Goal: Task Accomplishment & Management: Complete application form

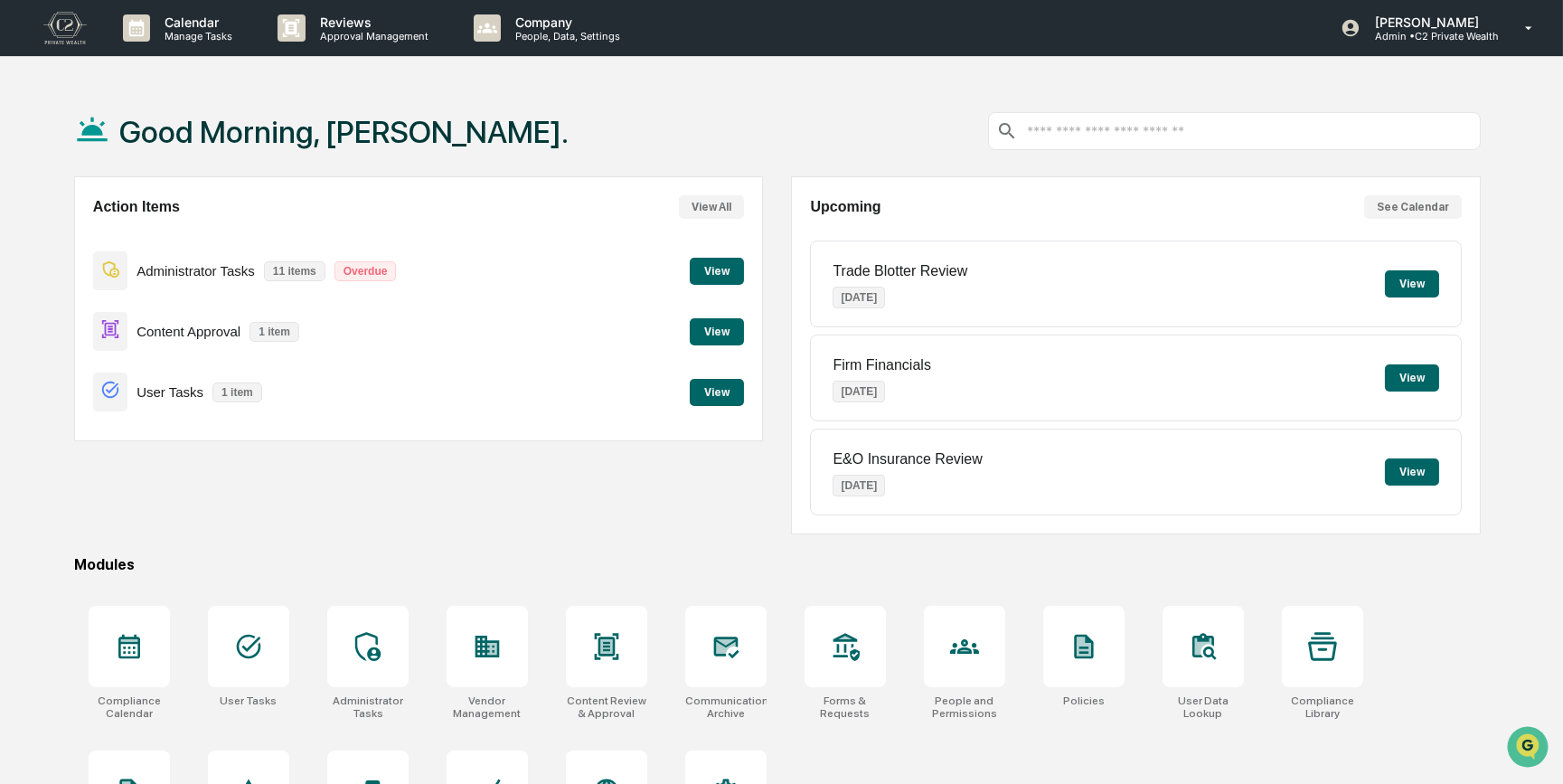
click at [712, 332] on button "View" at bounding box center [716, 332] width 54 height 27
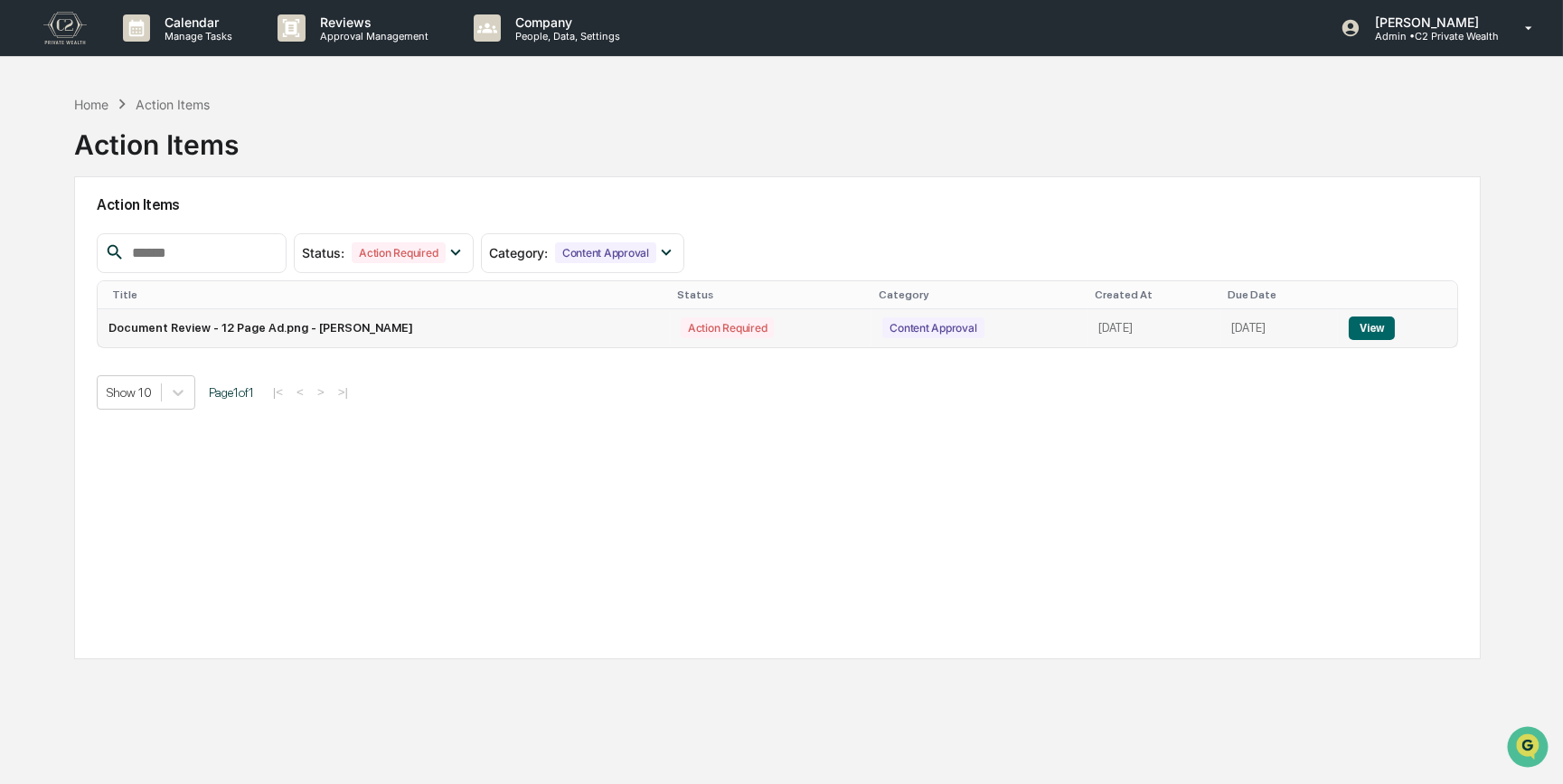
click at [1374, 333] on button "View" at bounding box center [1372, 328] width 46 height 24
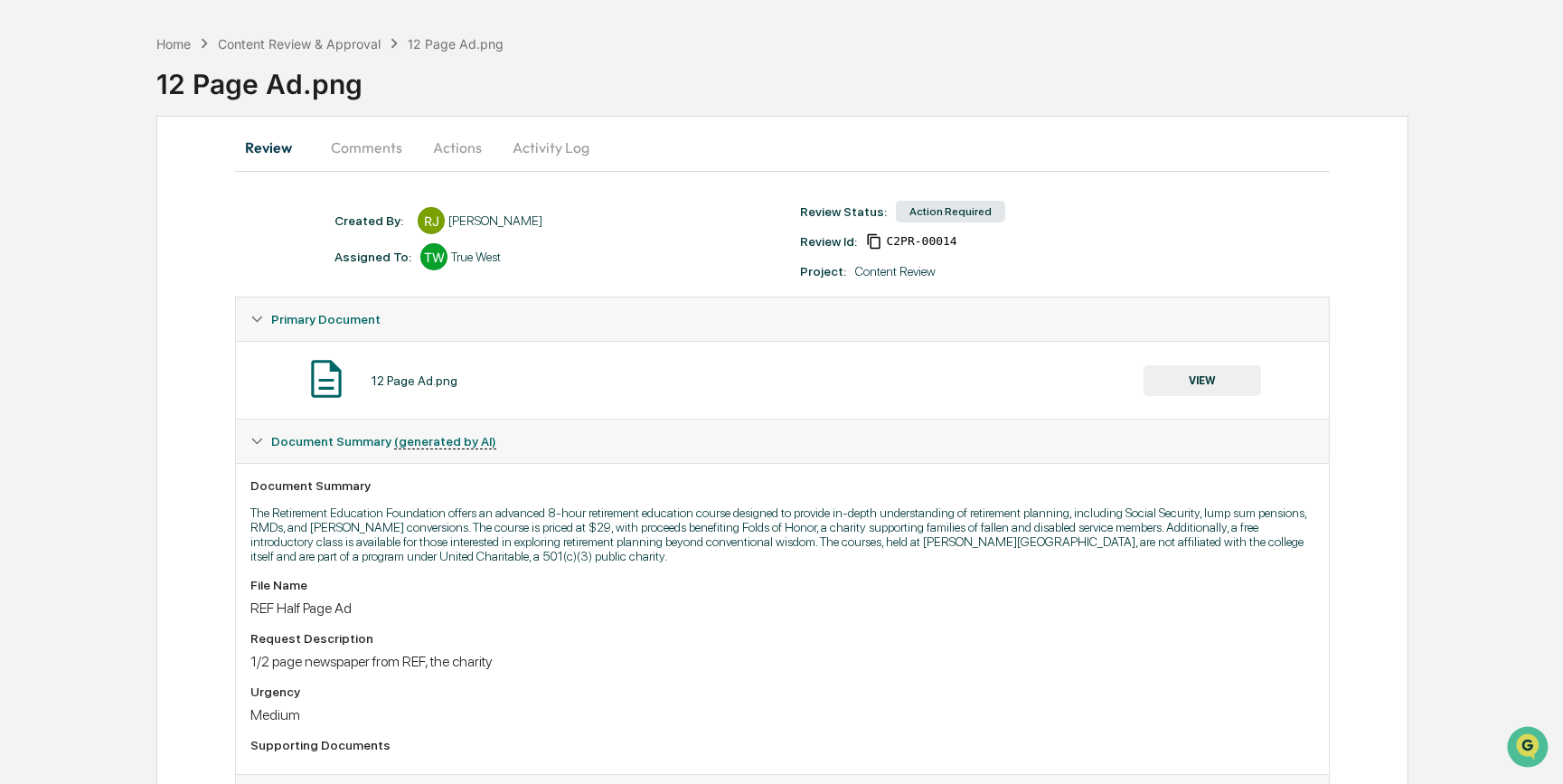
scroll to position [55, 0]
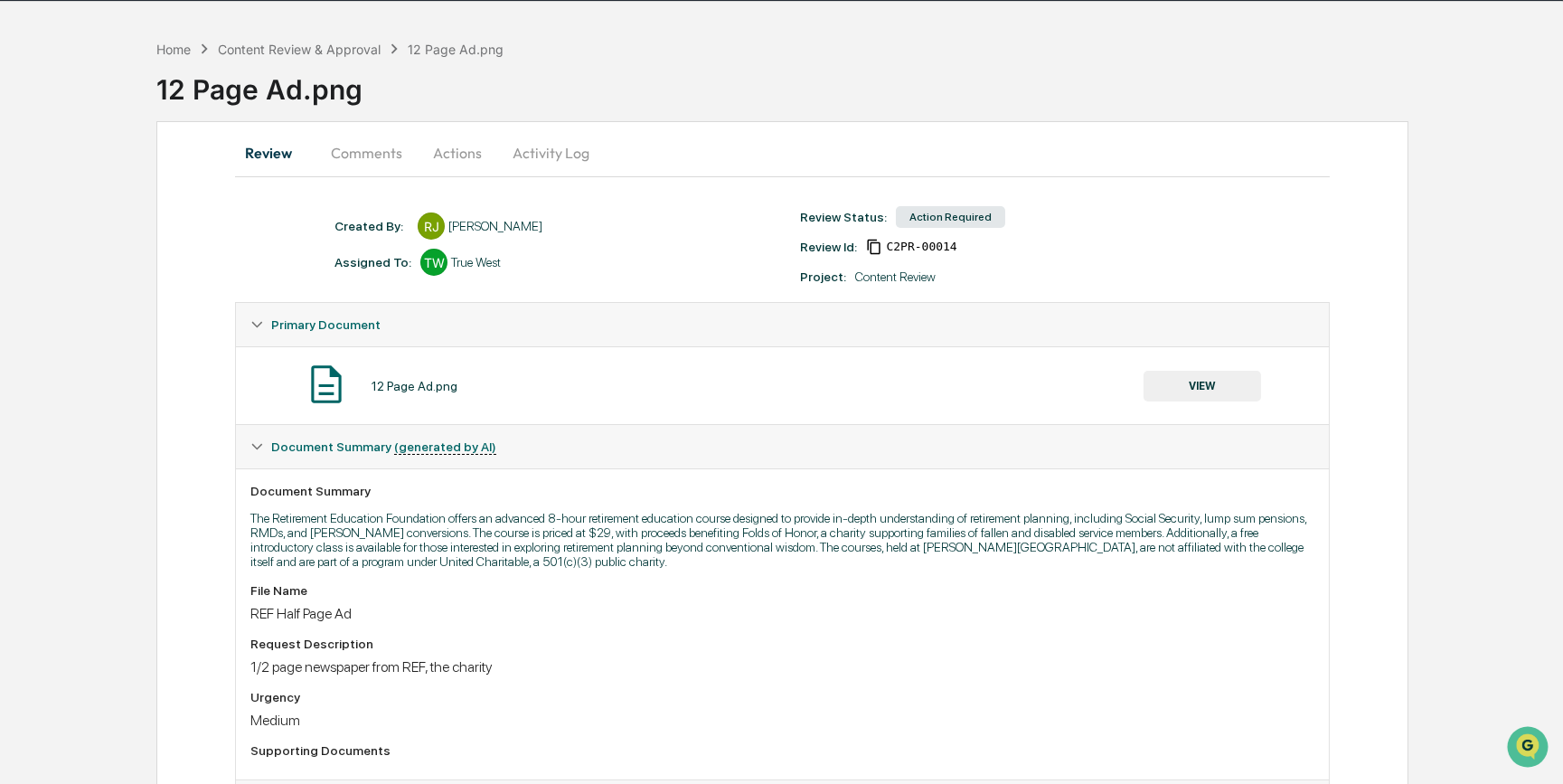
click at [1157, 387] on button "VIEW" at bounding box center [1202, 387] width 117 height 31
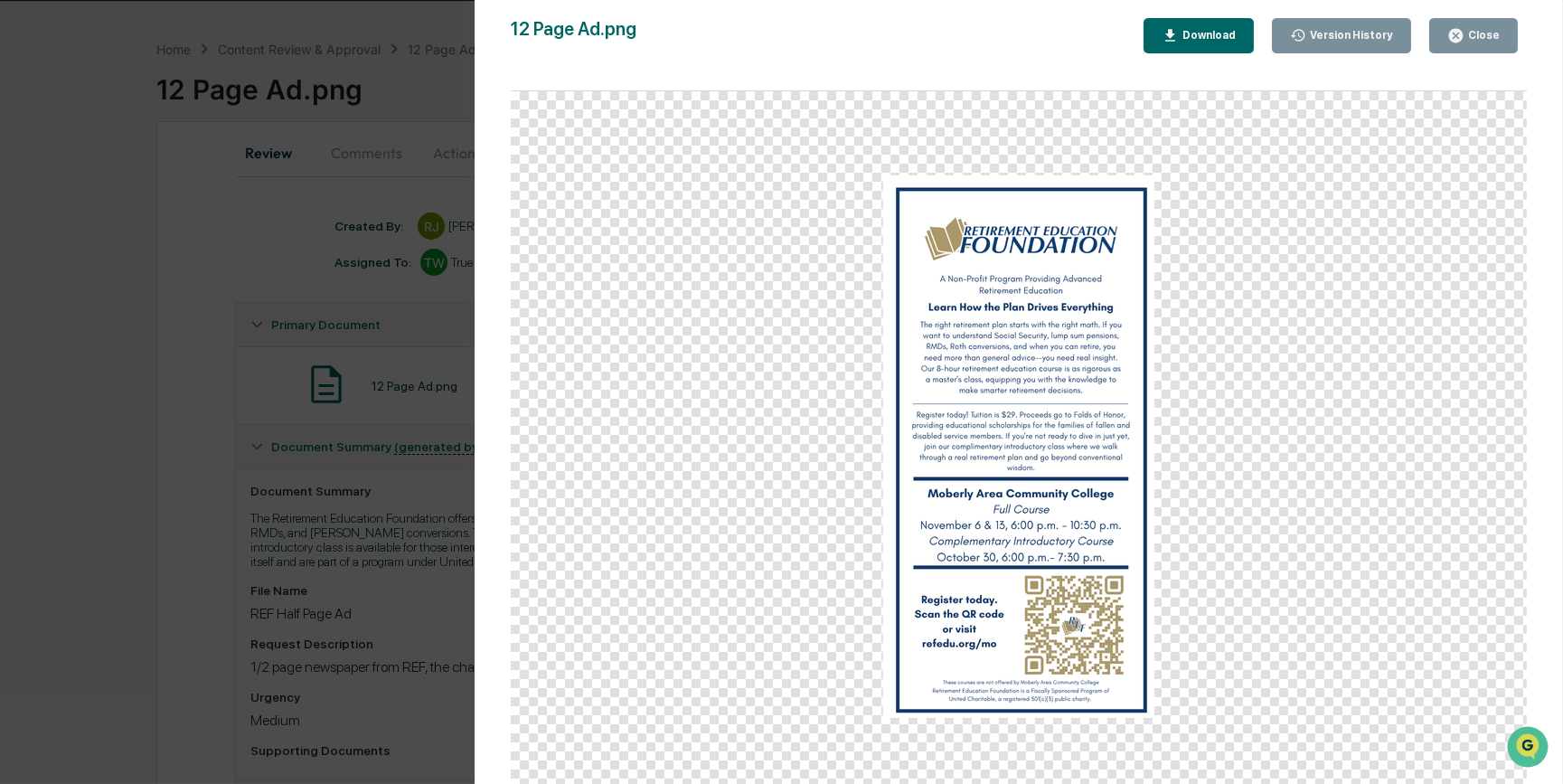
click at [1216, 39] on div "Download" at bounding box center [1208, 36] width 57 height 13
click at [71, 313] on div "Version History 10/07/2025, 06:24 PM Reagan Jones 12 Page Ad.png Close Version …" at bounding box center [782, 392] width 1563 height 784
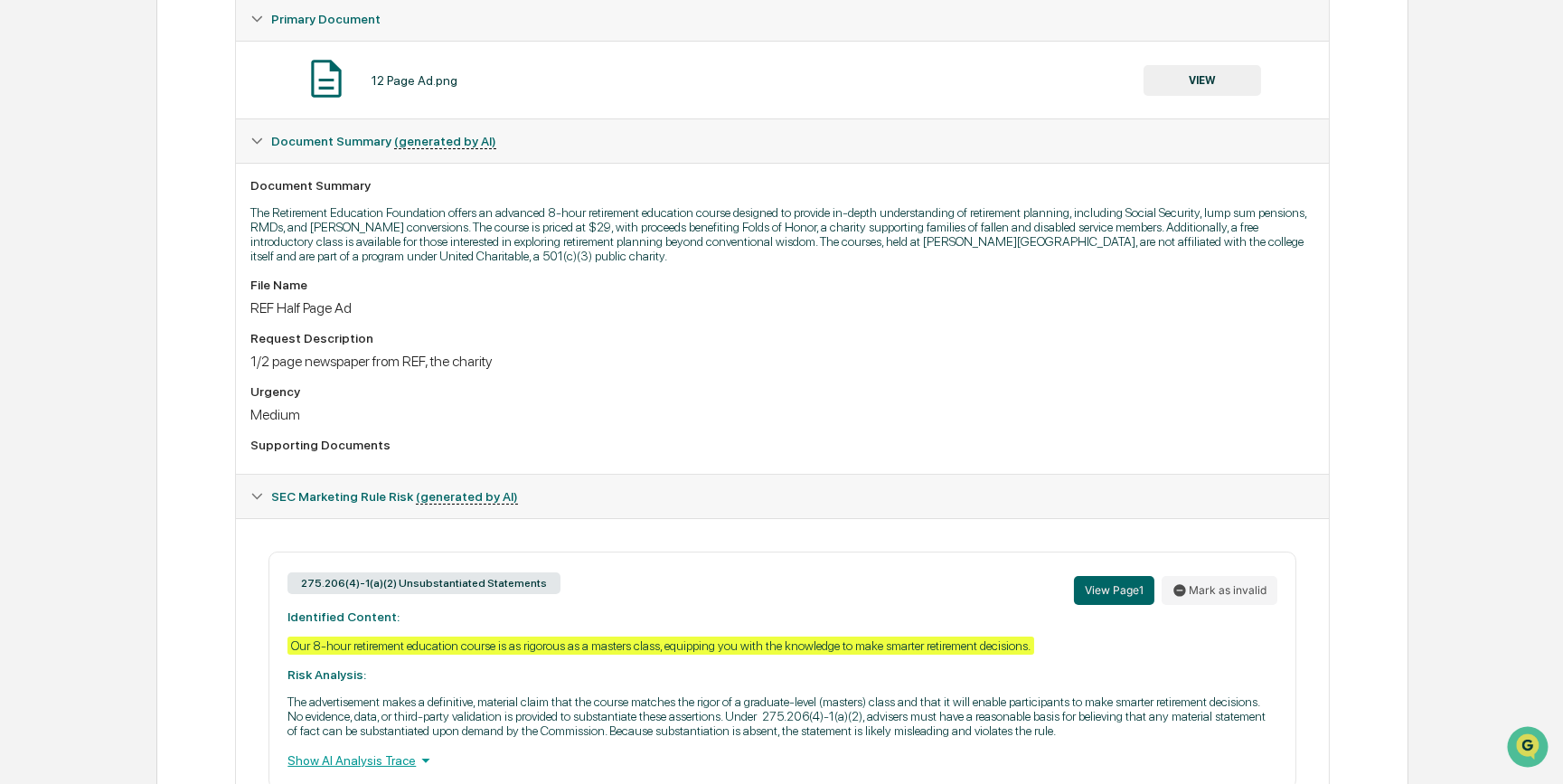
scroll to position [466, 0]
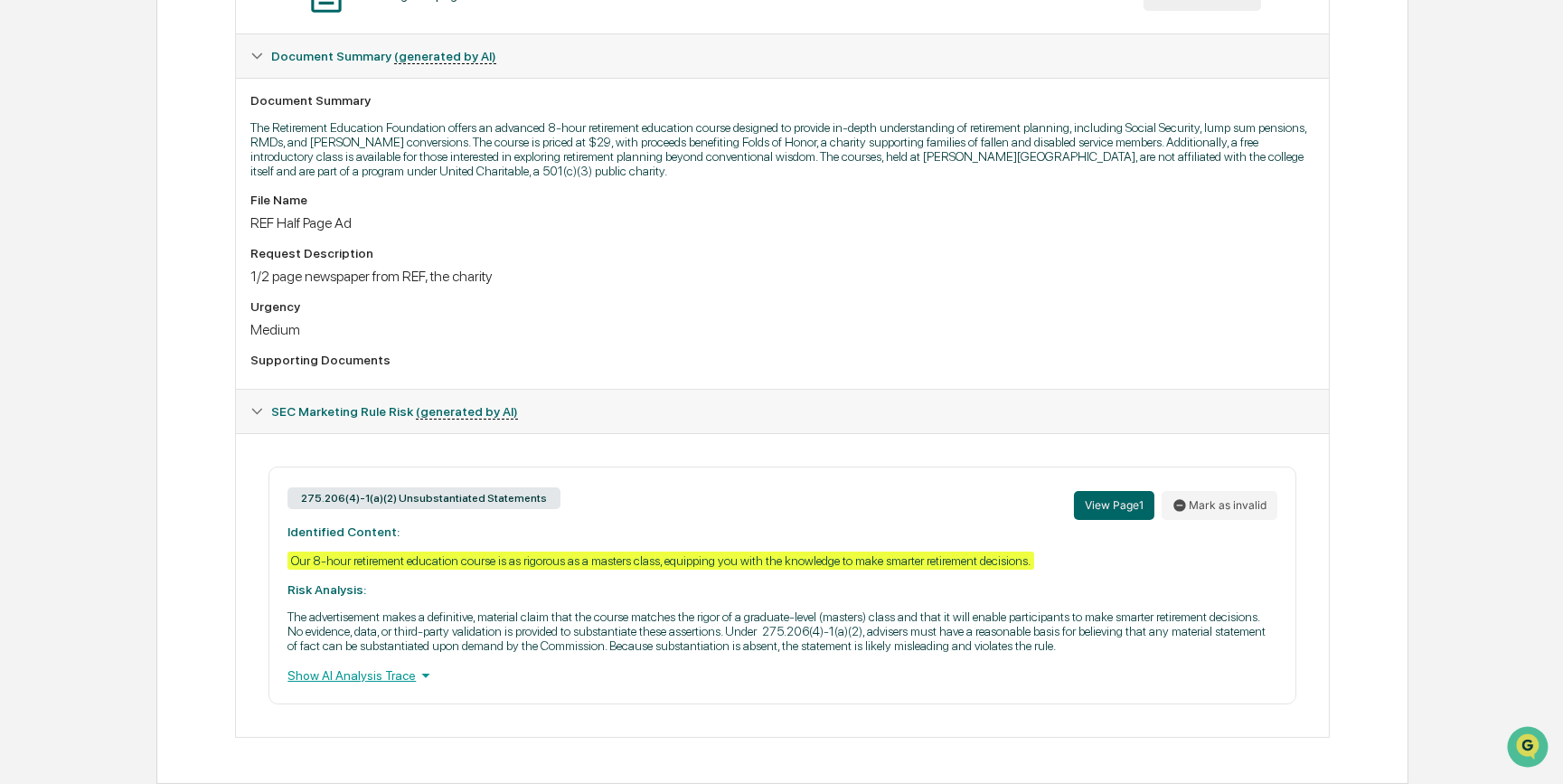
drag, startPoint x: 278, startPoint y: 536, endPoint x: 390, endPoint y: 544, distance: 112.3
click at [390, 544] on div "275.206(4)-1(a)(2) Unsubstantiated Statements View Page 1 Mark as invalid Ident…" at bounding box center [782, 585] width 1027 height 238
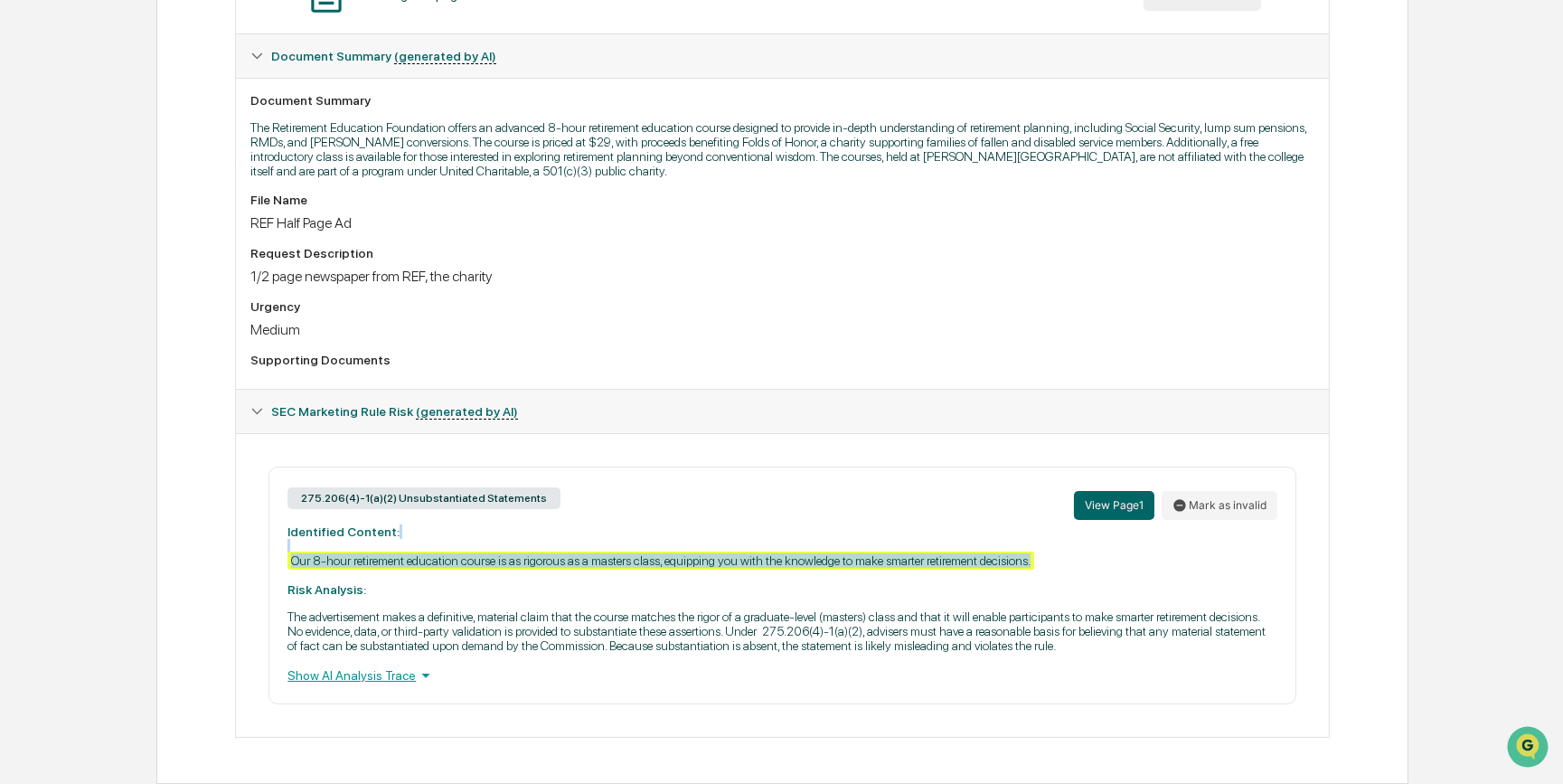
drag, startPoint x: 285, startPoint y: 542, endPoint x: 1038, endPoint y: 558, distance: 753.2
click at [1038, 558] on div "275.206(4)-1(a)(2) Unsubstantiated Statements View Page 1 Mark as invalid Ident…" at bounding box center [782, 585] width 1027 height 238
copy div "Our 8-hour retirement education course is as rigorous as a masters class, equip…"
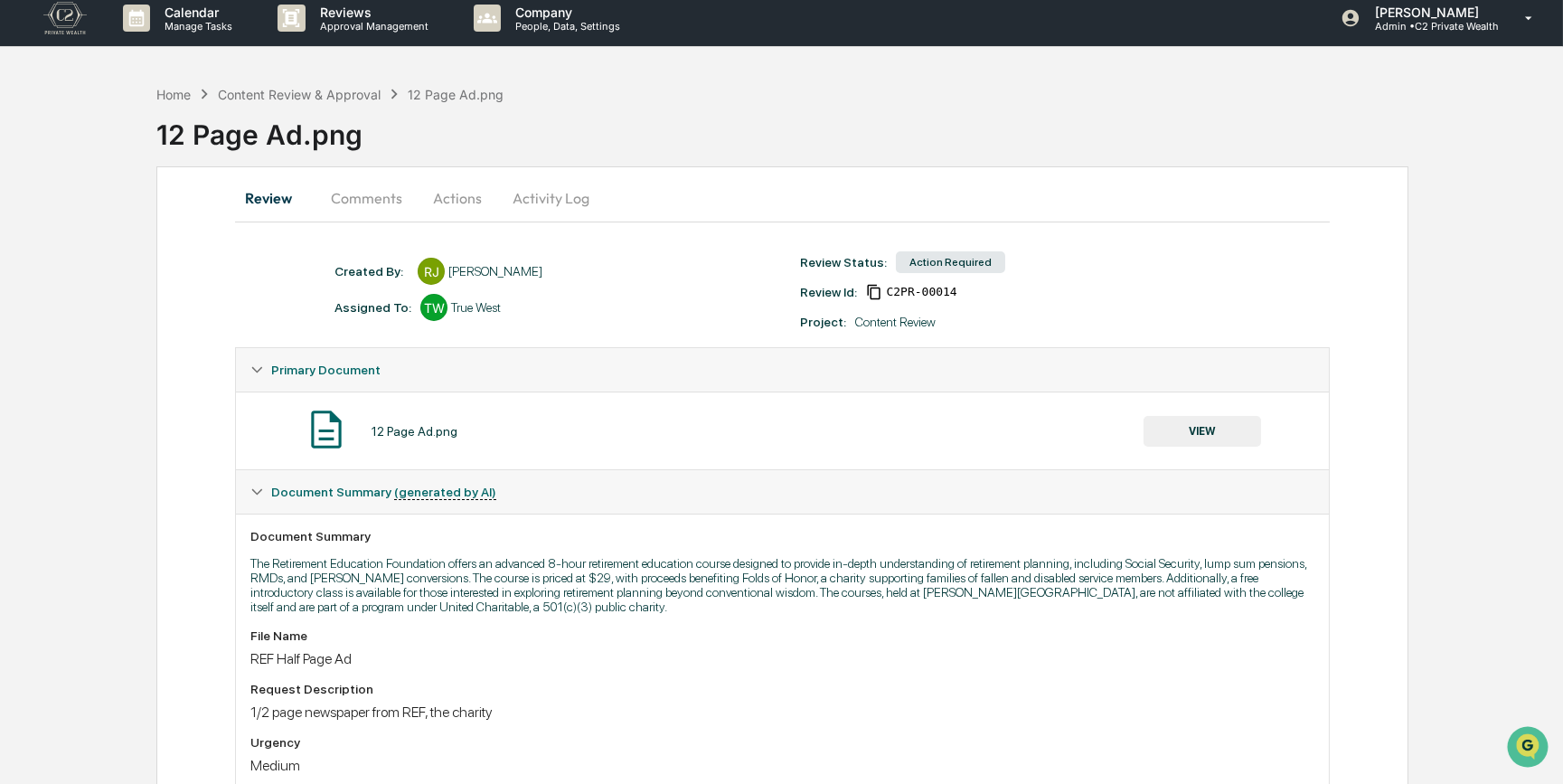
scroll to position [0, 0]
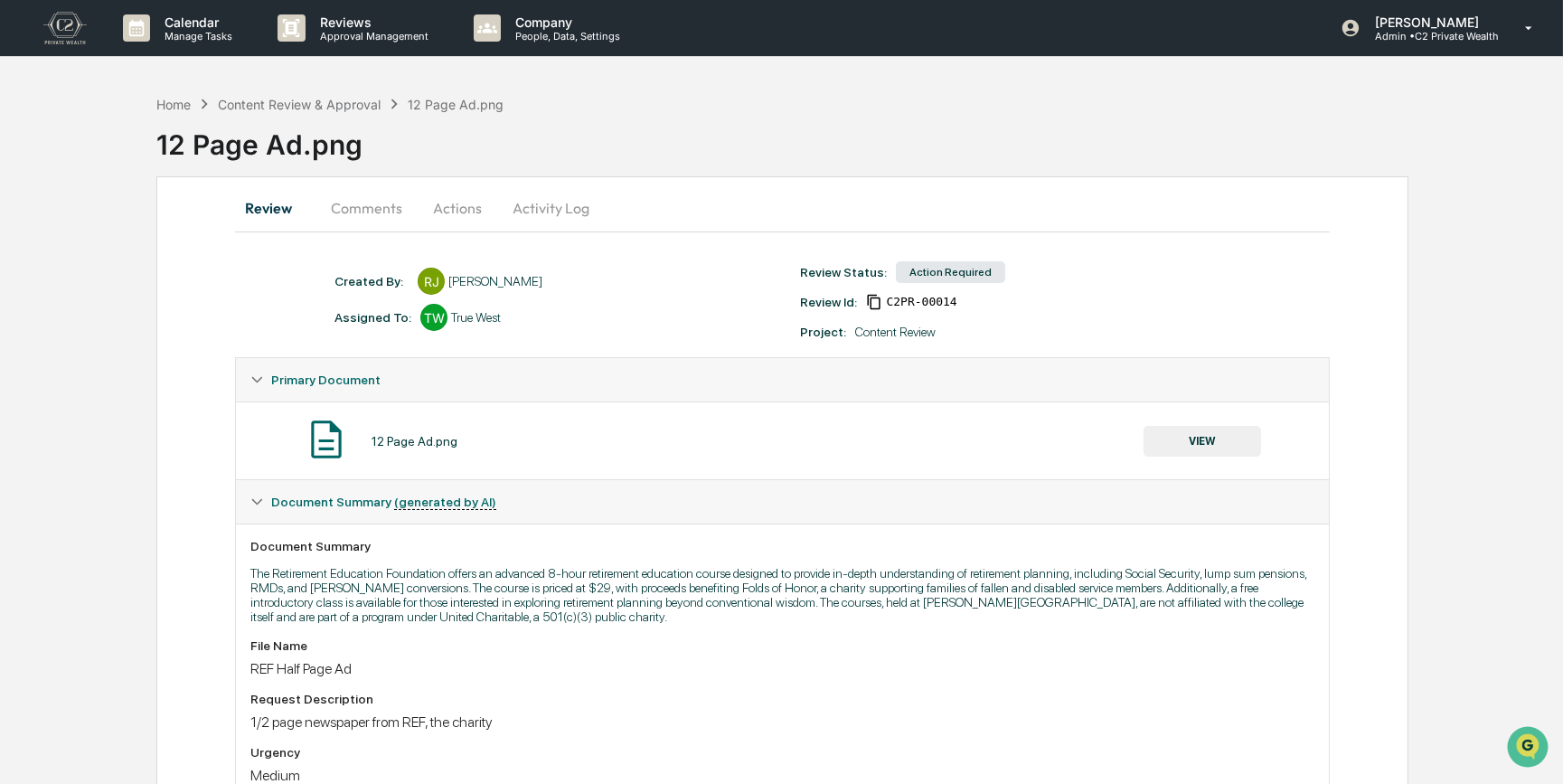
click at [450, 207] on button "Actions" at bounding box center [457, 207] width 82 height 43
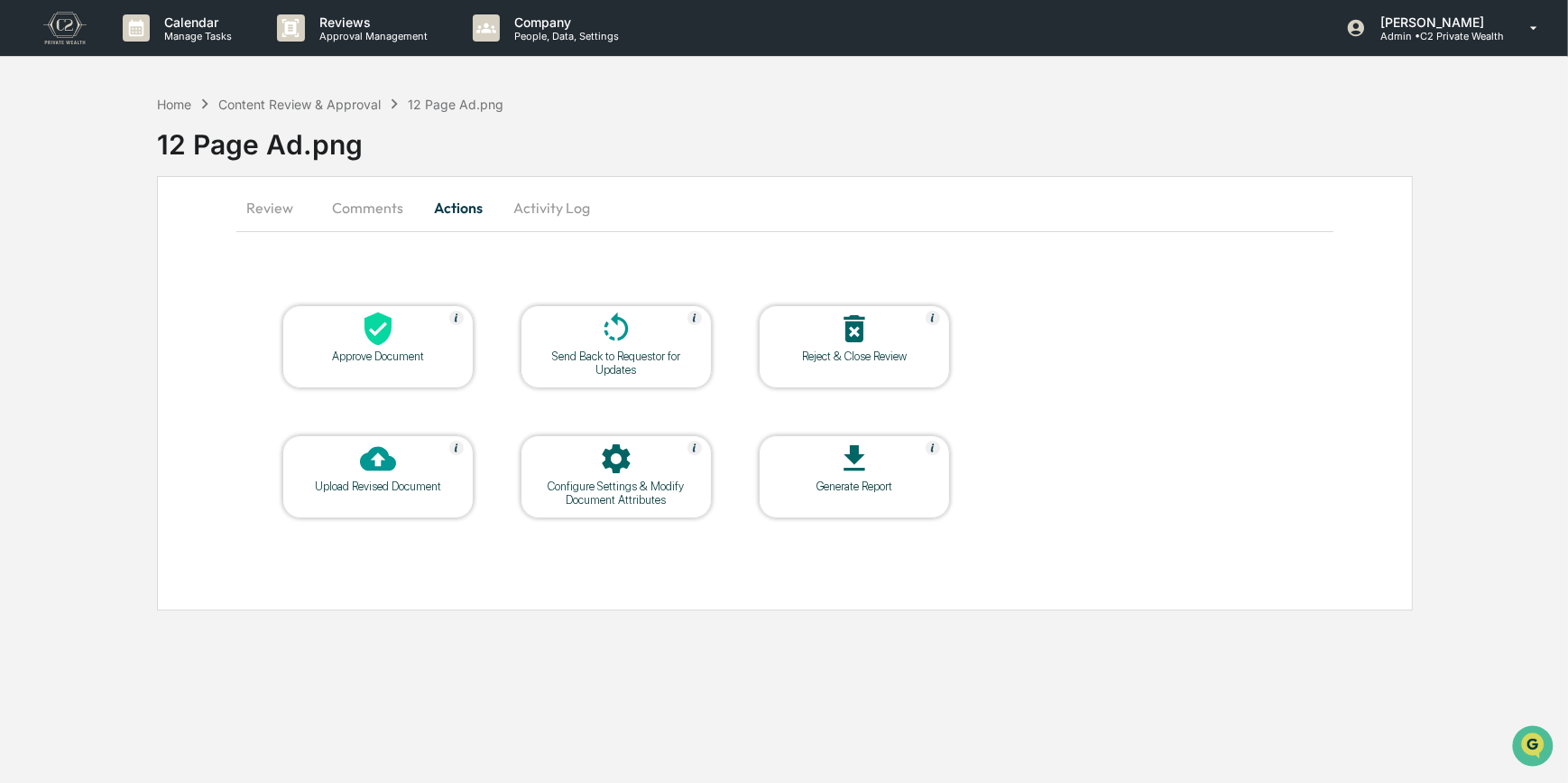
click at [368, 216] on button "Comments" at bounding box center [368, 207] width 101 height 43
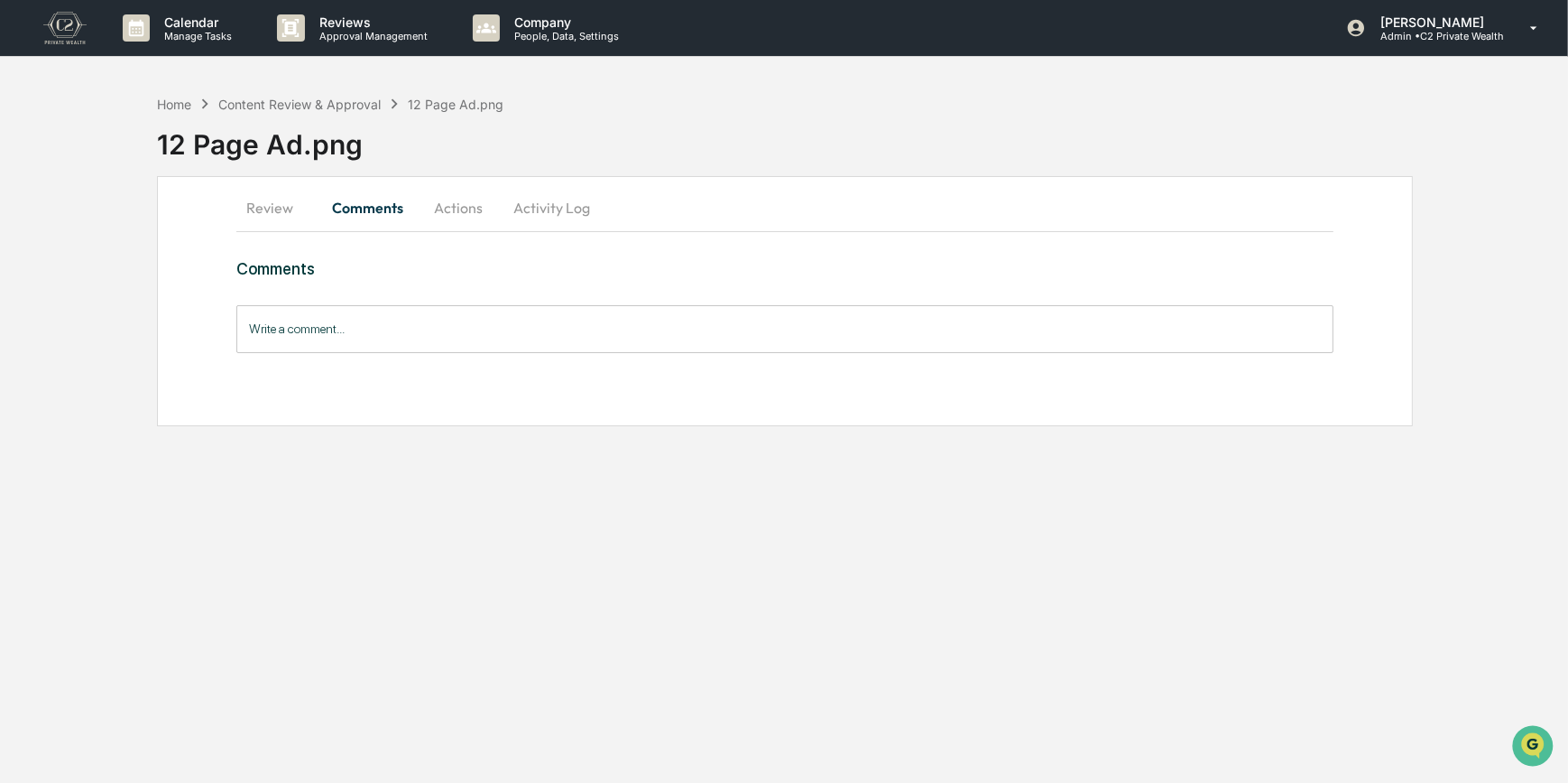
click at [389, 327] on input "Write a comment..." at bounding box center [785, 329] width 1098 height 48
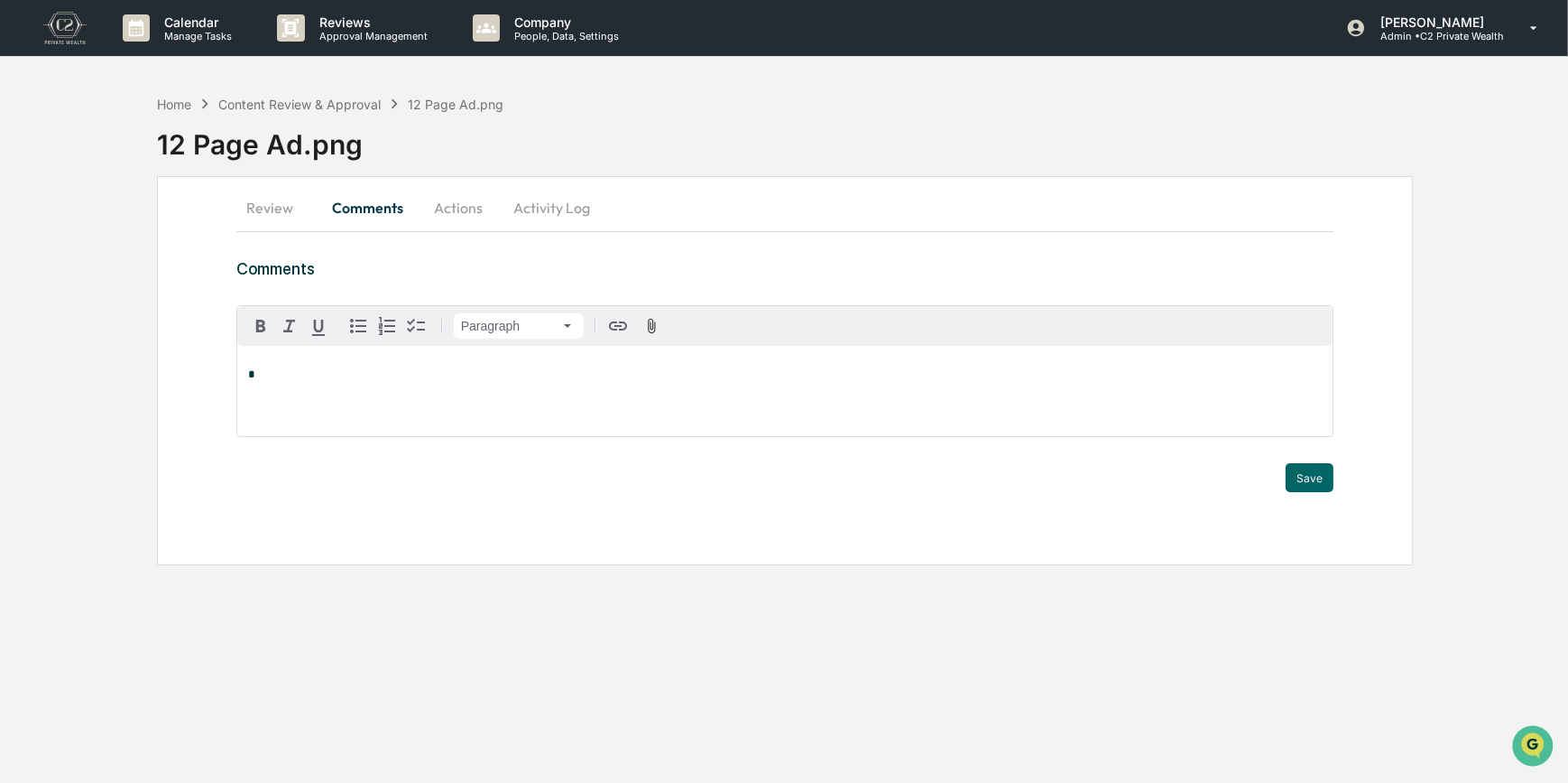
paste div
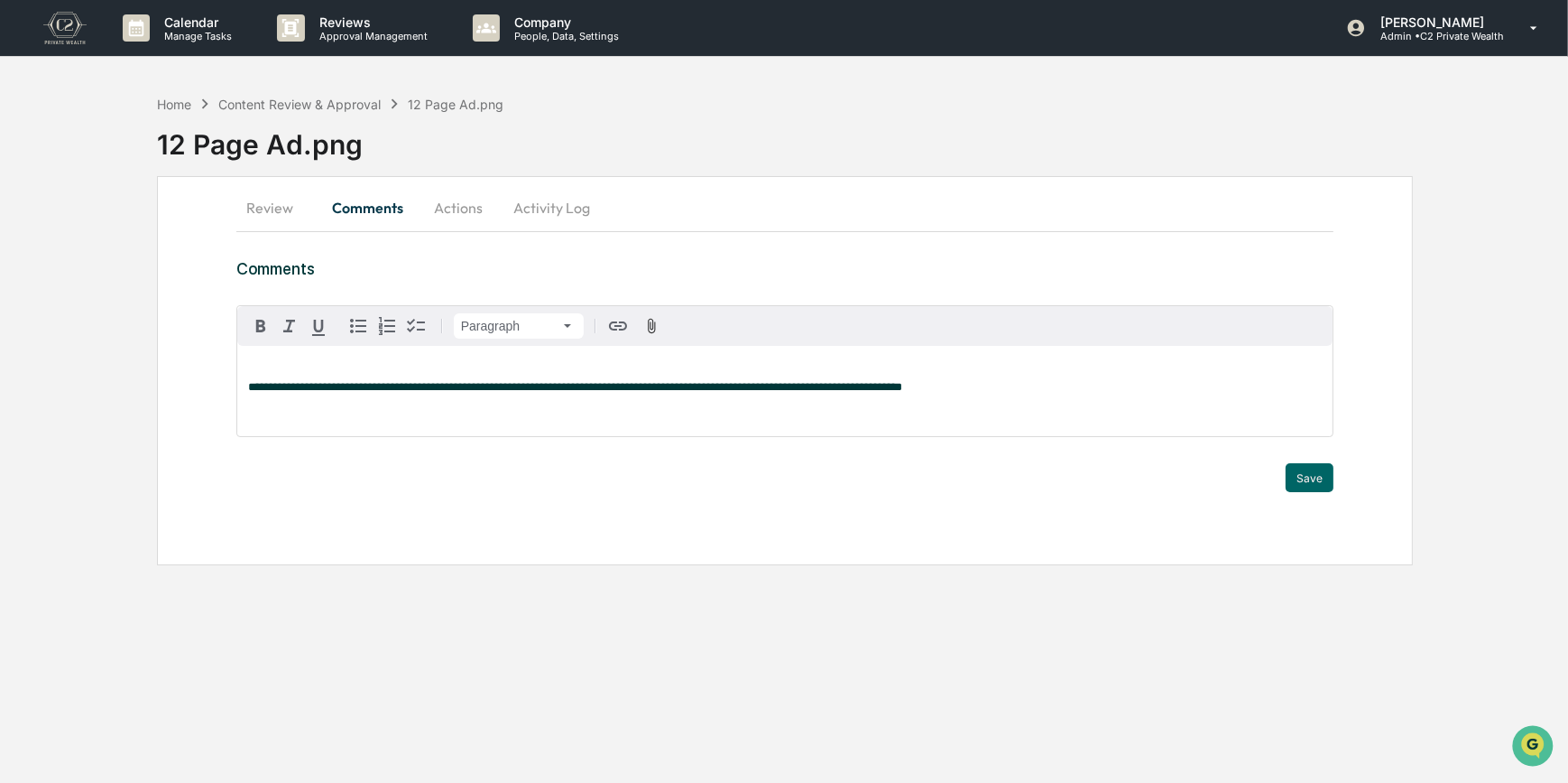
click at [307, 375] on p "**********" at bounding box center [784, 381] width 1074 height 26
click at [359, 319] on icon "button" at bounding box center [358, 326] width 22 height 22
click at [266, 371] on span "**********" at bounding box center [363, 370] width 194 height 12
click at [358, 320] on icon "button" at bounding box center [358, 326] width 22 height 22
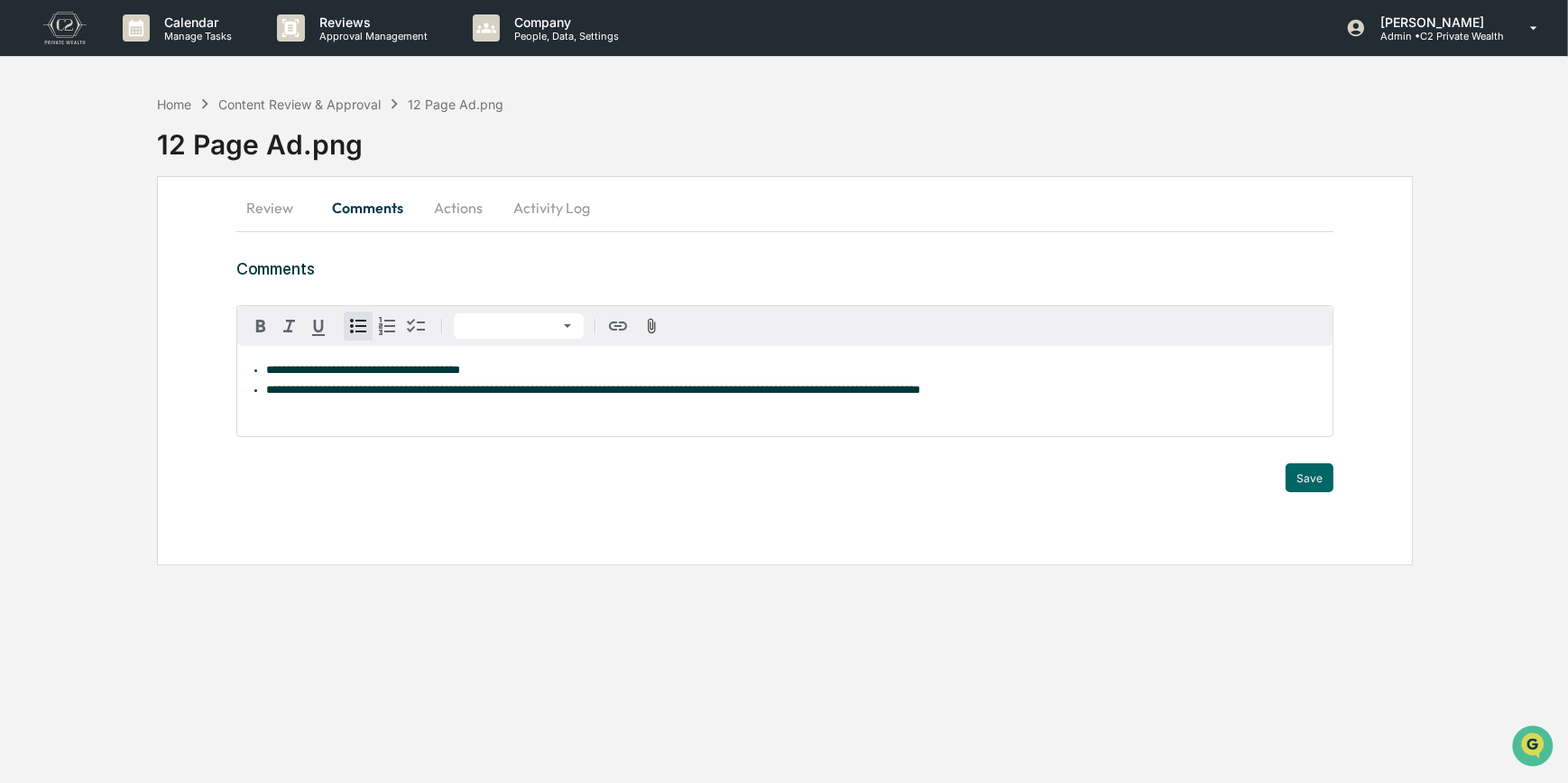
click at [266, 370] on span "**********" at bounding box center [363, 370] width 194 height 12
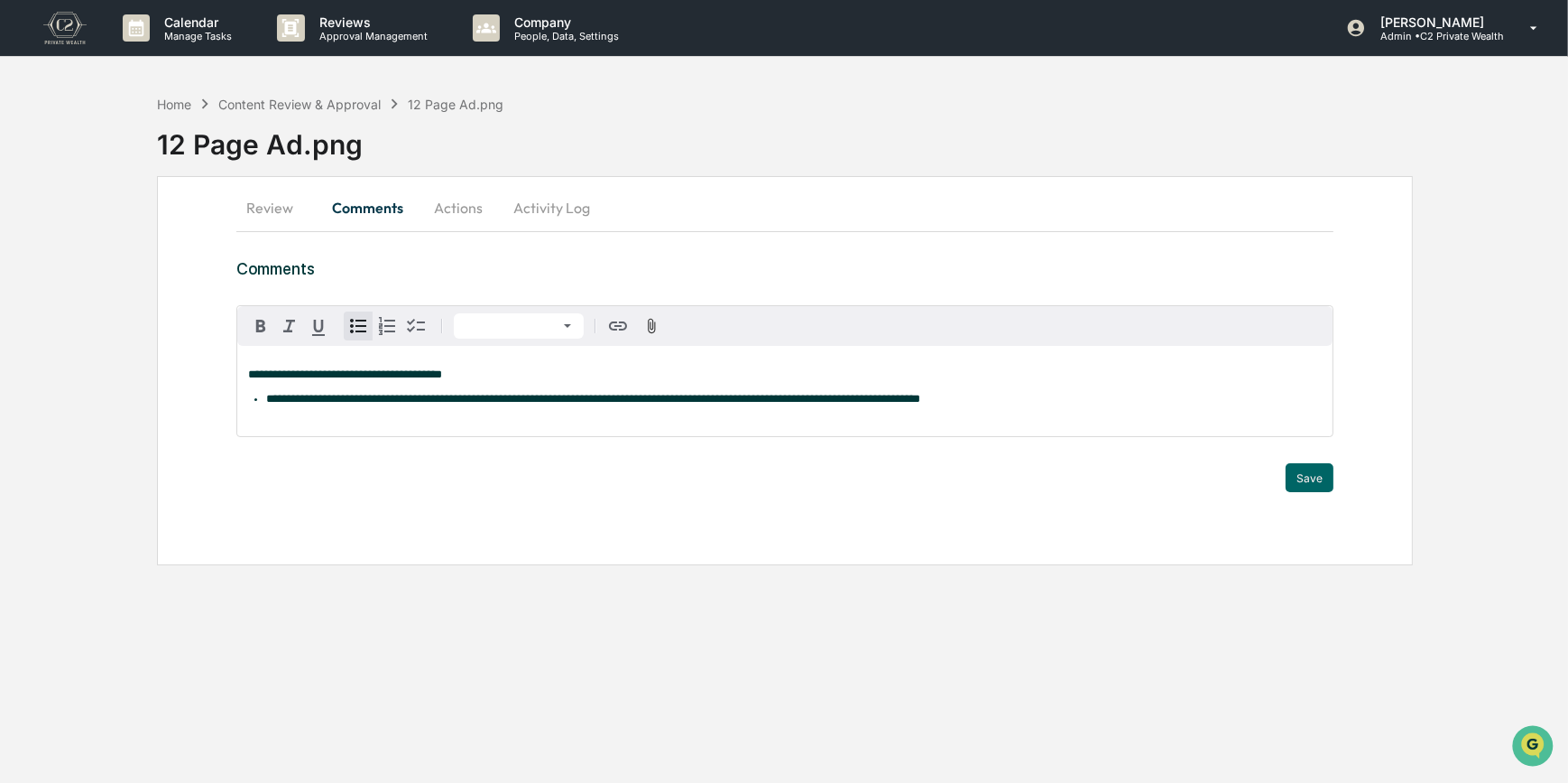
click at [267, 398] on span "**********" at bounding box center [593, 398] width 655 height 12
drag, startPoint x: 265, startPoint y: 397, endPoint x: 347, endPoint y: 402, distance: 82.2
click at [347, 402] on span "**********" at bounding box center [618, 398] width 704 height 12
click at [323, 321] on icon "button" at bounding box center [319, 327] width 22 height 22
click at [405, 417] on div "**********" at bounding box center [785, 391] width 1096 height 91
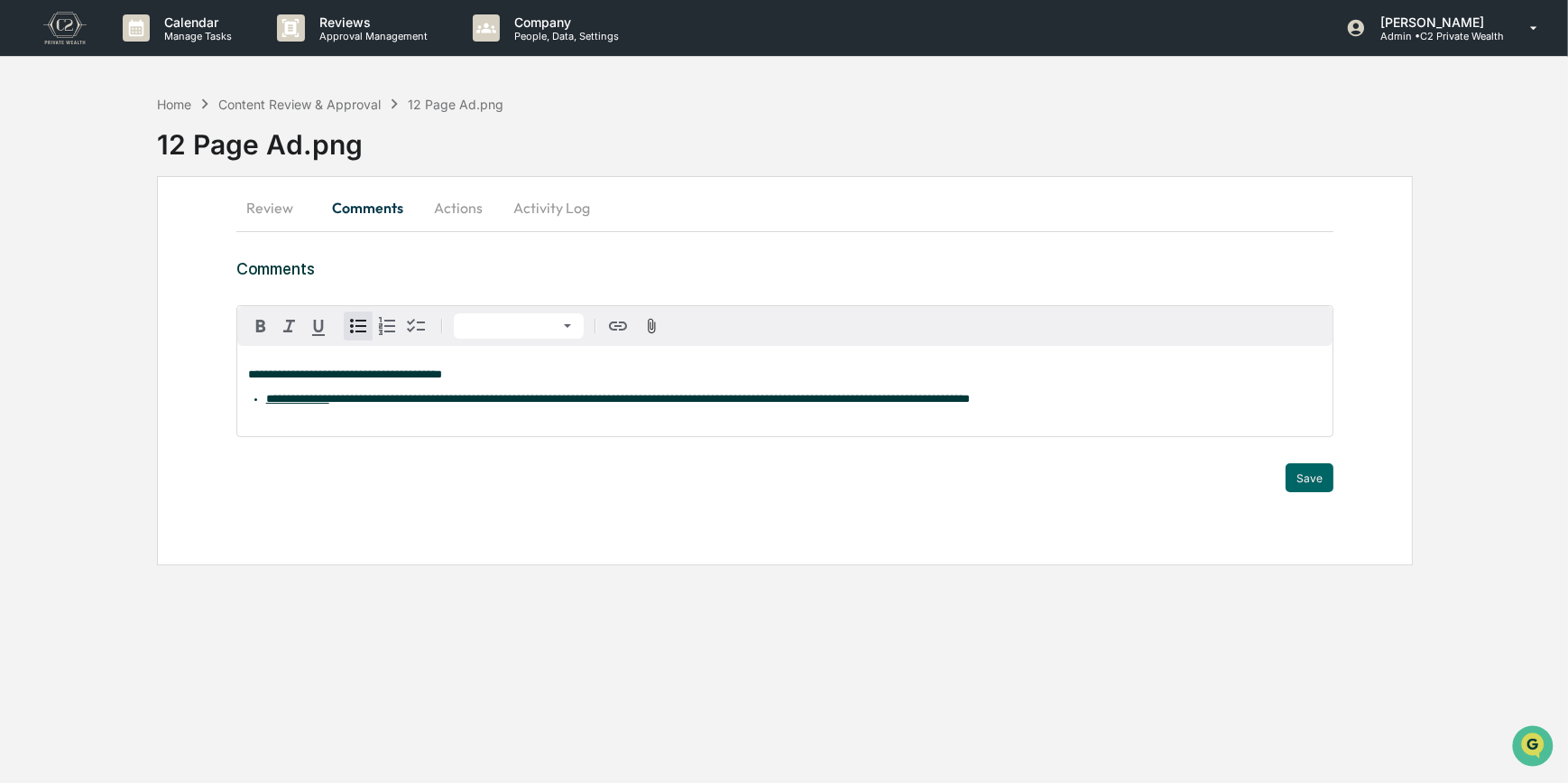
click at [1133, 400] on li "**********" at bounding box center [795, 399] width 1057 height 13
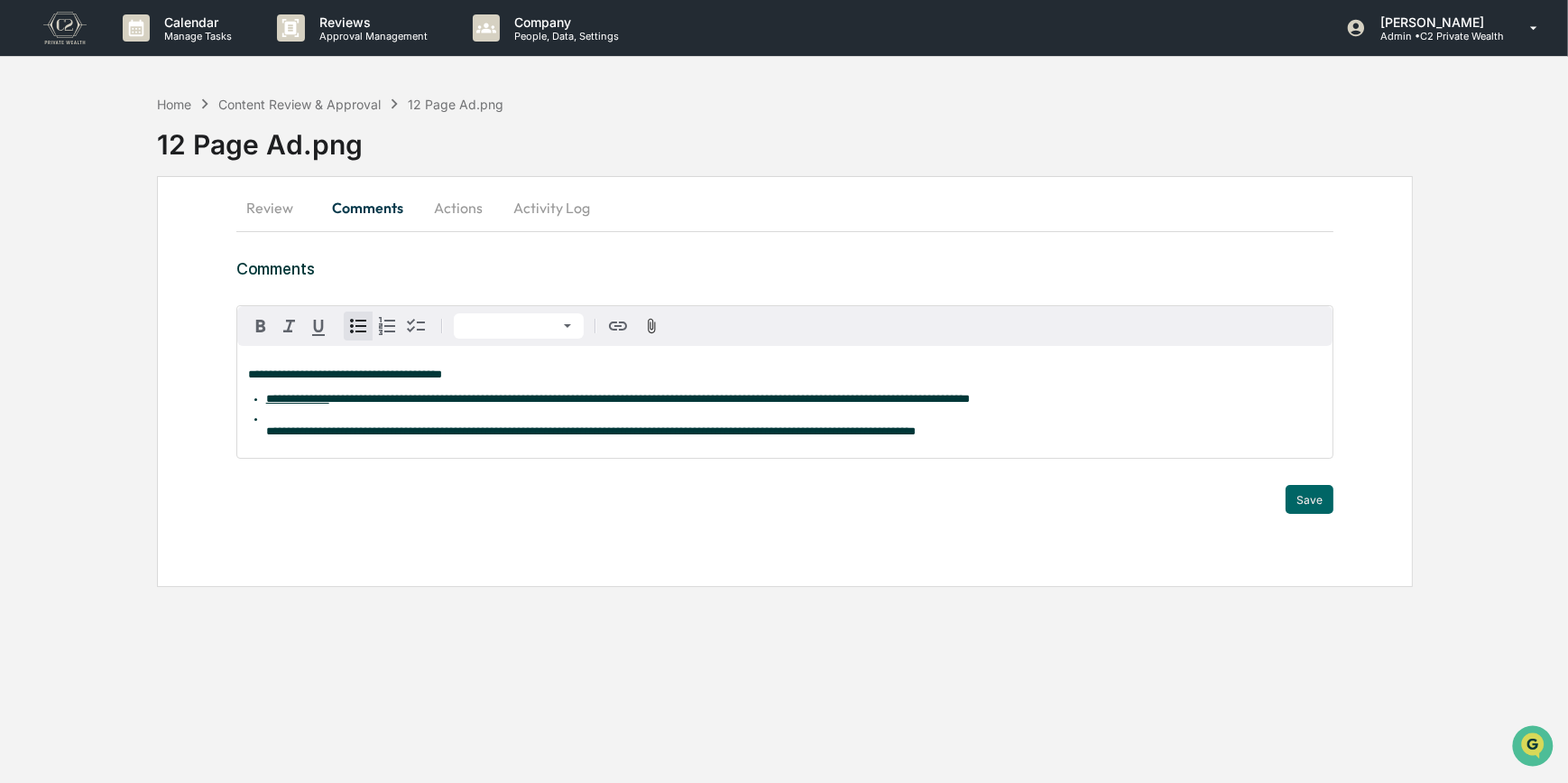
click at [266, 437] on span "**********" at bounding box center [591, 431] width 650 height 12
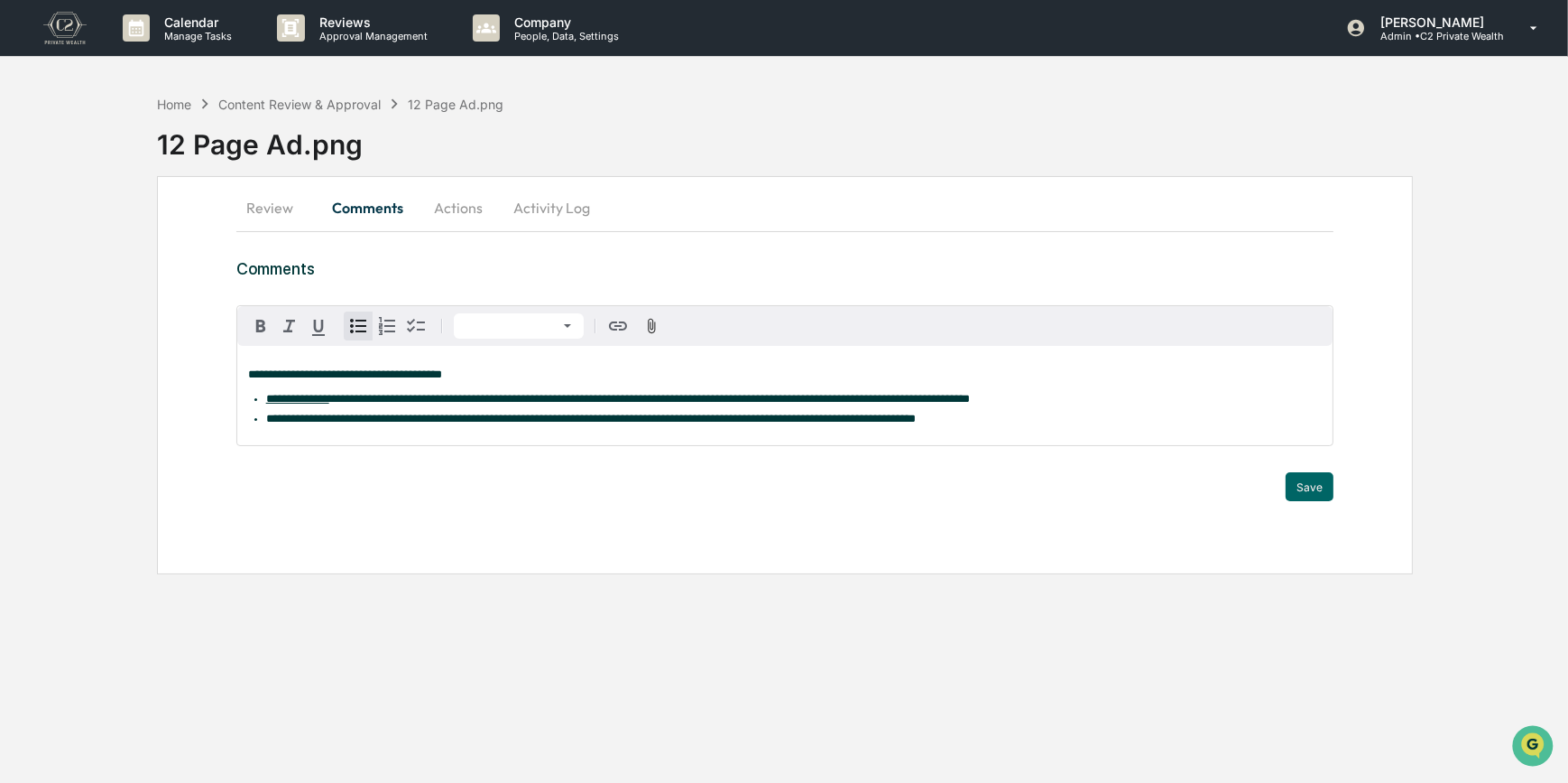
click at [496, 423] on span "**********" at bounding box center [591, 418] width 650 height 12
drag, startPoint x: 636, startPoint y: 421, endPoint x: 489, endPoint y: 428, distance: 147.2
click at [489, 424] on span "**********" at bounding box center [649, 418] width 767 height 12
click at [315, 327] on icon "button" at bounding box center [318, 327] width 13 height 16
click at [545, 423] on span "**********" at bounding box center [503, 418] width 122 height 12
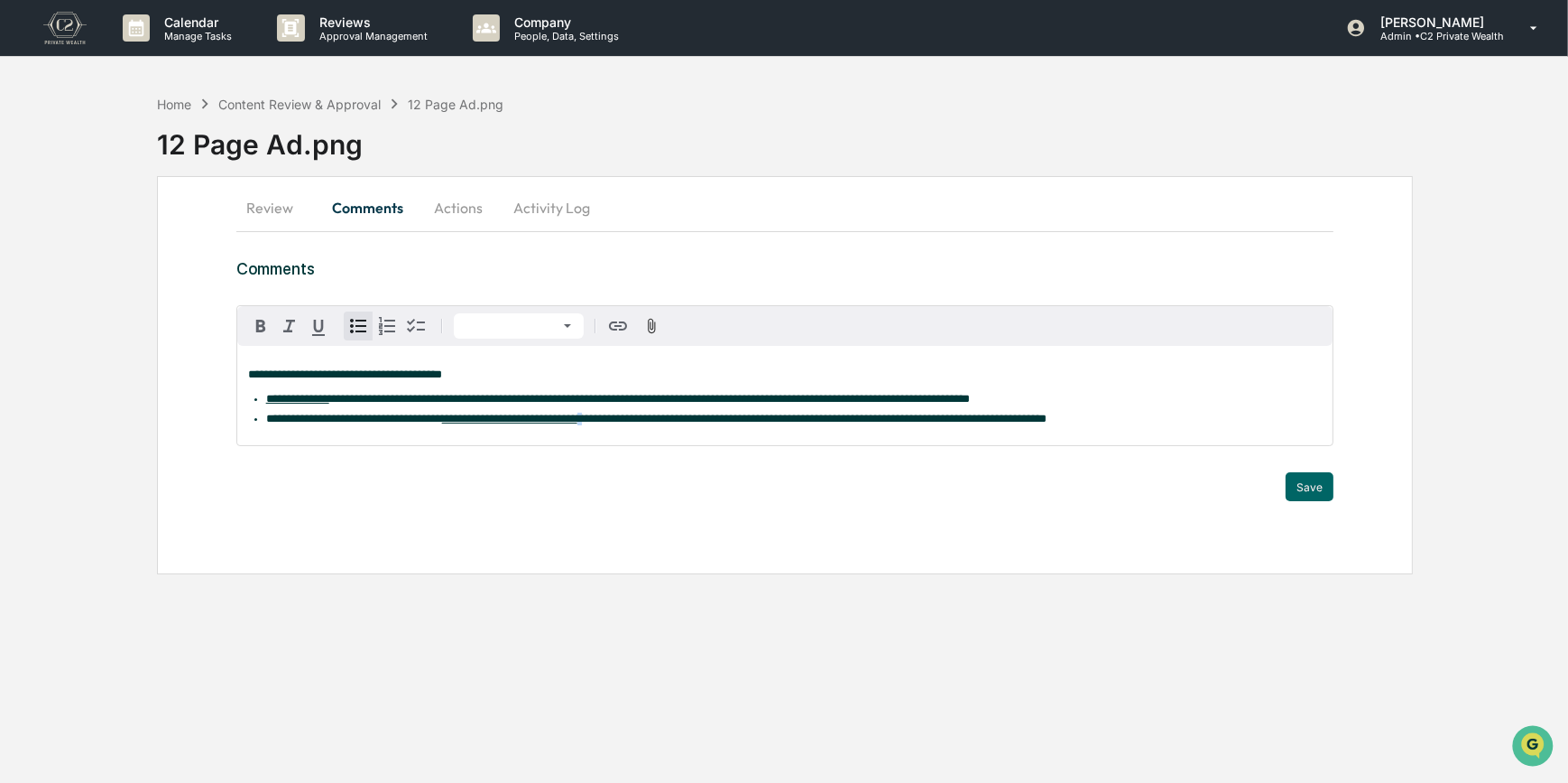
click at [652, 424] on span "**********" at bounding box center [812, 418] width 469 height 12
click at [319, 324] on icon "button" at bounding box center [319, 327] width 22 height 22
click at [715, 437] on div "**********" at bounding box center [785, 395] width 1096 height 100
drag, startPoint x: 369, startPoint y: 376, endPoint x: 329, endPoint y: 371, distance: 40.3
click at [329, 371] on span "**********" at bounding box center [345, 374] width 194 height 12
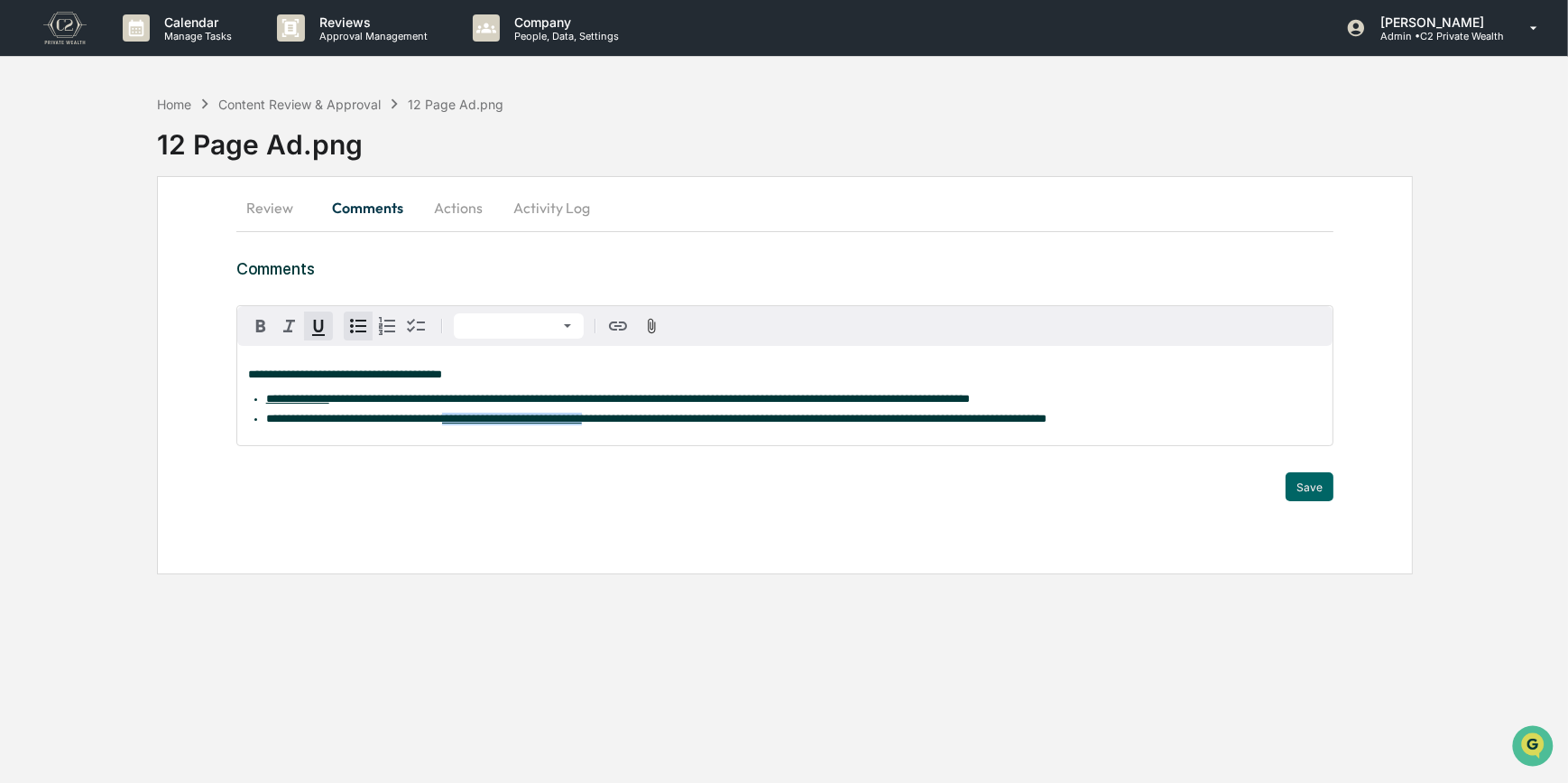
drag, startPoint x: 658, startPoint y: 419, endPoint x: 489, endPoint y: 418, distance: 169.0
click at [489, 418] on li "**********" at bounding box center [795, 419] width 1057 height 13
click at [264, 320] on icon "button" at bounding box center [261, 326] width 22 height 22
drag, startPoint x: 347, startPoint y: 402, endPoint x: 267, endPoint y: 403, distance: 80.0
click at [267, 403] on li "**********" at bounding box center [795, 399] width 1057 height 13
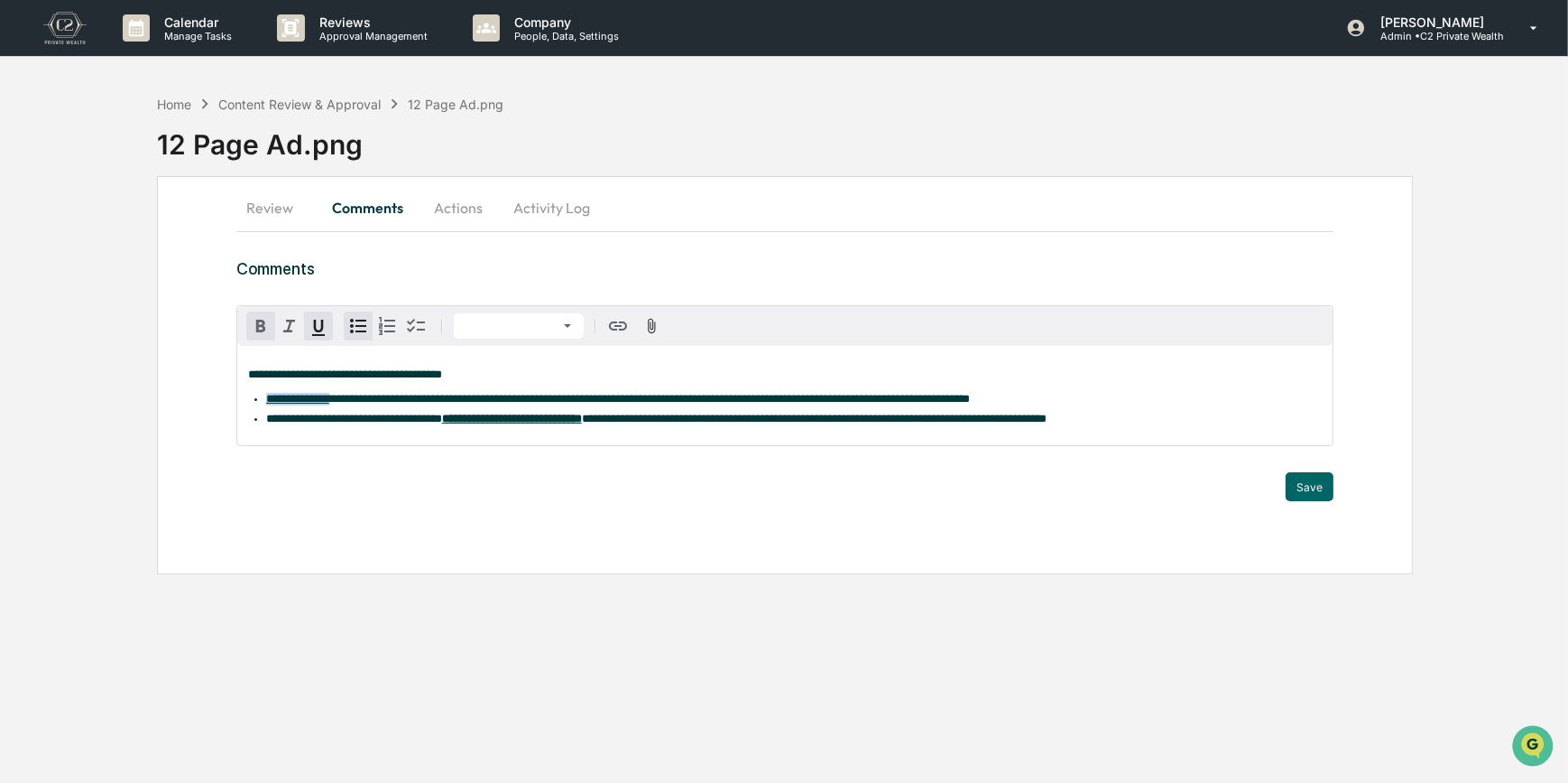
click at [246, 326] on button "button" at bounding box center [261, 326] width 29 height 29
click at [929, 472] on div "Trigger" at bounding box center [785, 463] width 1098 height 17
click at [1307, 492] on button "Save" at bounding box center [1309, 487] width 48 height 29
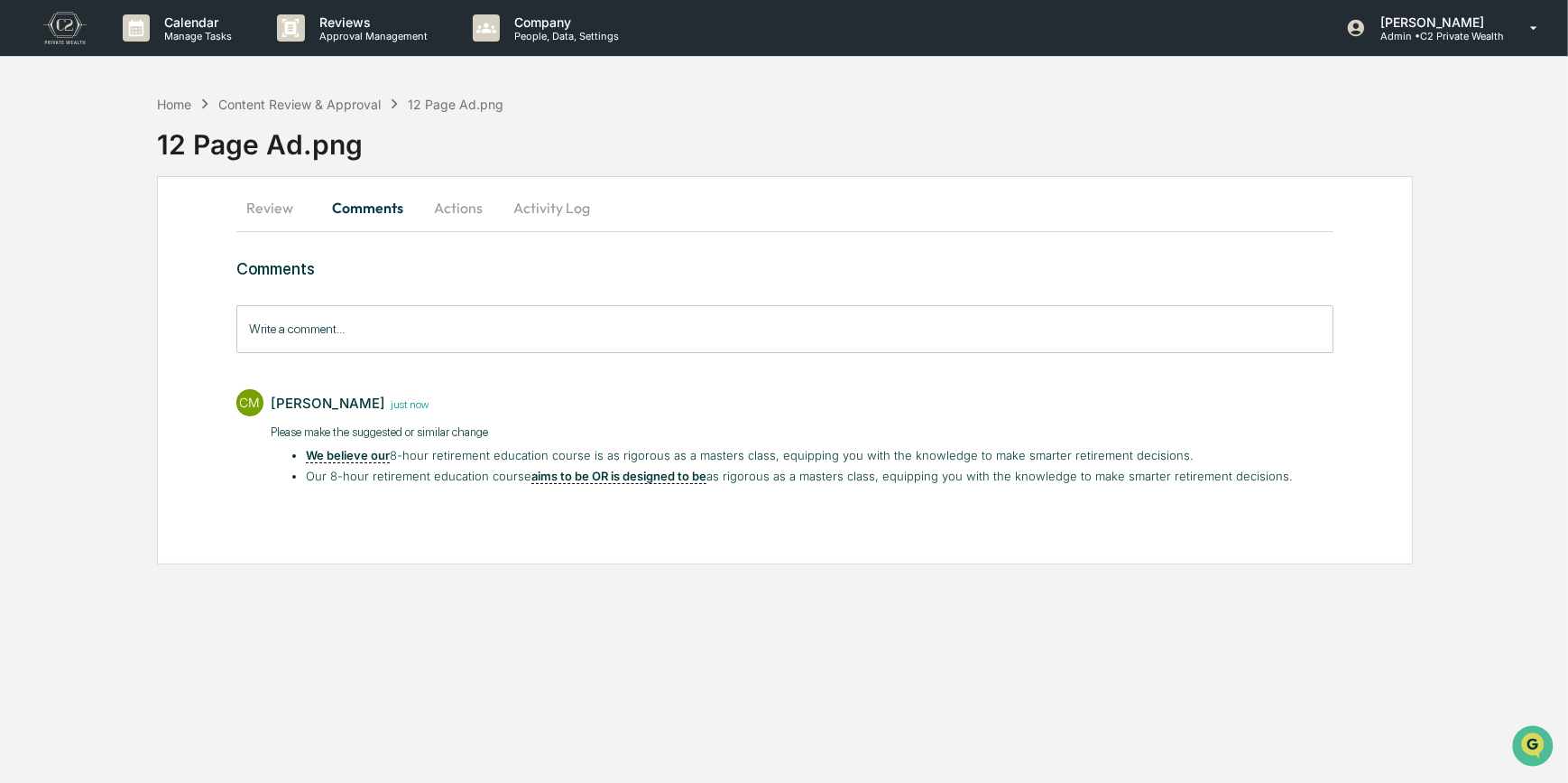
click at [470, 207] on button "Actions" at bounding box center [458, 207] width 81 height 43
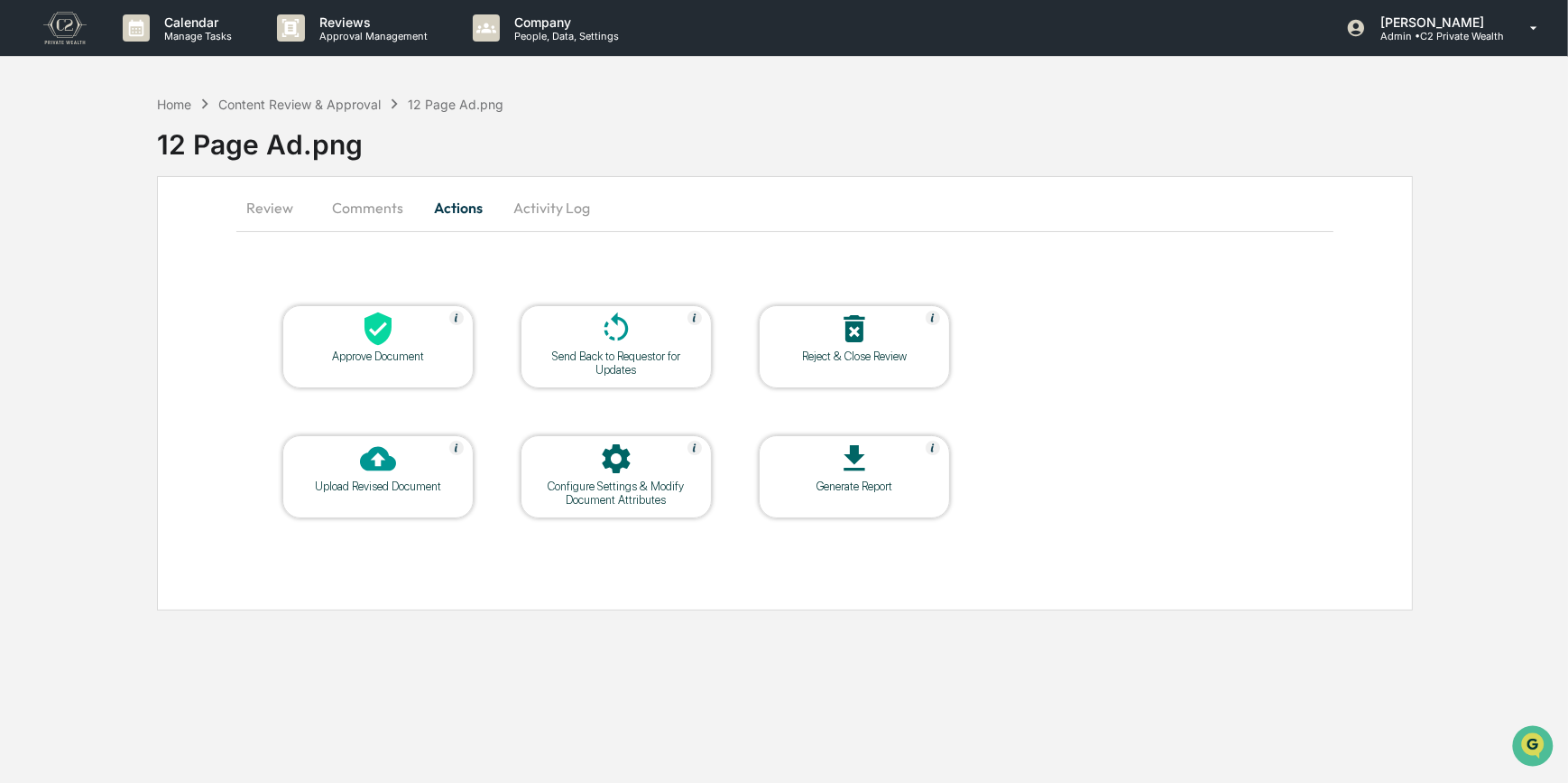
click at [595, 357] on div "Send Back to Requestor for Updates" at bounding box center [616, 363] width 163 height 27
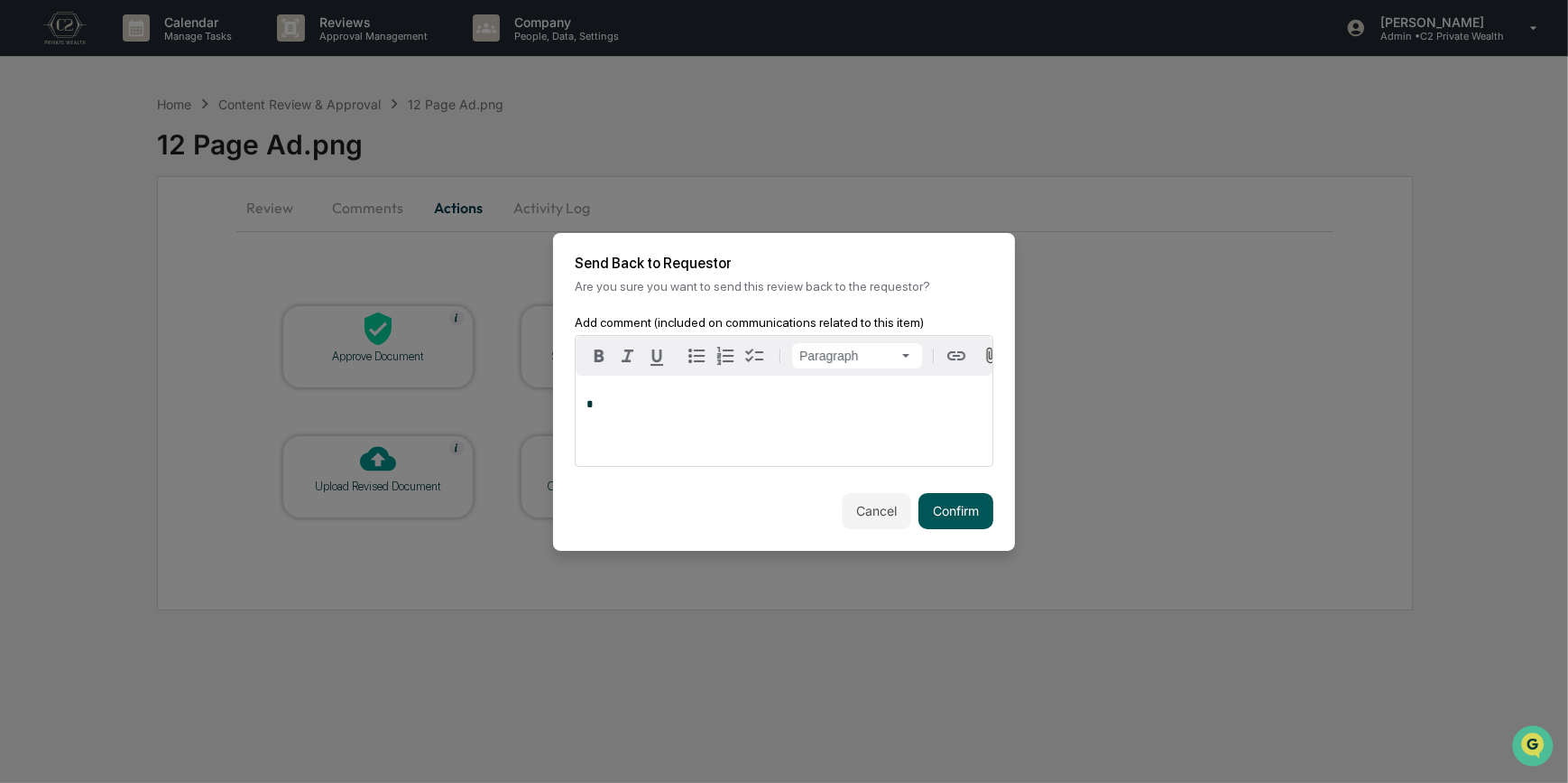
click at [958, 518] on button "Confirm" at bounding box center [956, 510] width 75 height 36
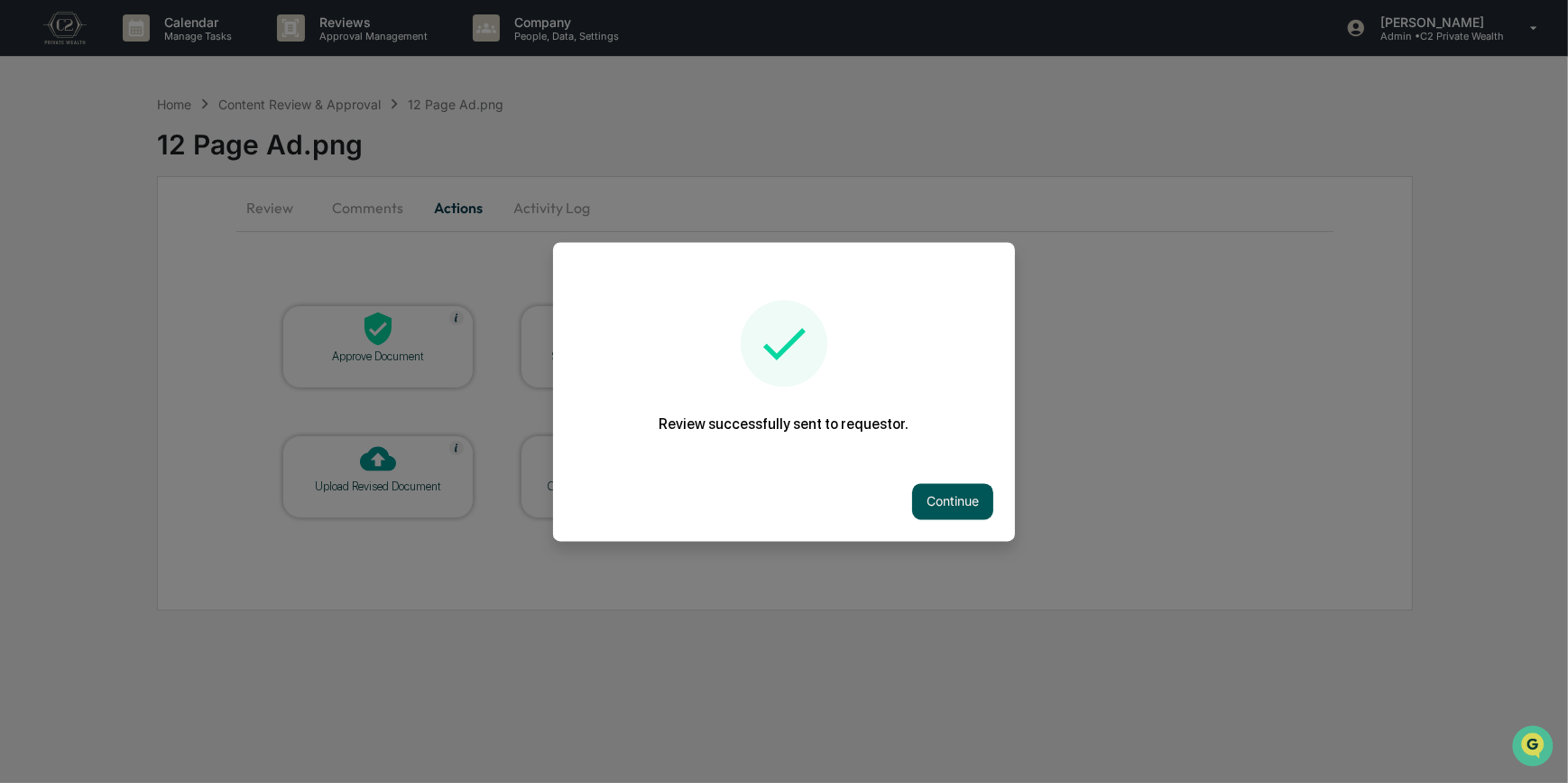
click at [953, 488] on button "Continue" at bounding box center [953, 500] width 81 height 36
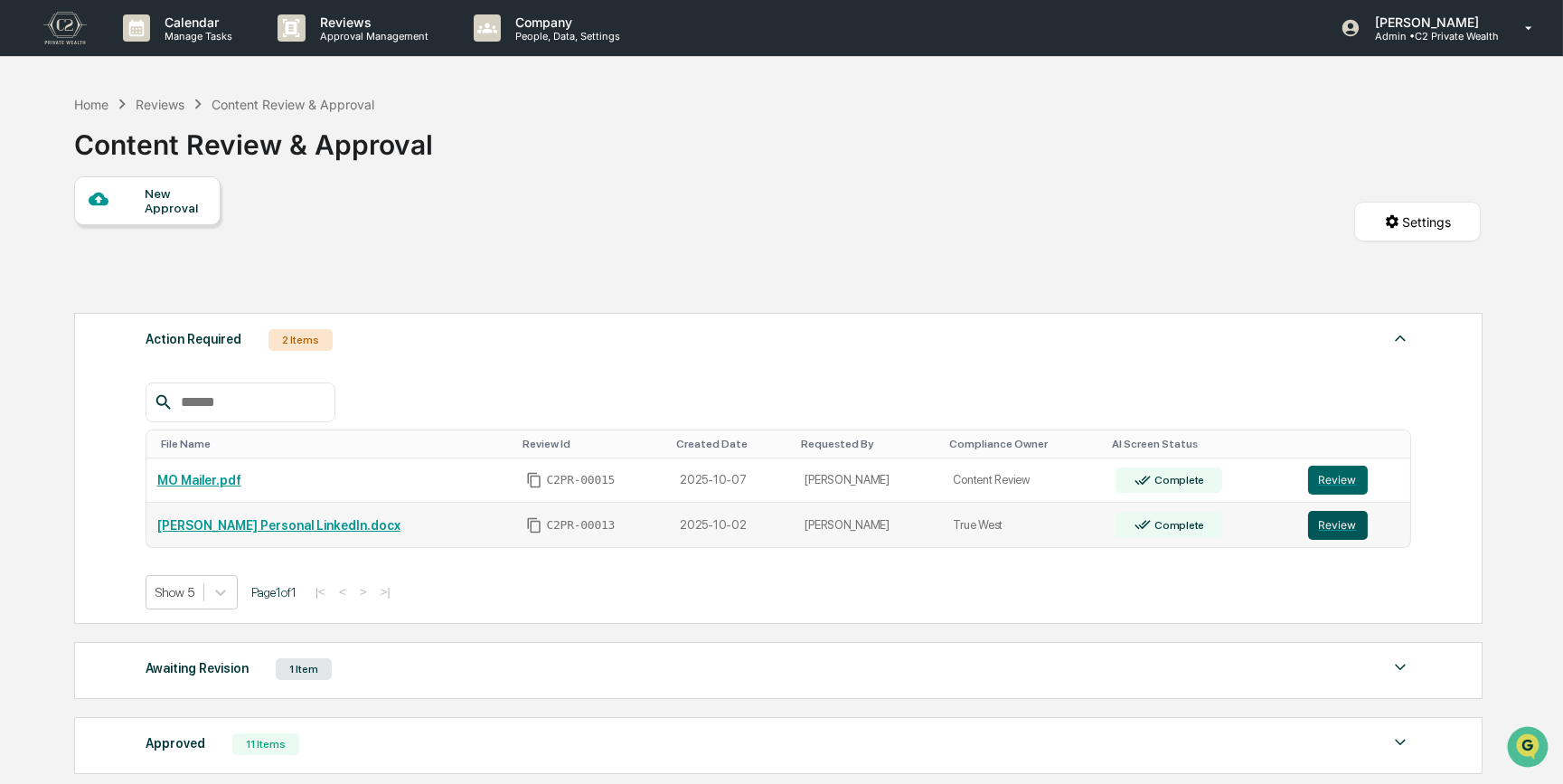
click at [1343, 528] on button "Review" at bounding box center [1338, 526] width 60 height 29
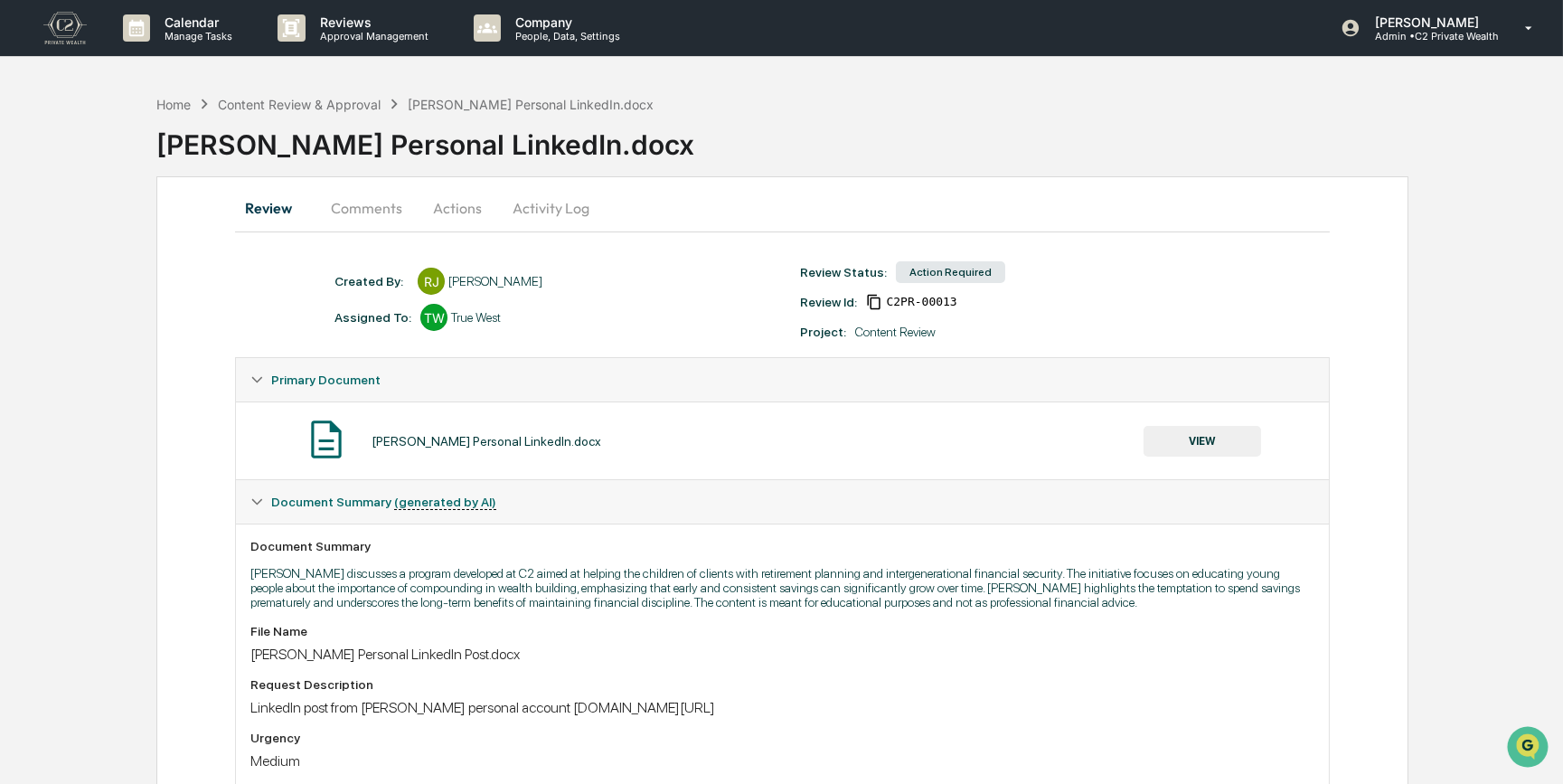
click at [384, 214] on button "Comments" at bounding box center [366, 207] width 101 height 43
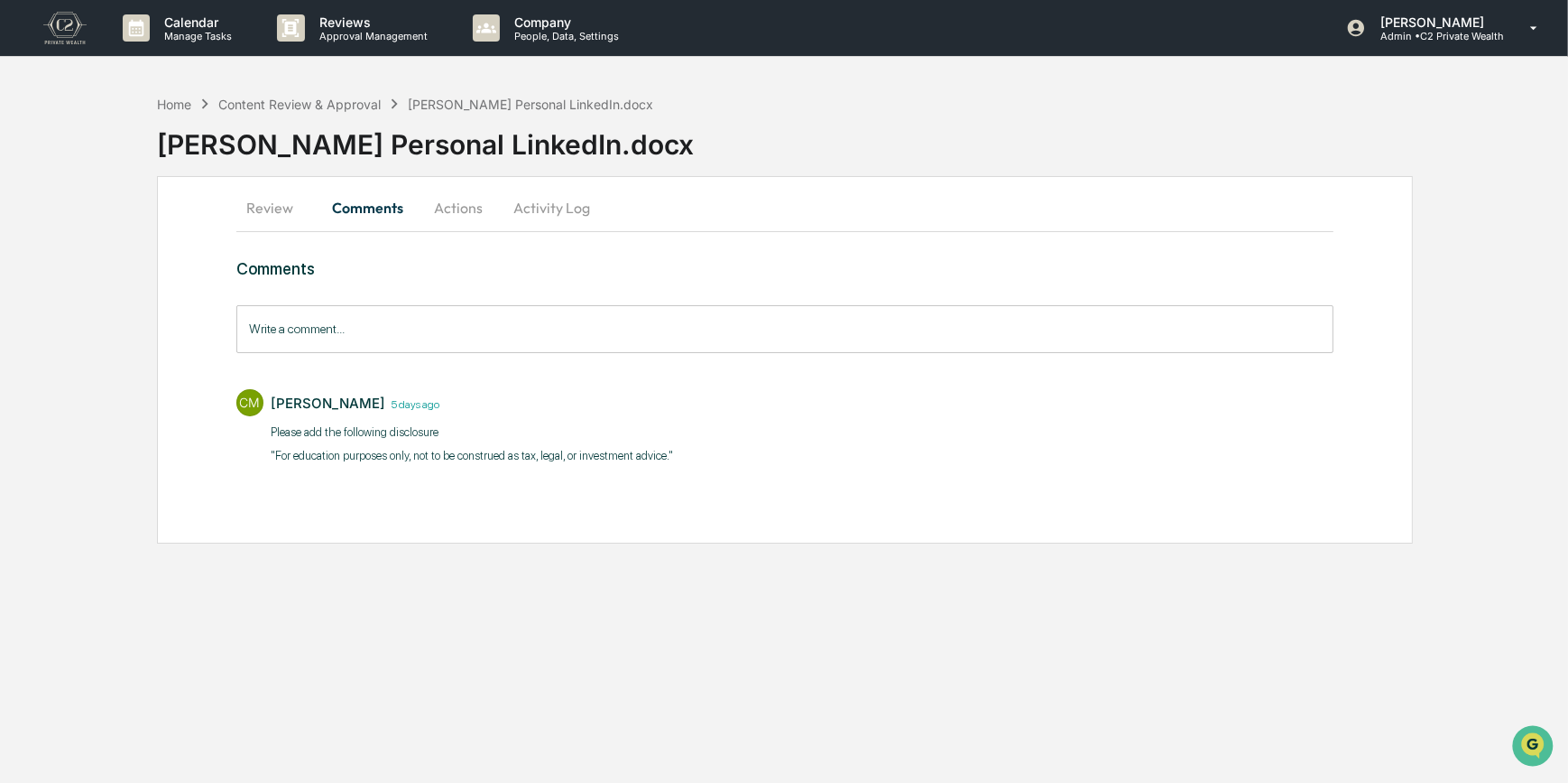
click at [262, 227] on button "Review" at bounding box center [277, 207] width 81 height 43
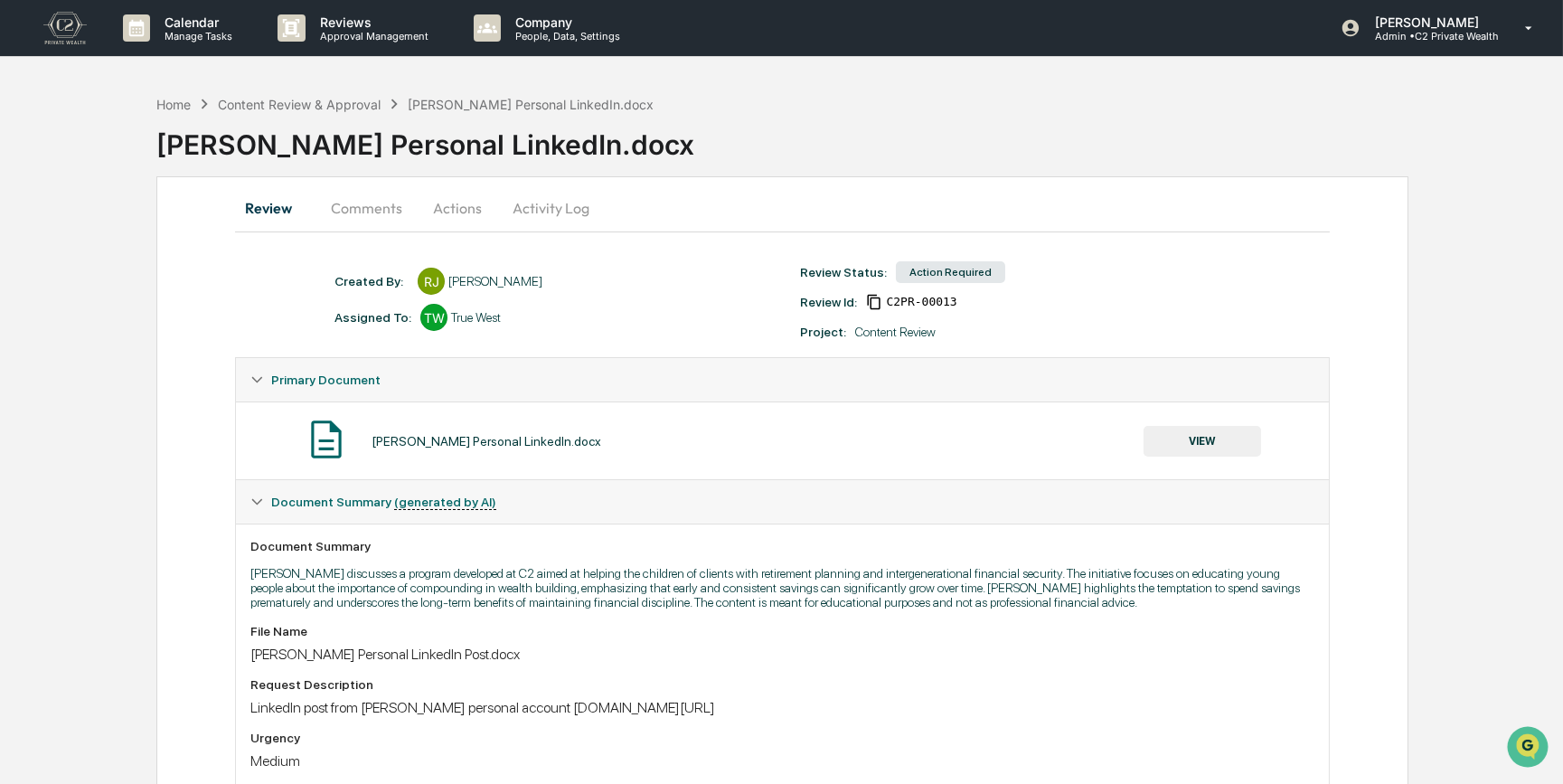
click at [1220, 446] on button "VIEW" at bounding box center [1202, 441] width 117 height 31
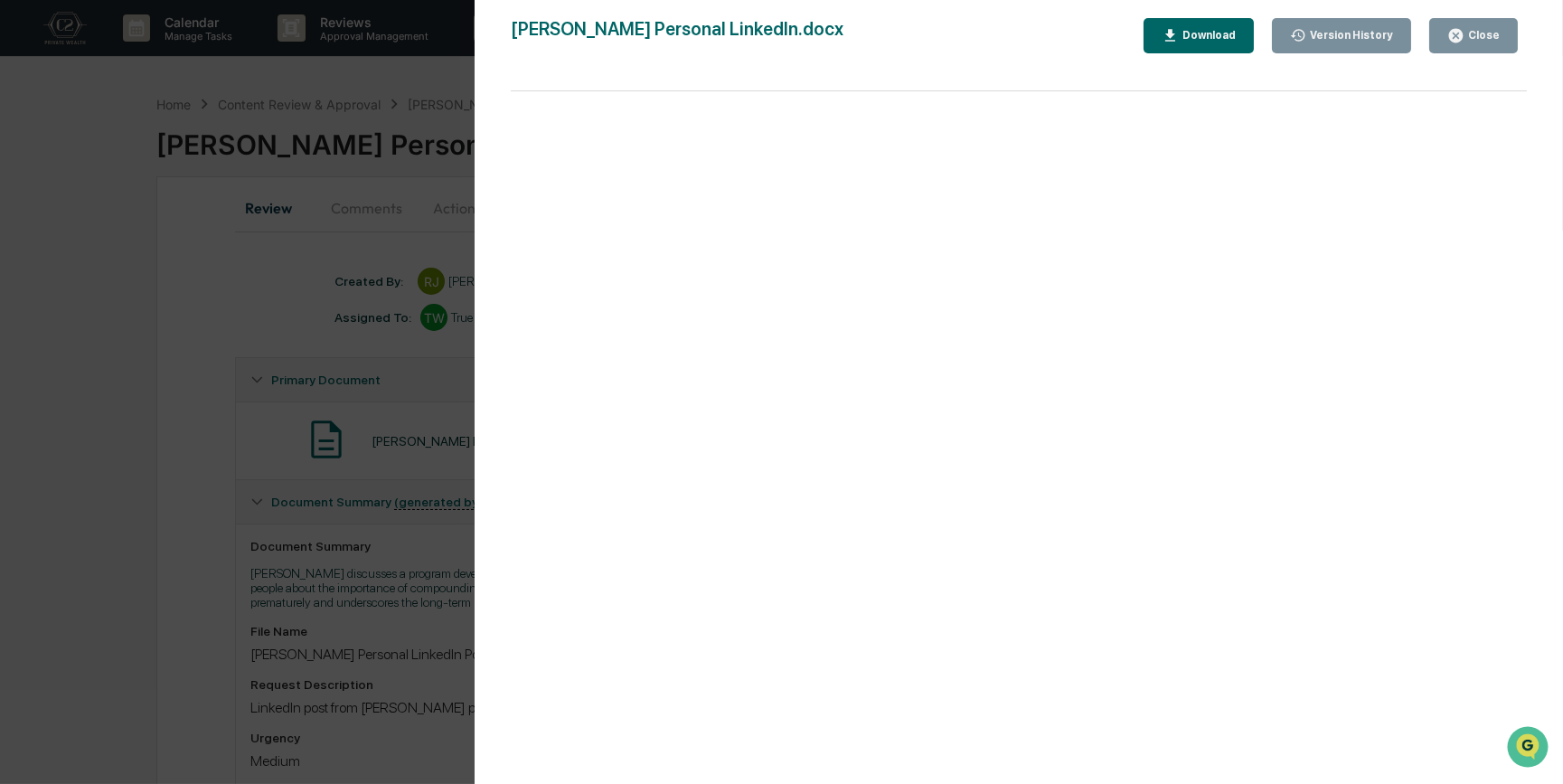
click at [144, 459] on div "Version History 10/03/2025, 07:17 PM Reagan Jones 10/02/2025, 07:16 PM Reagan J…" at bounding box center [782, 392] width 1563 height 784
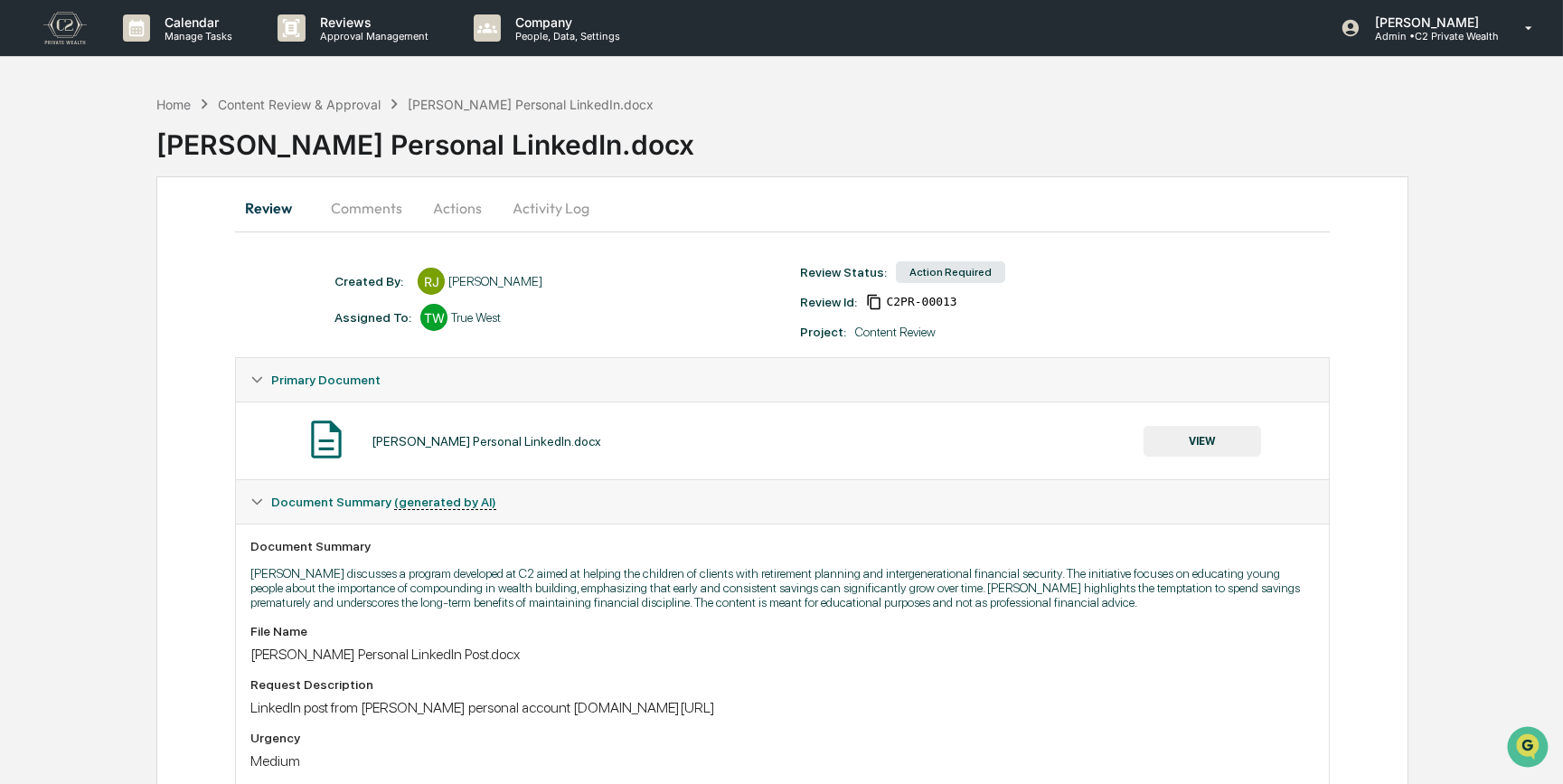
click at [459, 201] on button "Actions" at bounding box center [457, 207] width 82 height 43
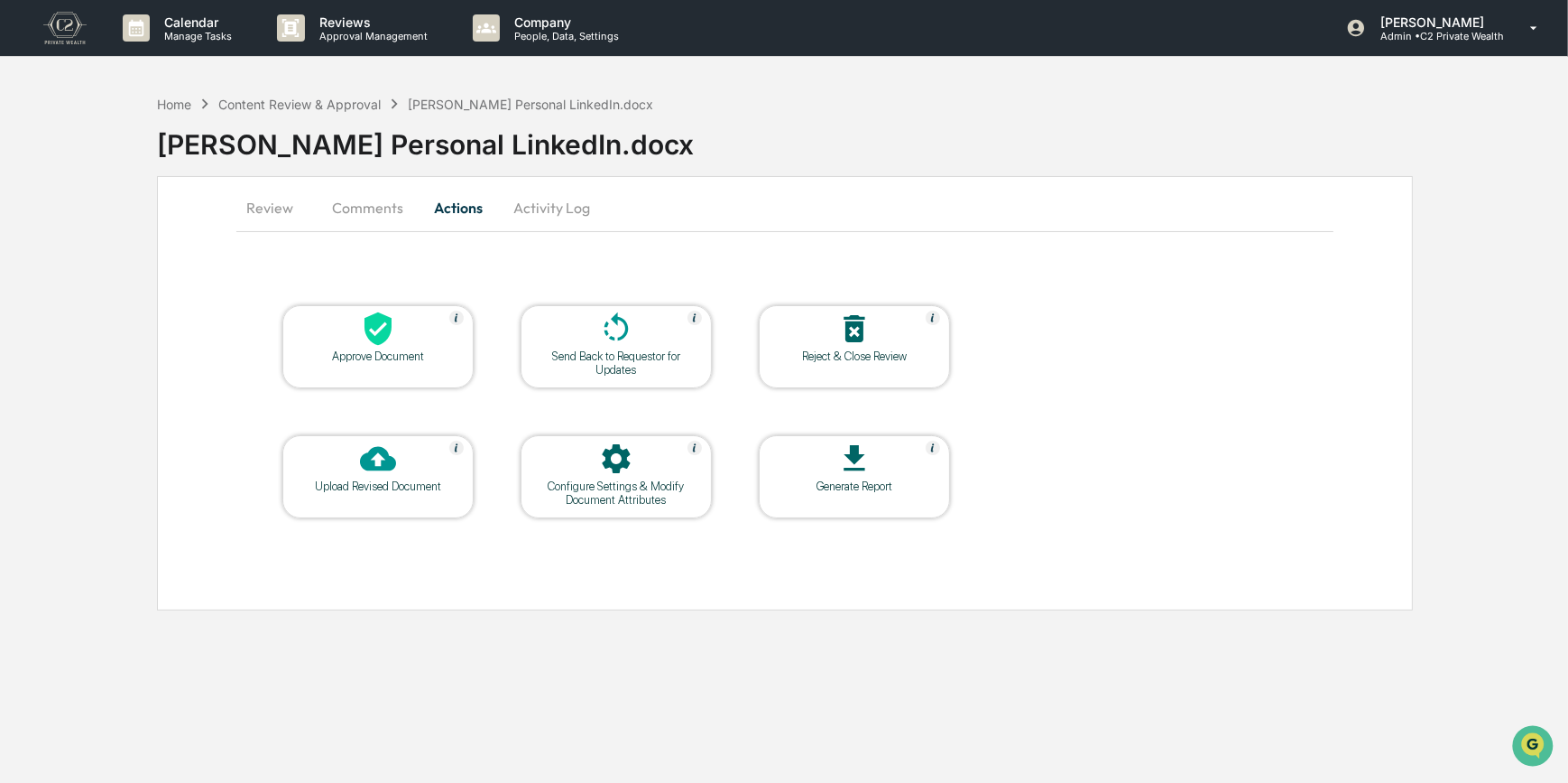
click at [410, 328] on div at bounding box center [378, 329] width 180 height 38
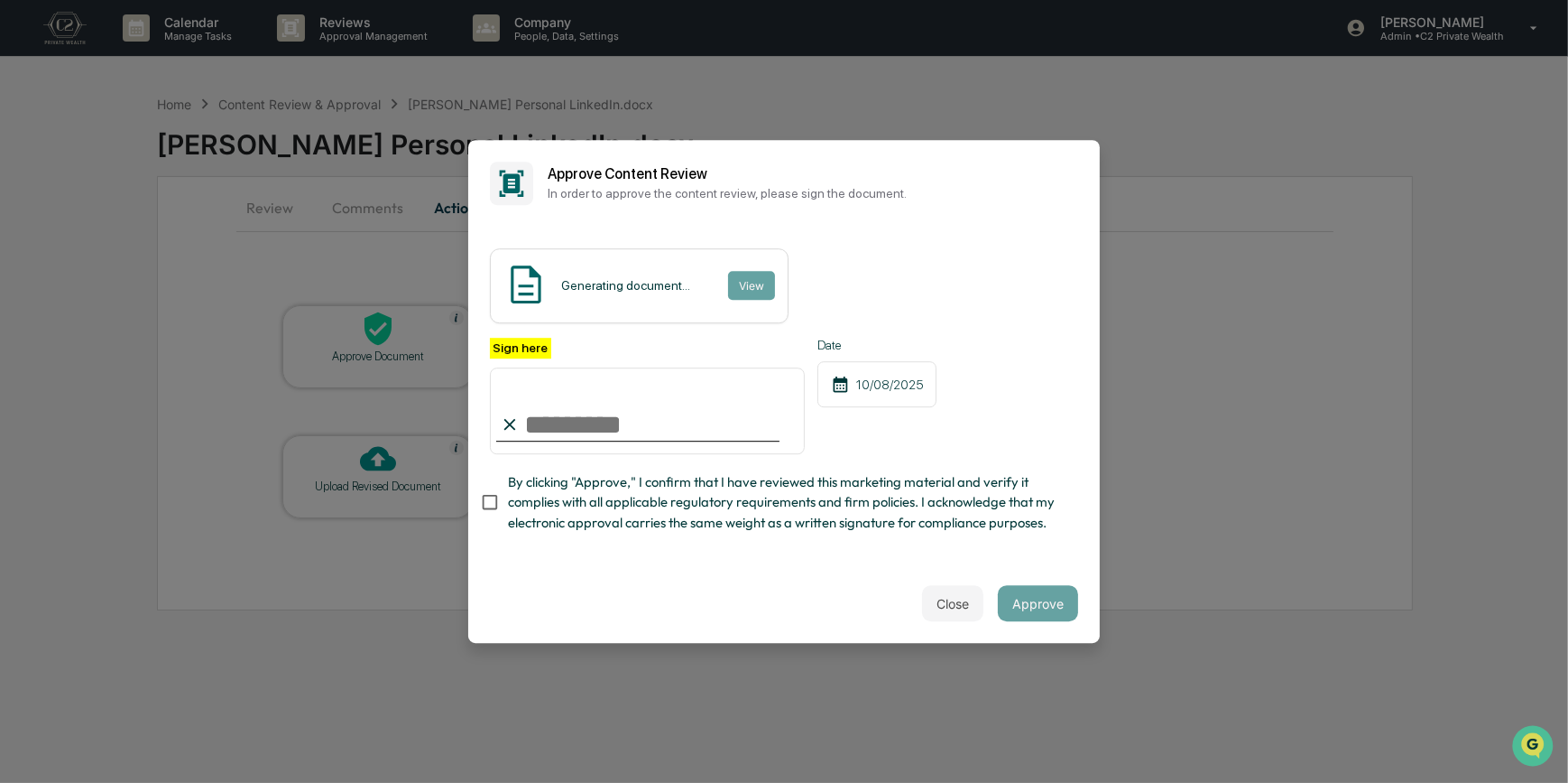
drag, startPoint x: 583, startPoint y: 384, endPoint x: 584, endPoint y: 396, distance: 12.0
click at [583, 384] on input "Sign here" at bounding box center [647, 411] width 315 height 87
type input "*********"
click at [889, 227] on div "Generating document... View Sign here ********* Date 10/08/2025 By clicking "Ap…" at bounding box center [784, 395] width 632 height 338
click at [751, 271] on button "View" at bounding box center [750, 285] width 47 height 29
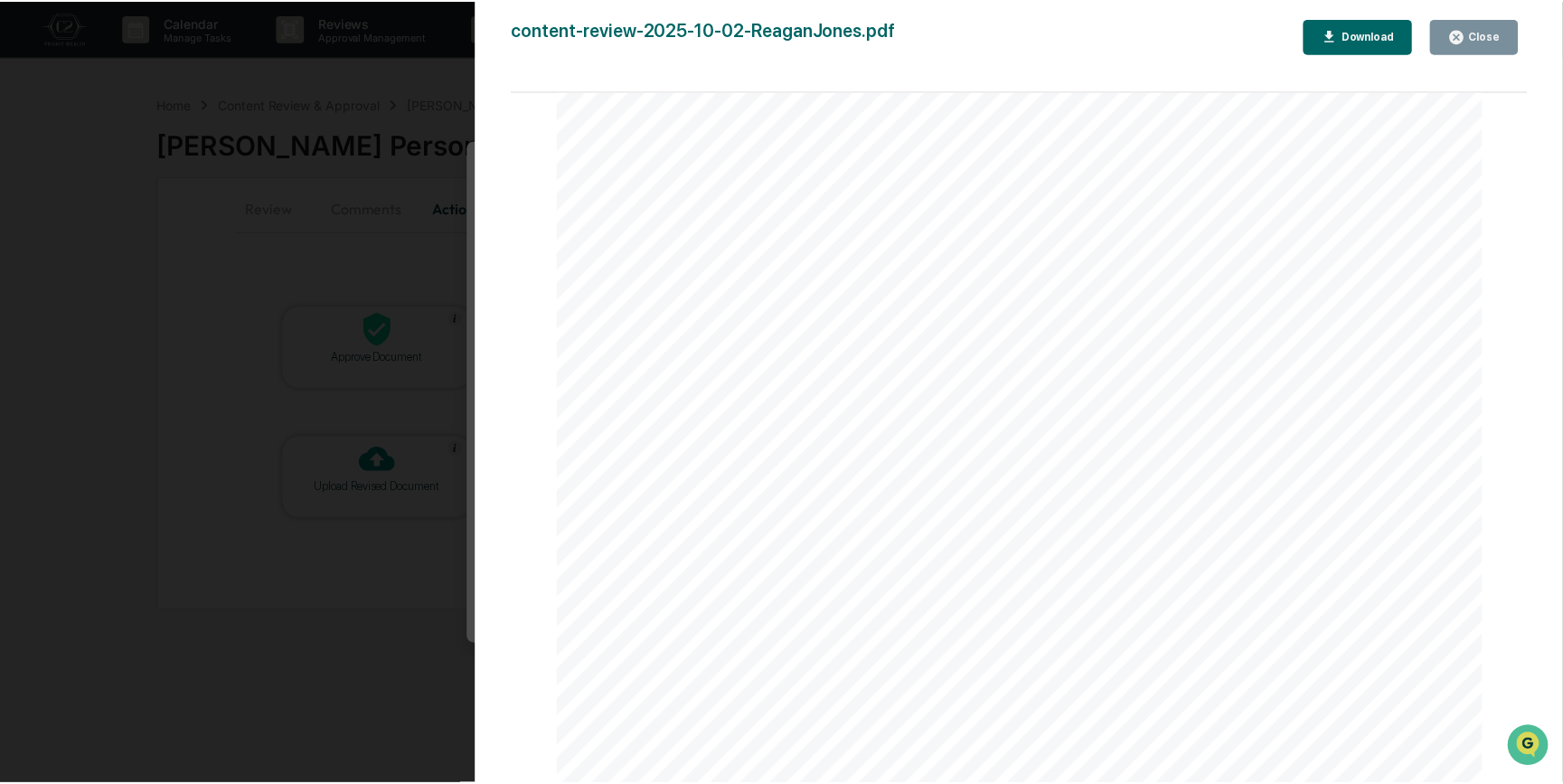
scroll to position [575, 0]
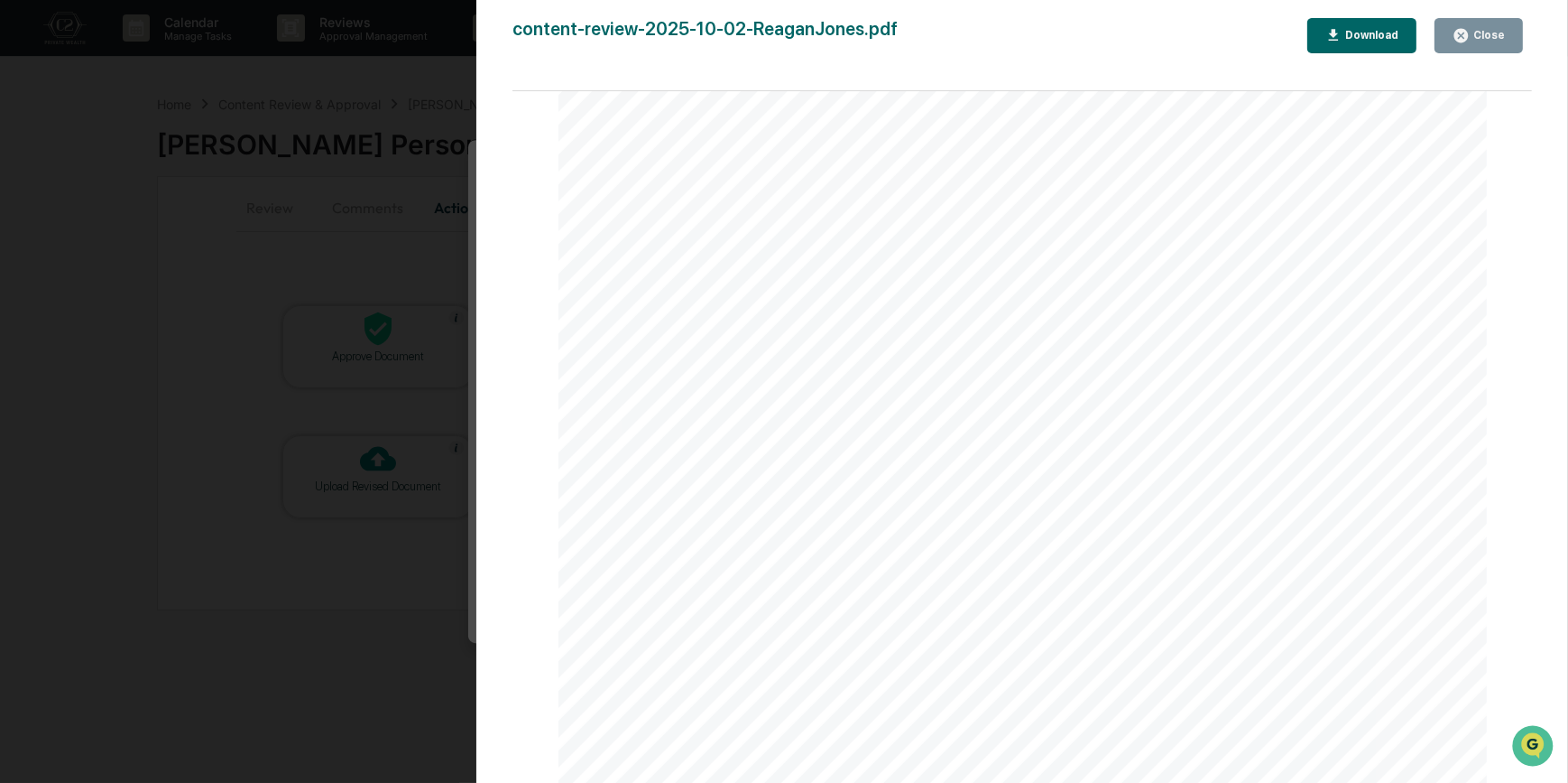
click at [405, 248] on div "Version History 10/08/2025, 04:12 PM Carliss Marshall content-review-2025-10-02…" at bounding box center [784, 392] width 1568 height 783
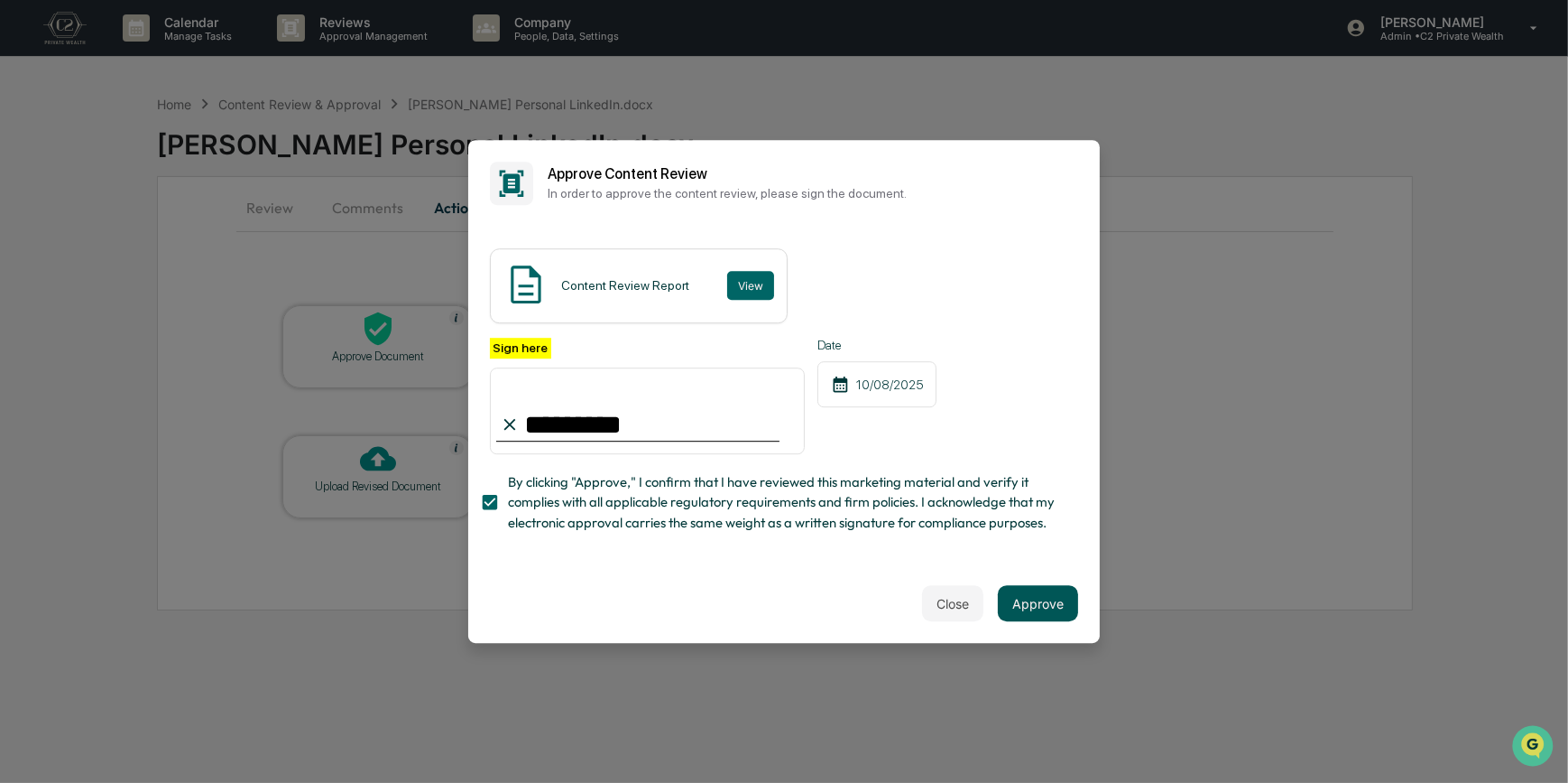
click at [1039, 621] on button "Approve" at bounding box center [1039, 603] width 80 height 36
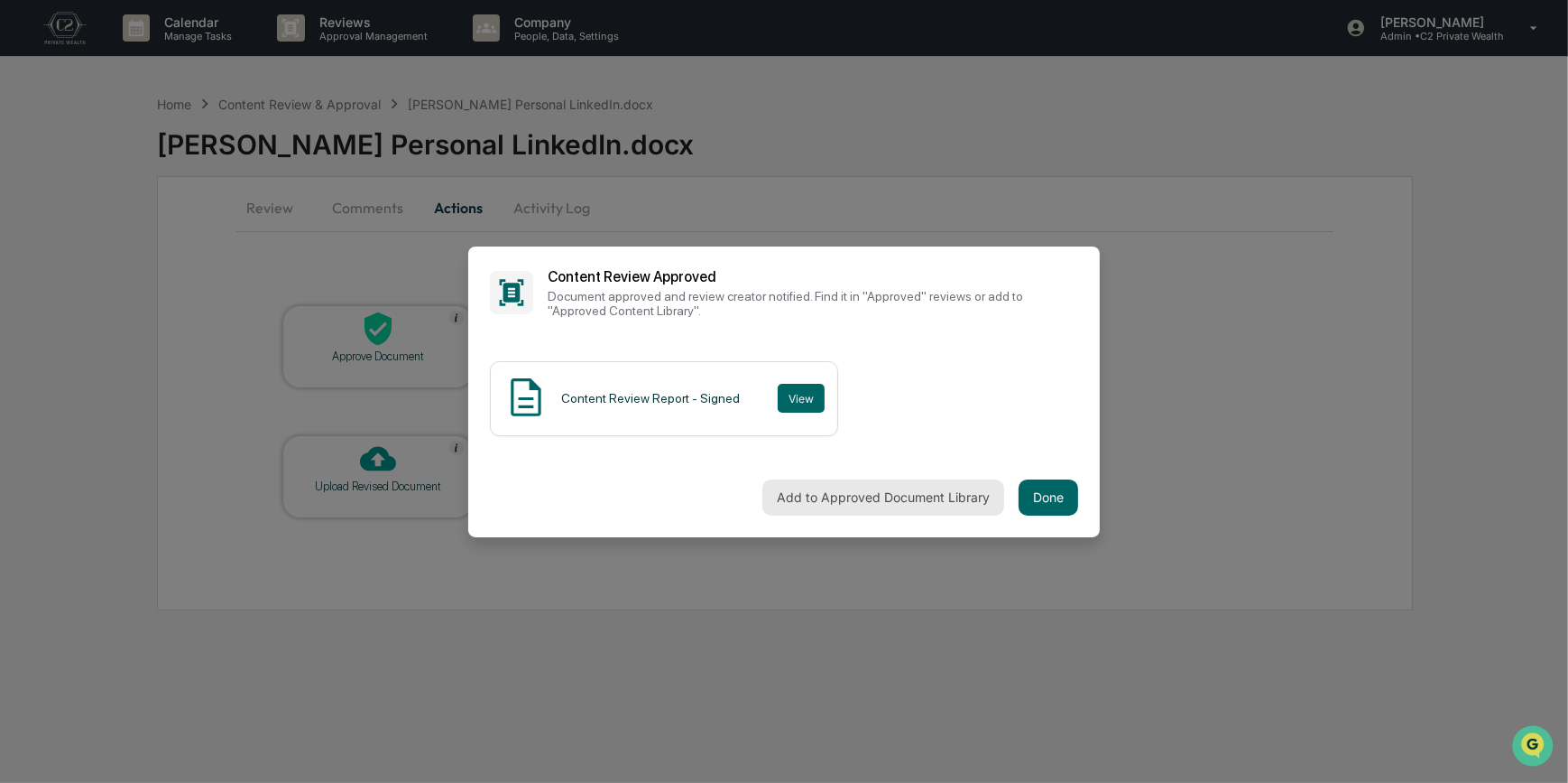
click at [865, 493] on button "Add to Approved Document Library" at bounding box center [883, 497] width 241 height 36
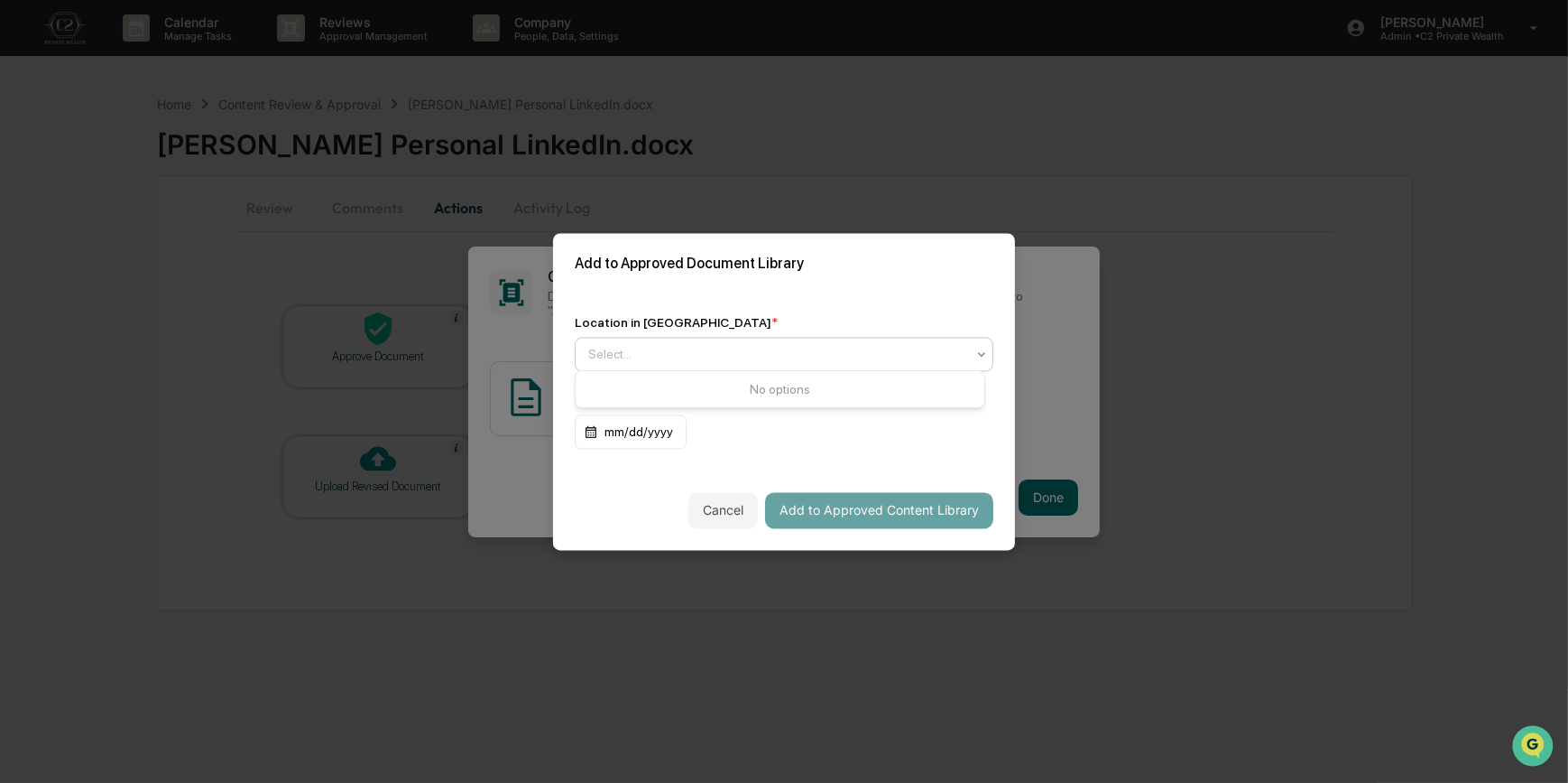
click at [656, 359] on div "Select..." at bounding box center [777, 354] width 395 height 26
click at [677, 384] on div "Approved Content Library" at bounding box center [780, 392] width 409 height 36
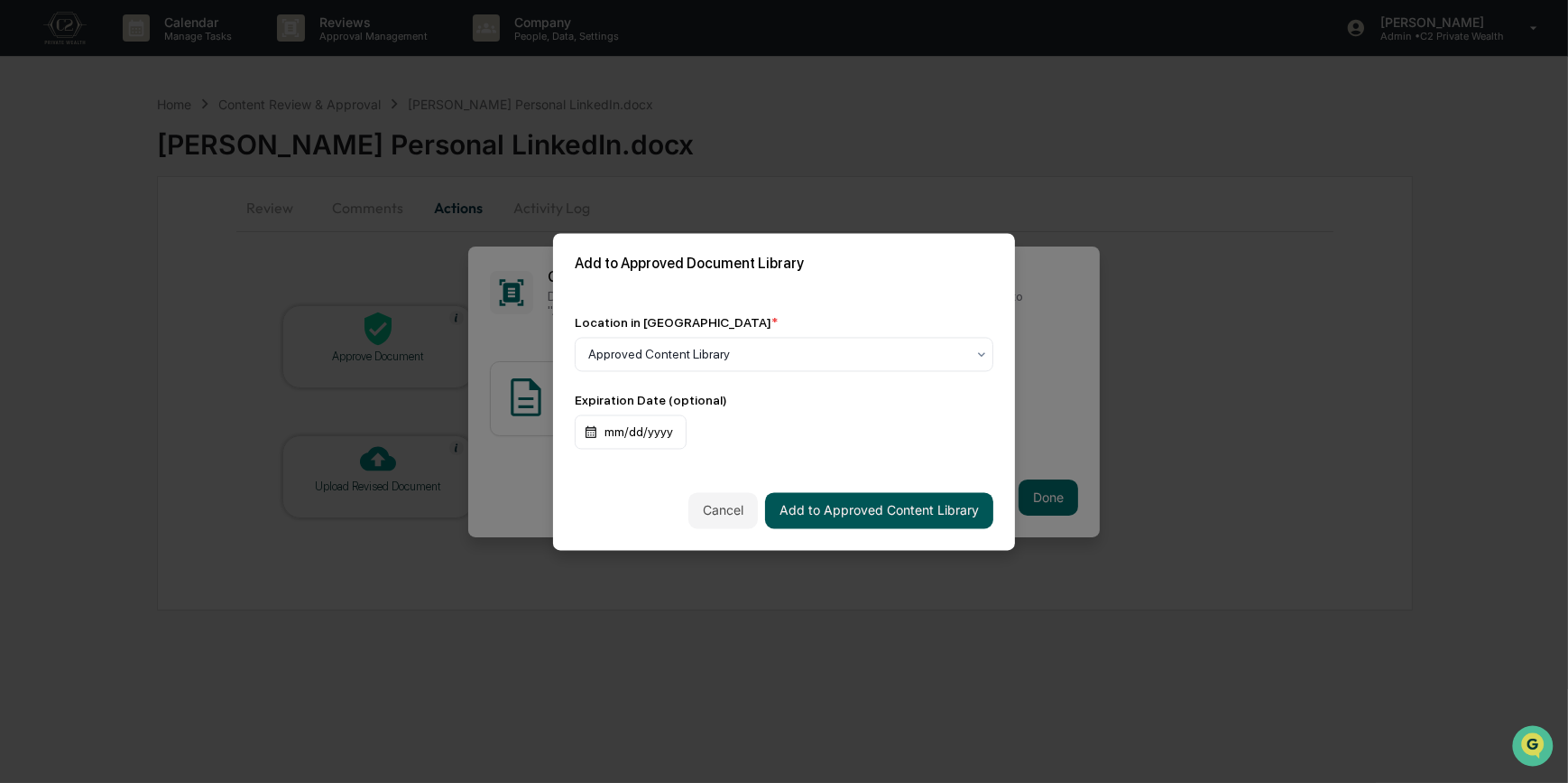
click at [814, 505] on button "Add to Approved Content Library" at bounding box center [880, 509] width 229 height 36
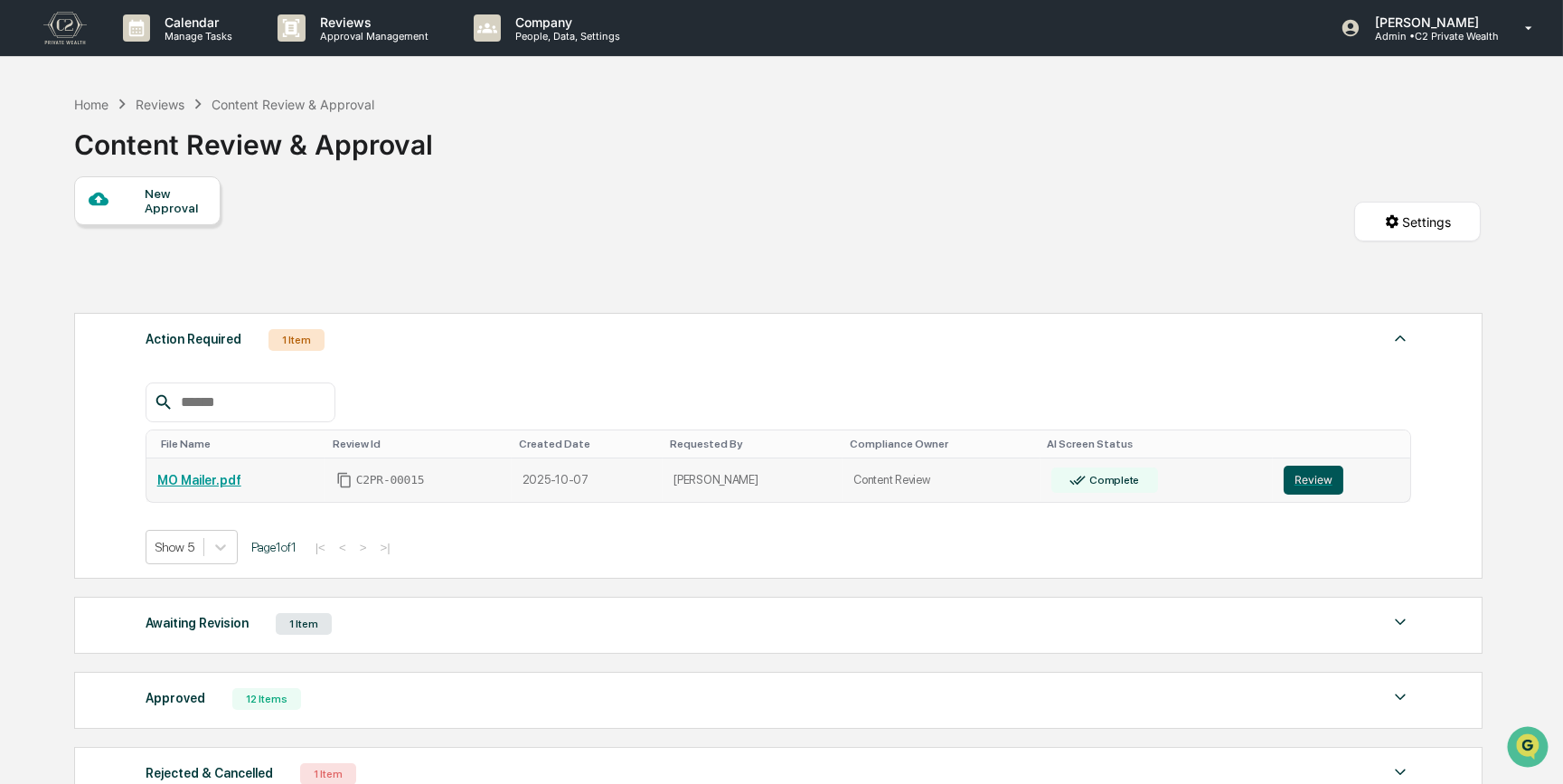
click at [1311, 482] on button "Review" at bounding box center [1313, 480] width 60 height 29
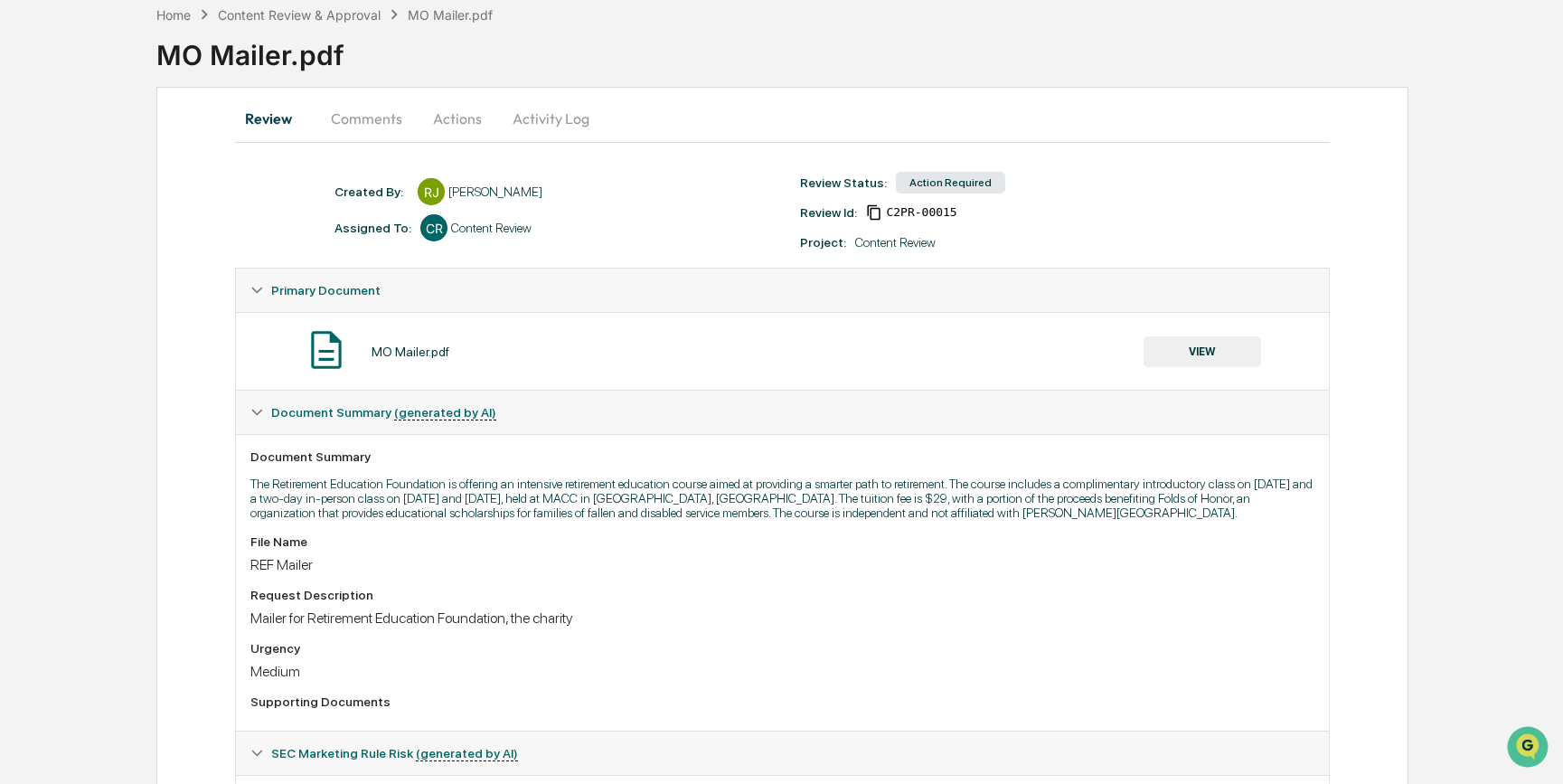
scroll to position [214, 0]
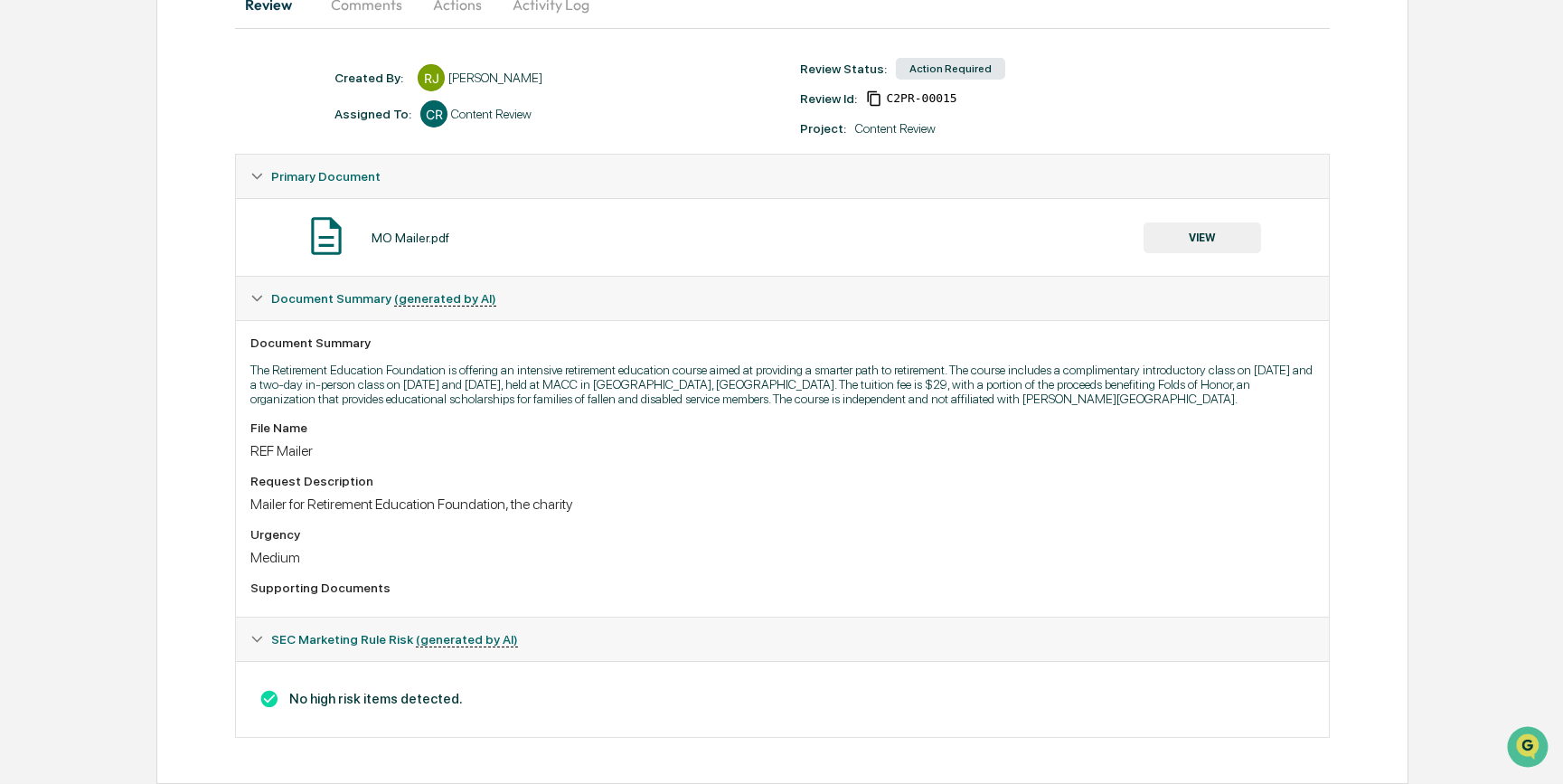
click at [1214, 230] on button "VIEW" at bounding box center [1202, 238] width 117 height 31
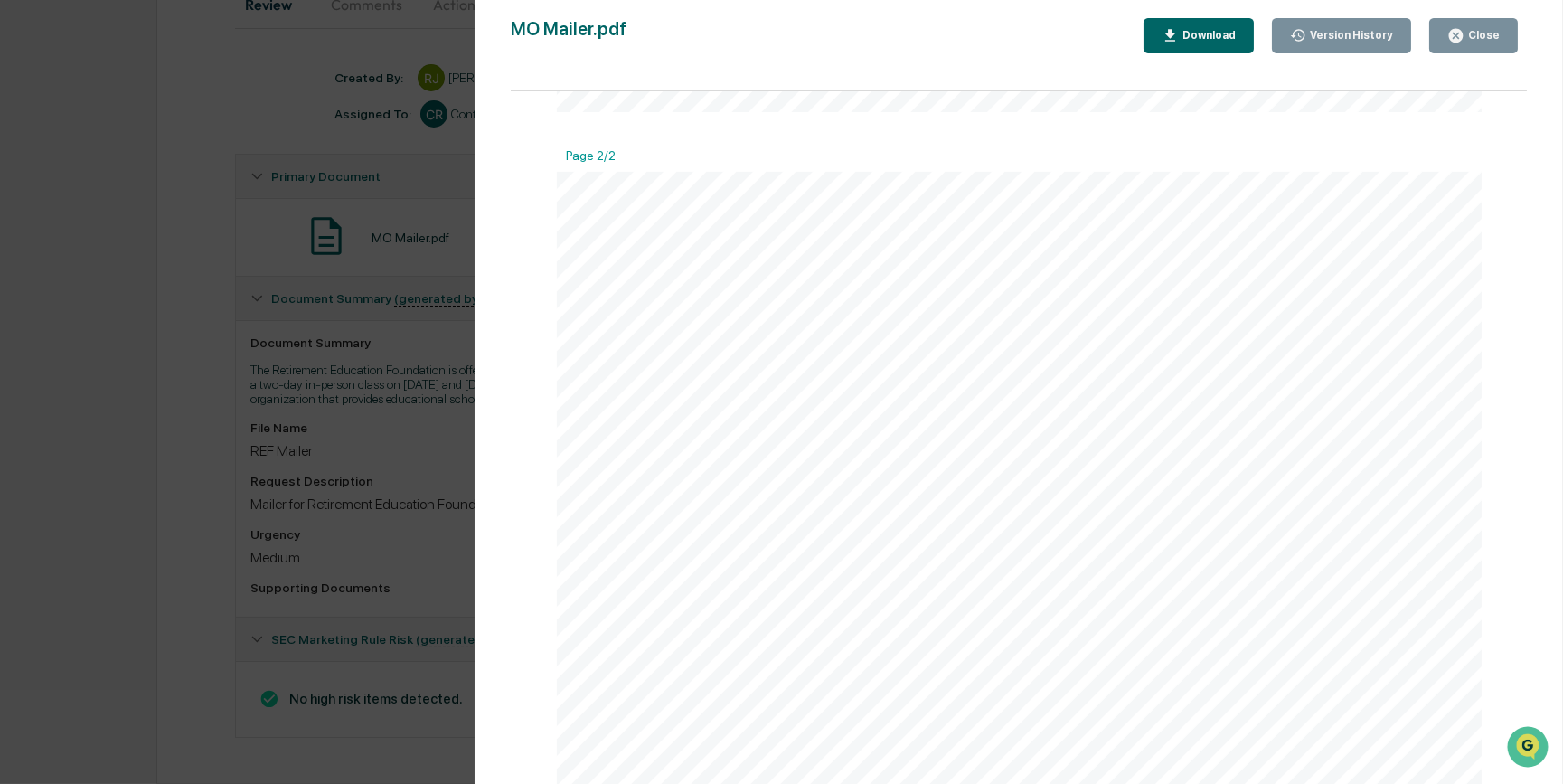
scroll to position [1232, 0]
click at [375, 436] on div "Version History 10/07/2025, 09:06 PM Reagan Jones MO Mailer.pdf Close Version H…" at bounding box center [782, 392] width 1563 height 784
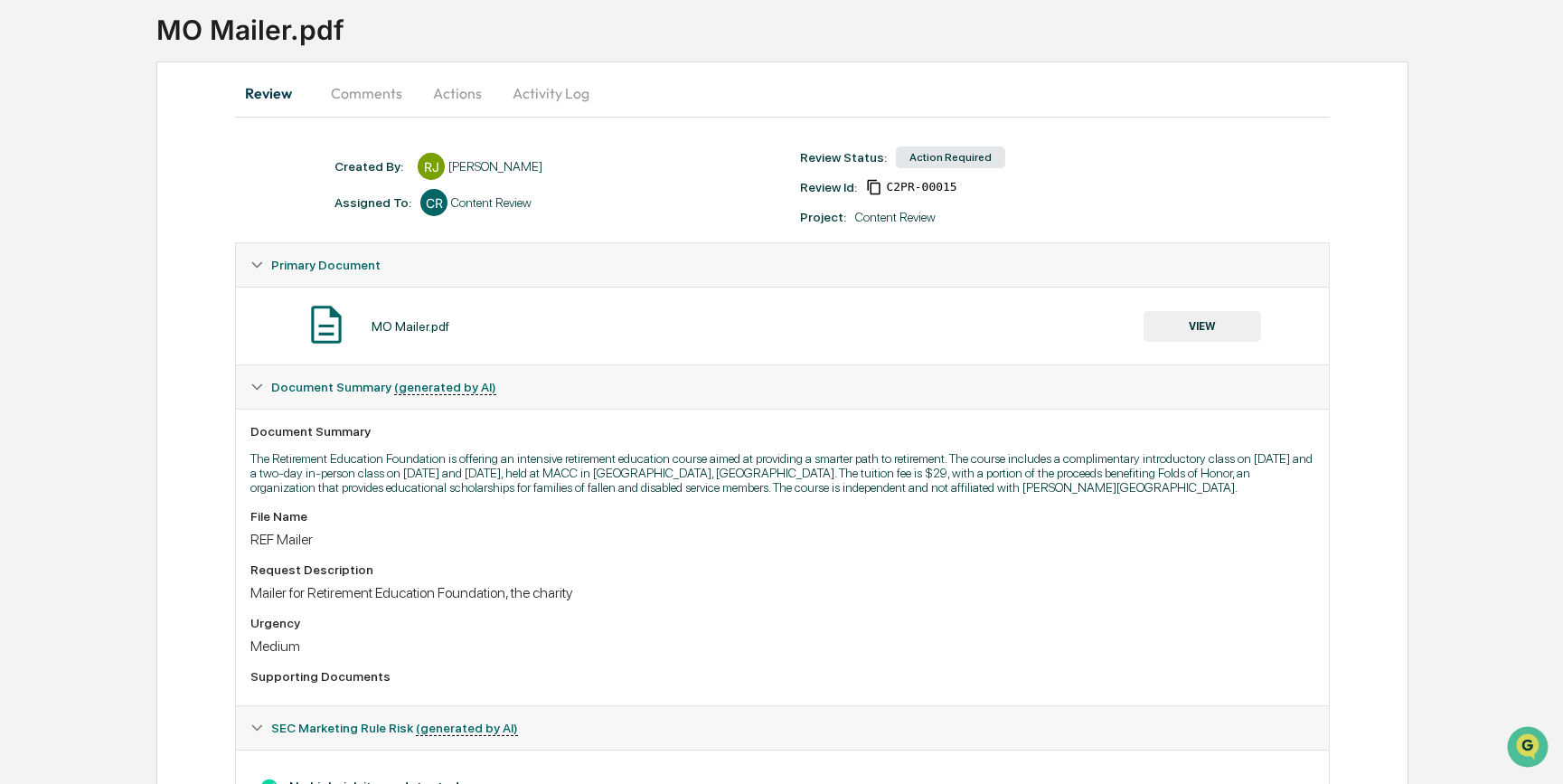
scroll to position [0, 0]
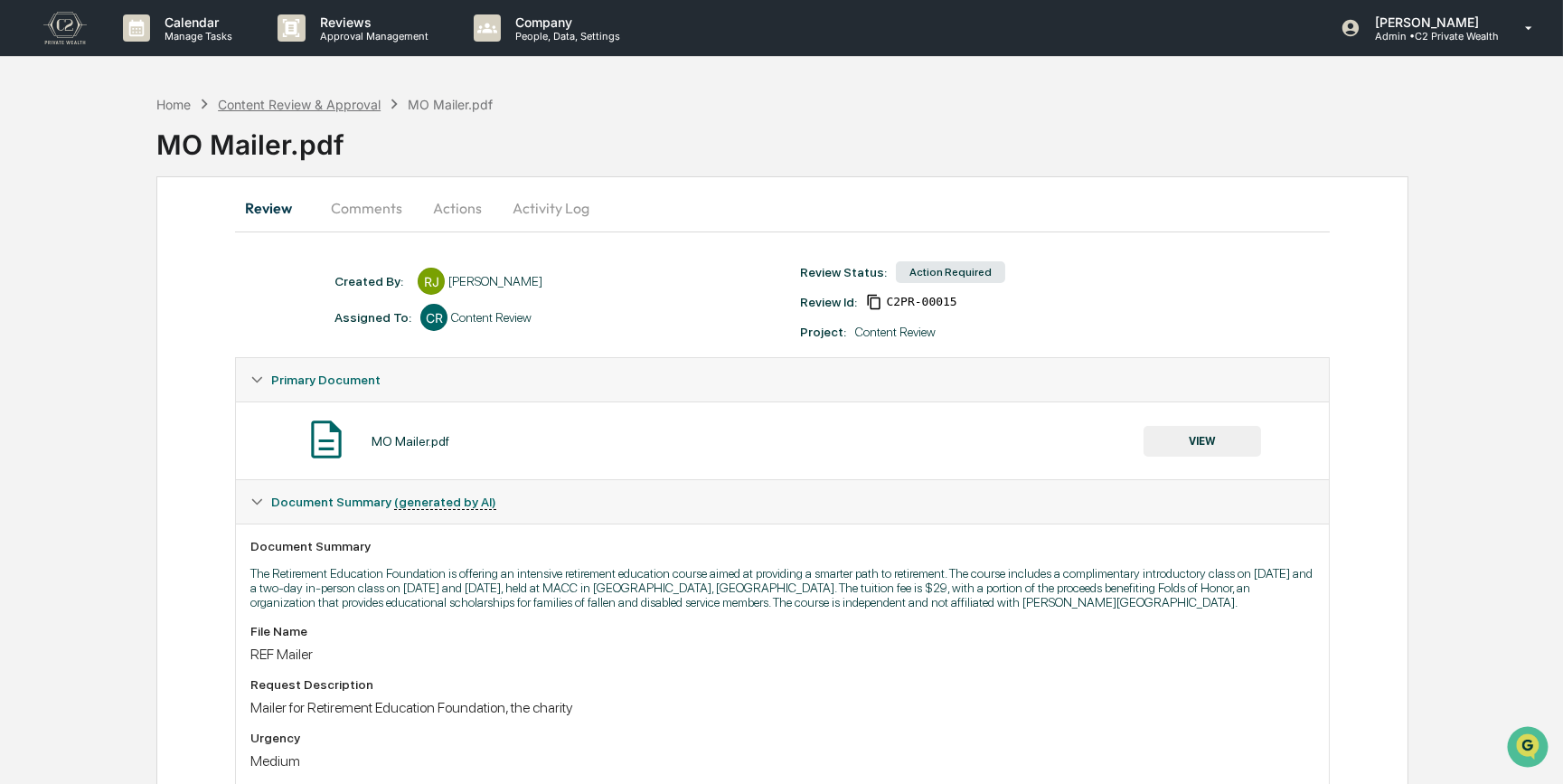
click at [299, 107] on div "Content Review & Approval" at bounding box center [300, 104] width 163 height 16
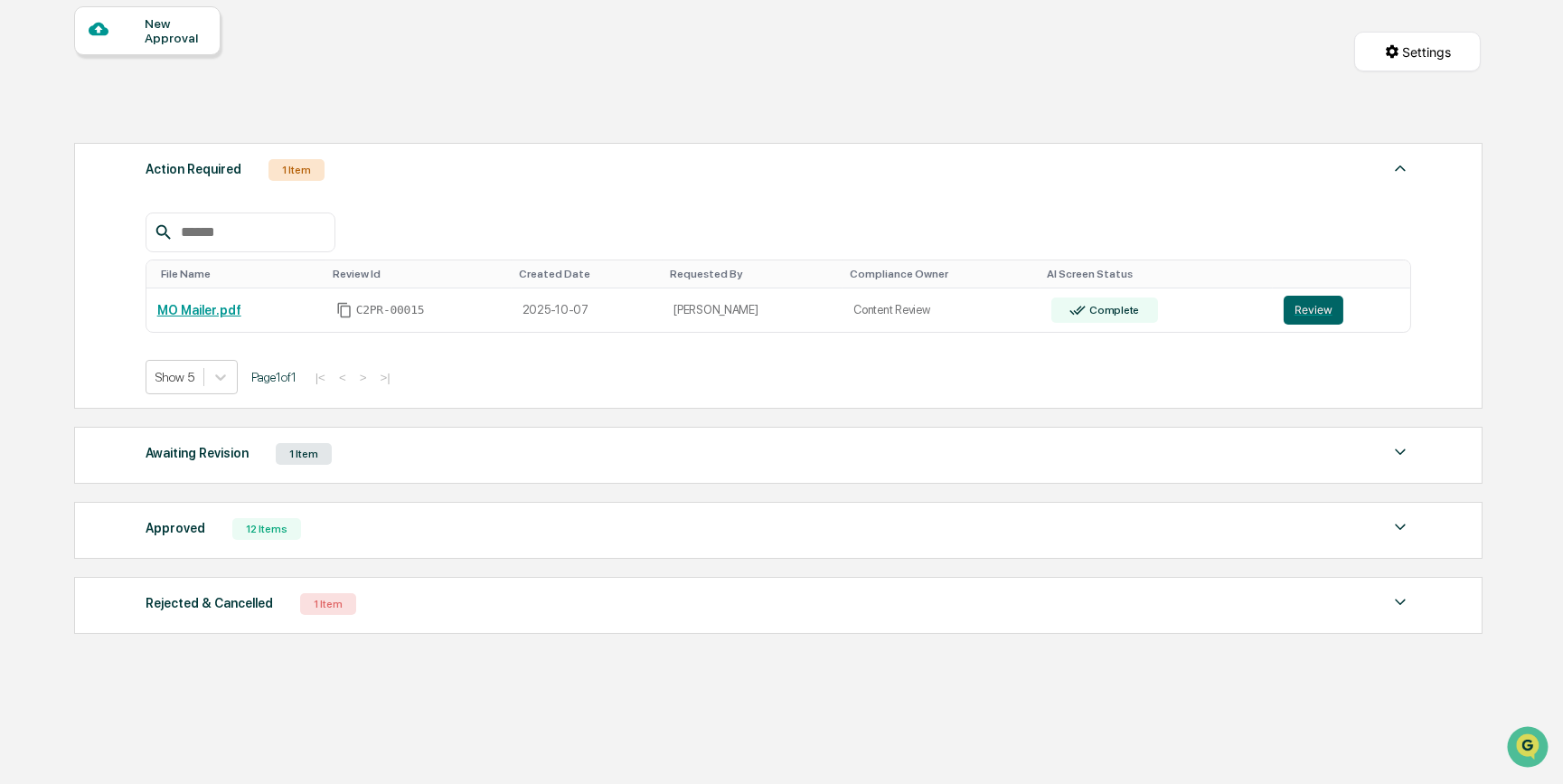
scroll to position [174, 0]
click at [354, 453] on div "Awaiting Revision 1 Item" at bounding box center [779, 454] width 1266 height 26
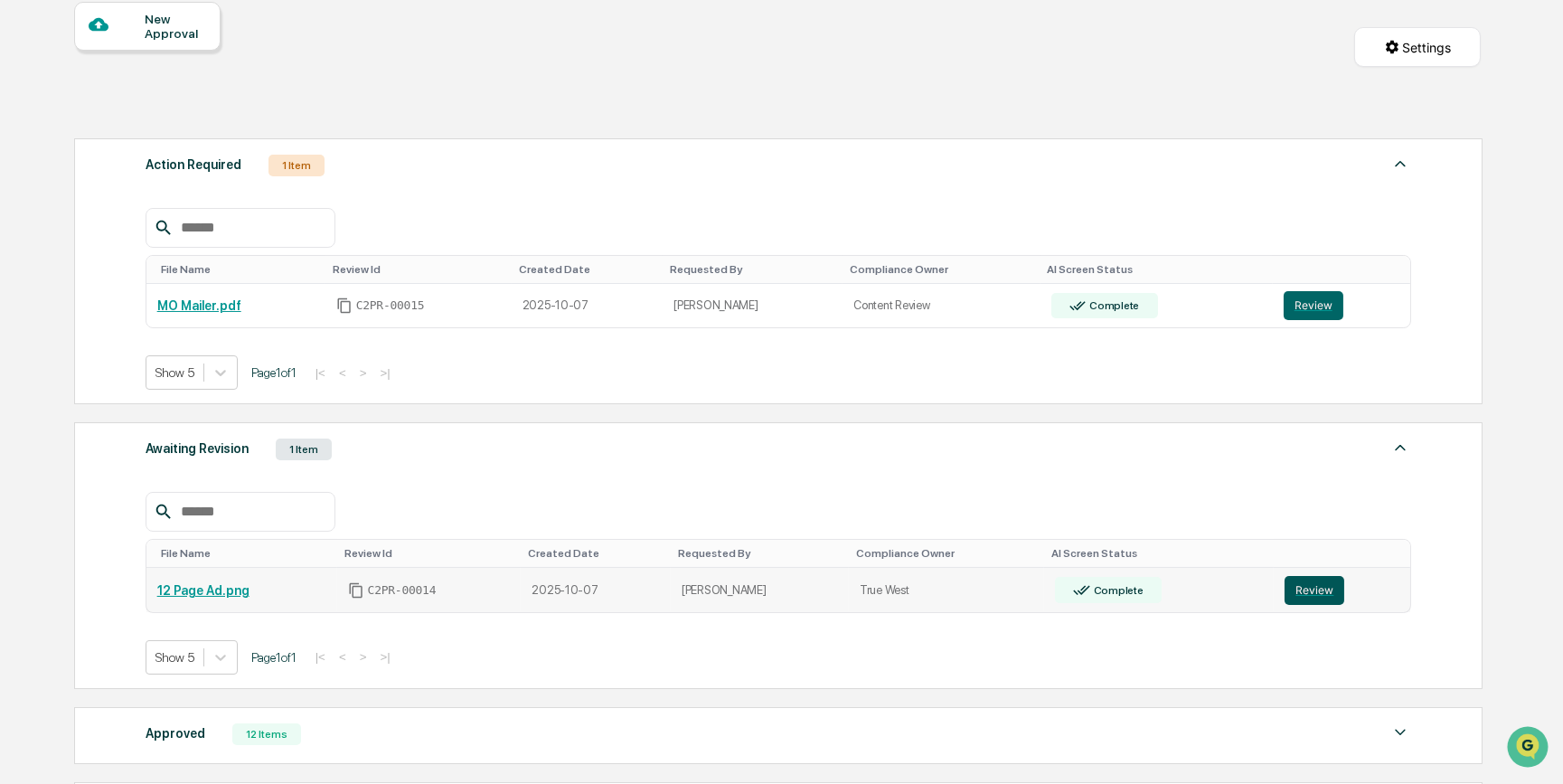
click at [1309, 593] on button "Review" at bounding box center [1314, 591] width 60 height 29
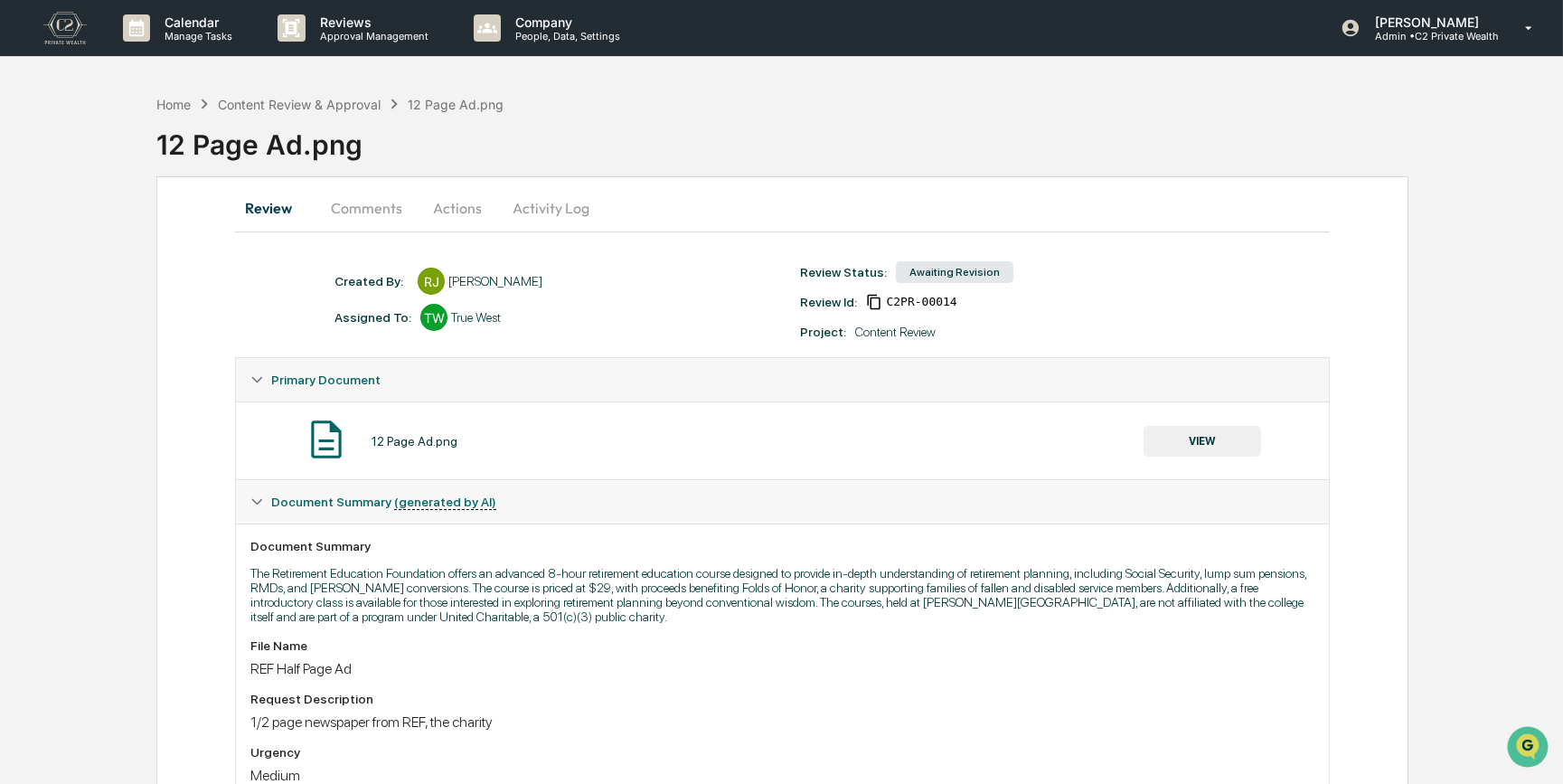
click at [373, 208] on button "Comments" at bounding box center [366, 207] width 101 height 43
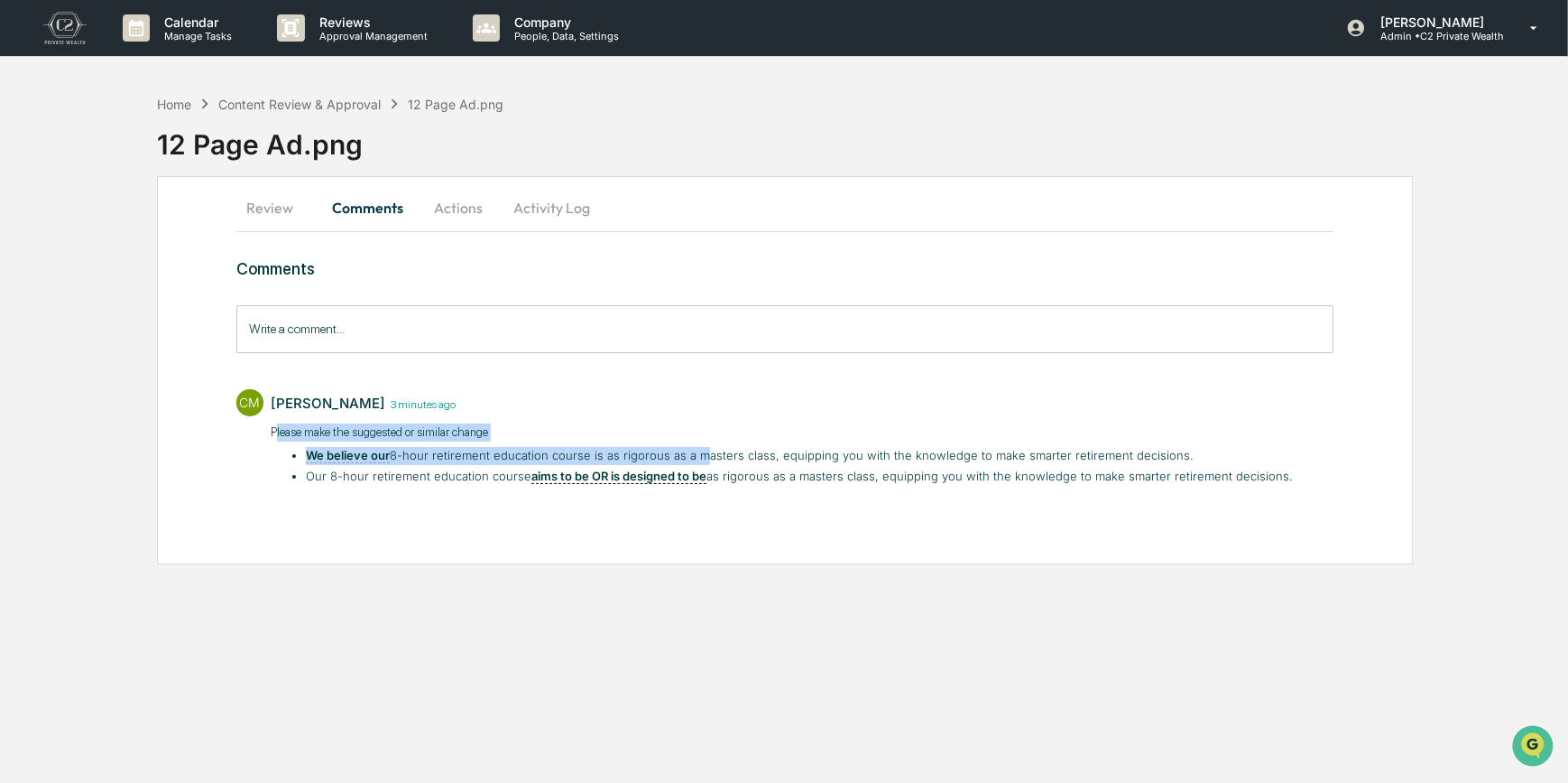
drag, startPoint x: 273, startPoint y: 429, endPoint x: 691, endPoint y: 447, distance: 418.4
click at [691, 447] on div "Please make the suggested or similar change We believe our 8-hour retirement ed…" at bounding box center [782, 455] width 1023 height 62
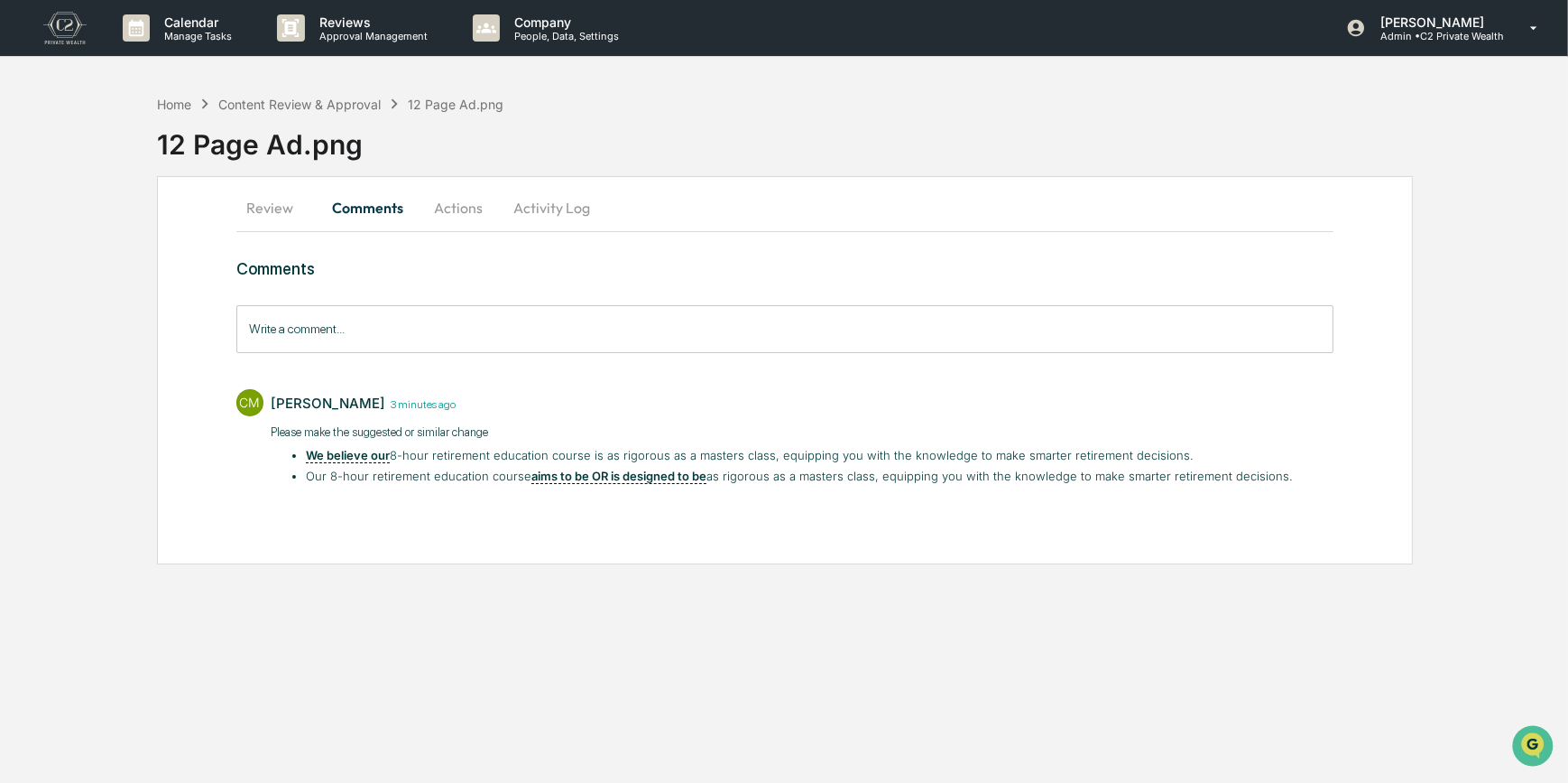
click at [261, 472] on div "CM Carliss Marshall 3 minutes ago Please make the suggested or similar change W…" at bounding box center [785, 434] width 1098 height 111
drag, startPoint x: 268, startPoint y: 429, endPoint x: 1299, endPoint y: 469, distance: 1031.8
click at [1299, 469] on div "CM Carliss Marshall 3 minutes ago Please make the suggested or similar change W…" at bounding box center [785, 434] width 1098 height 111
copy div "Please make the suggested or similar change We believe our 8-hour retirement ed…"
click at [165, 103] on div "Home" at bounding box center [175, 104] width 35 height 16
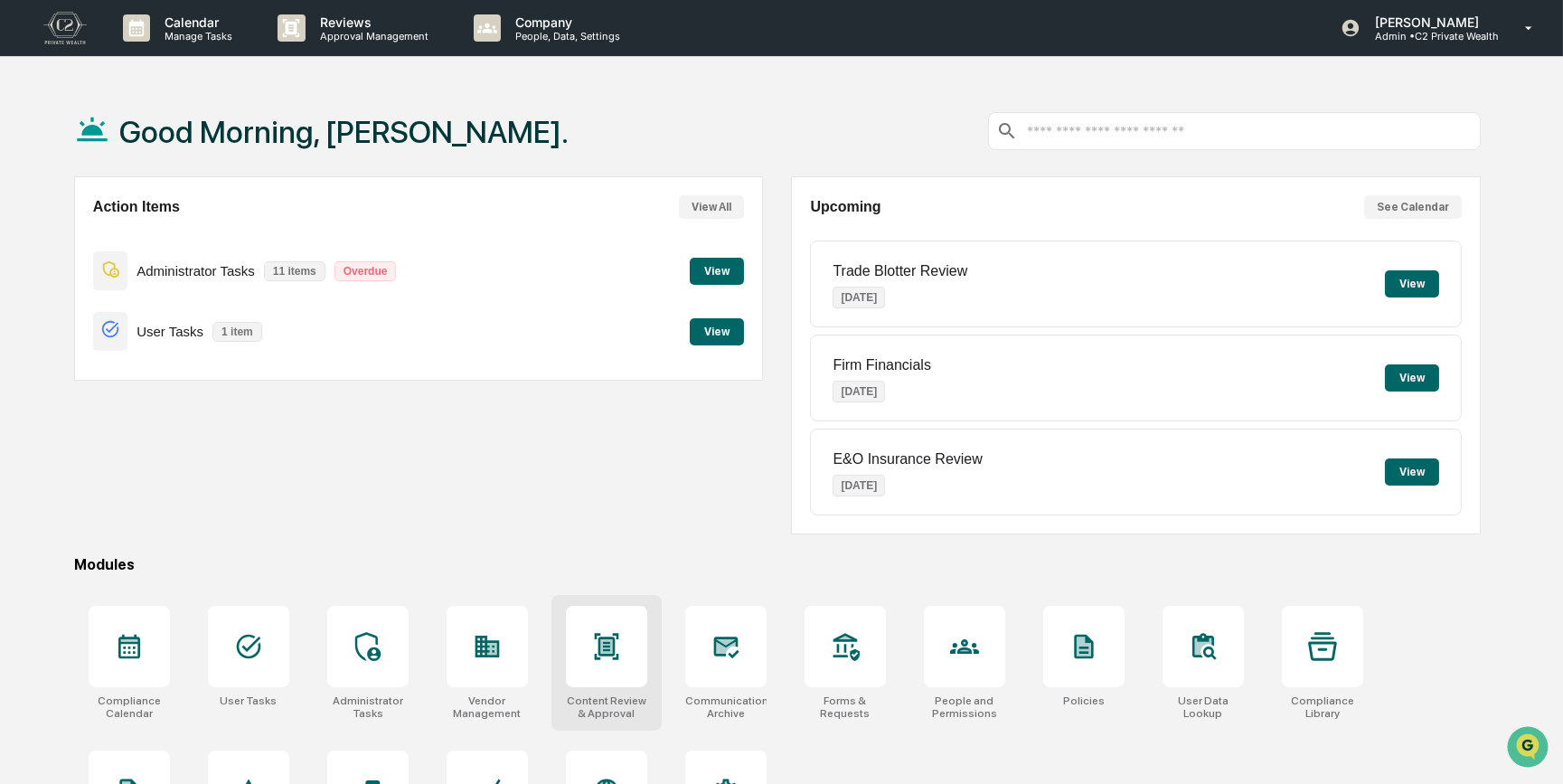
click at [607, 658] on icon at bounding box center [607, 647] width 29 height 29
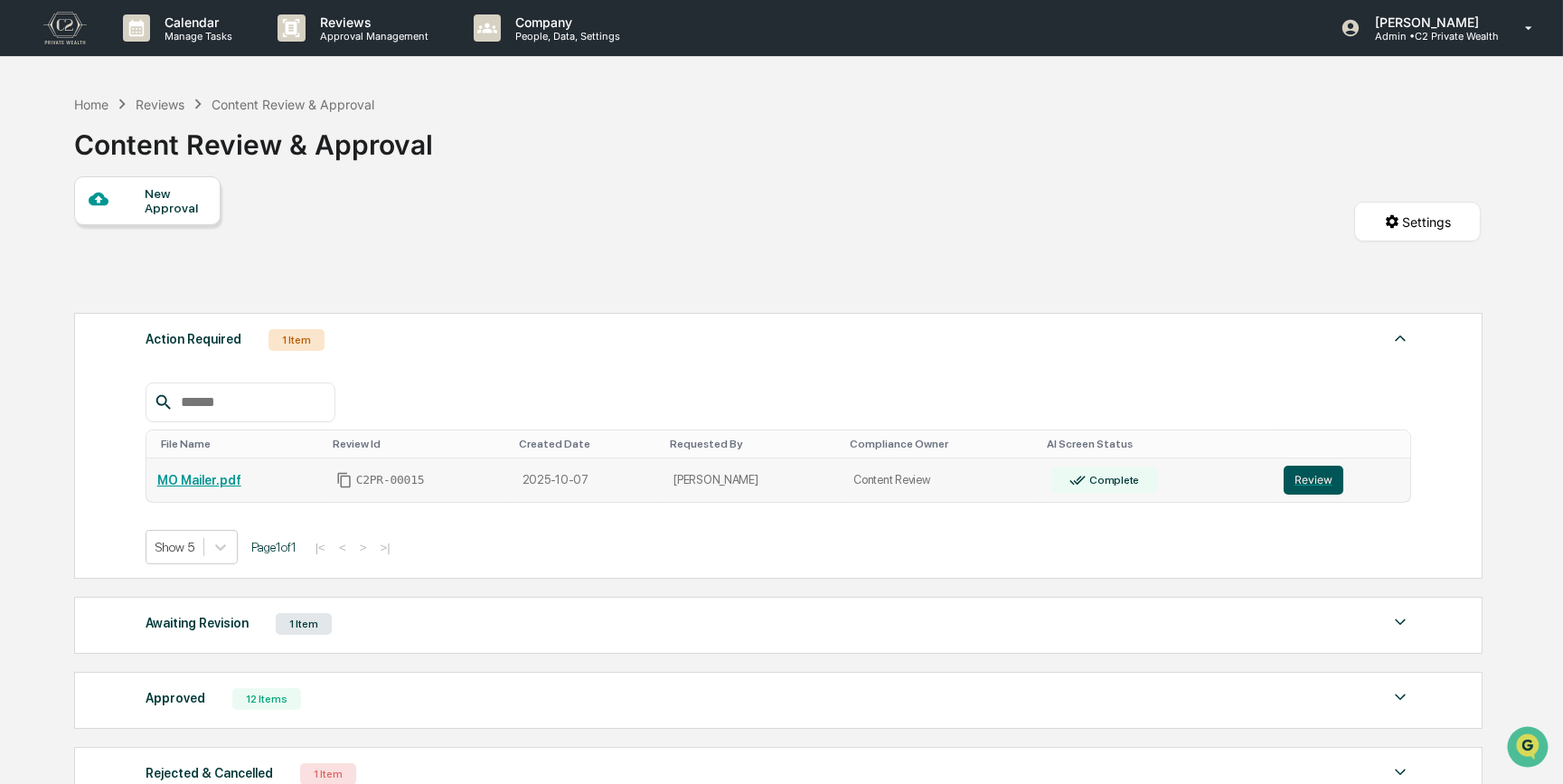
click at [1301, 479] on button "Review" at bounding box center [1313, 480] width 60 height 29
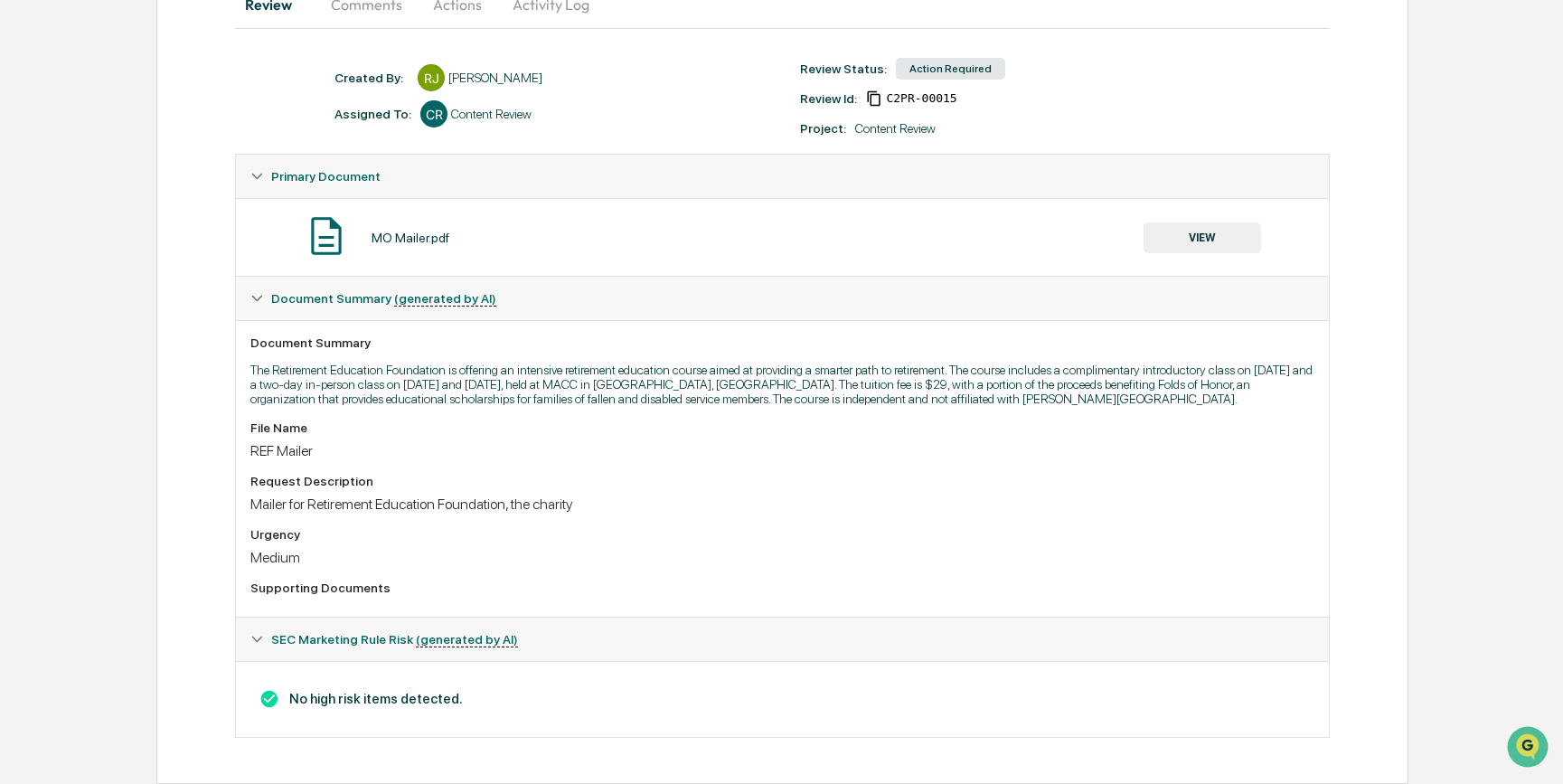
scroll to position [214, 0]
click at [1206, 235] on button "VIEW" at bounding box center [1202, 238] width 117 height 31
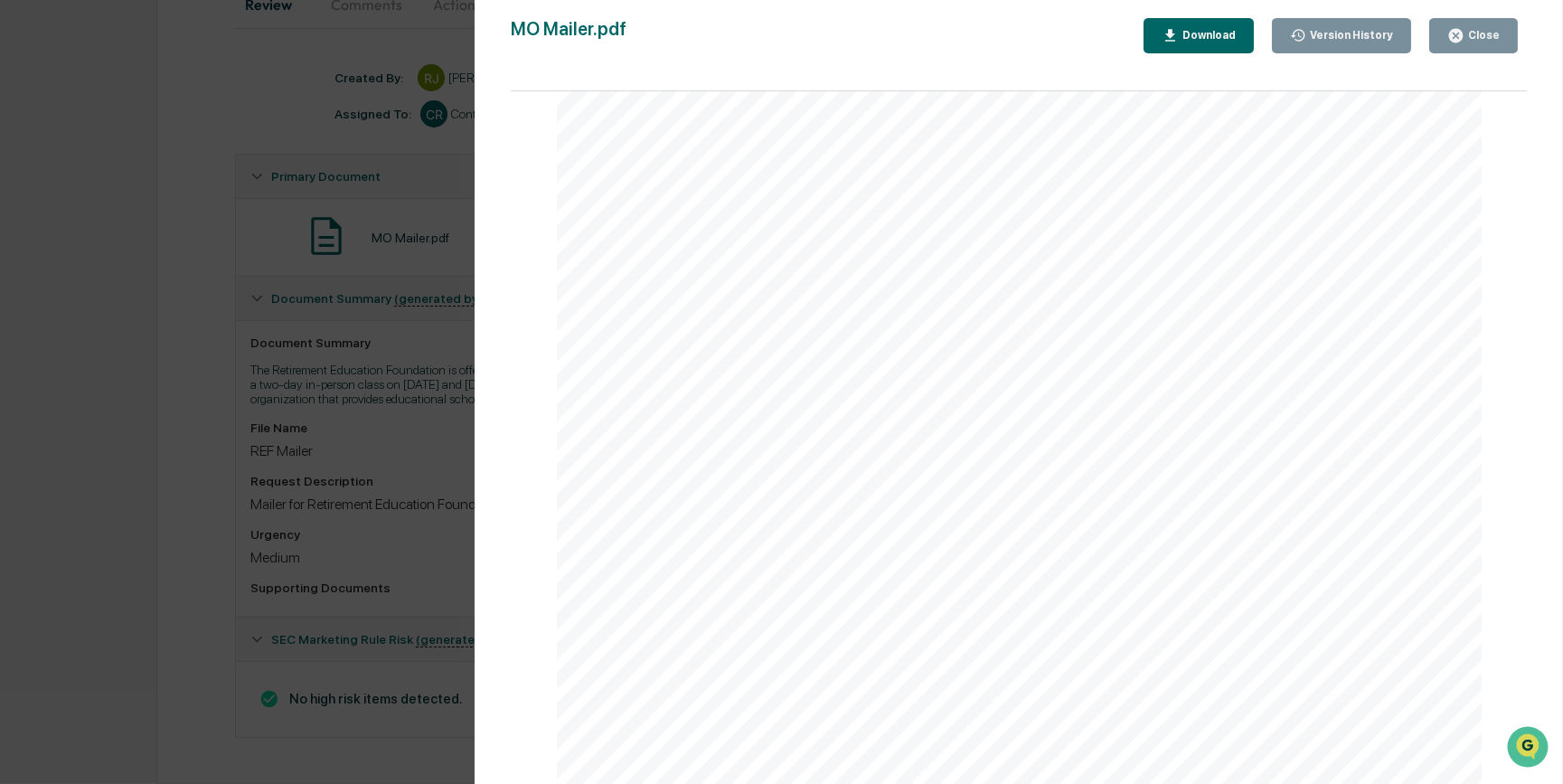
scroll to position [1806, 0]
click at [387, 492] on div "Version History [DATE] 09:06 PM [PERSON_NAME] MO Mailer.pdf Close Version Histo…" at bounding box center [782, 392] width 1563 height 784
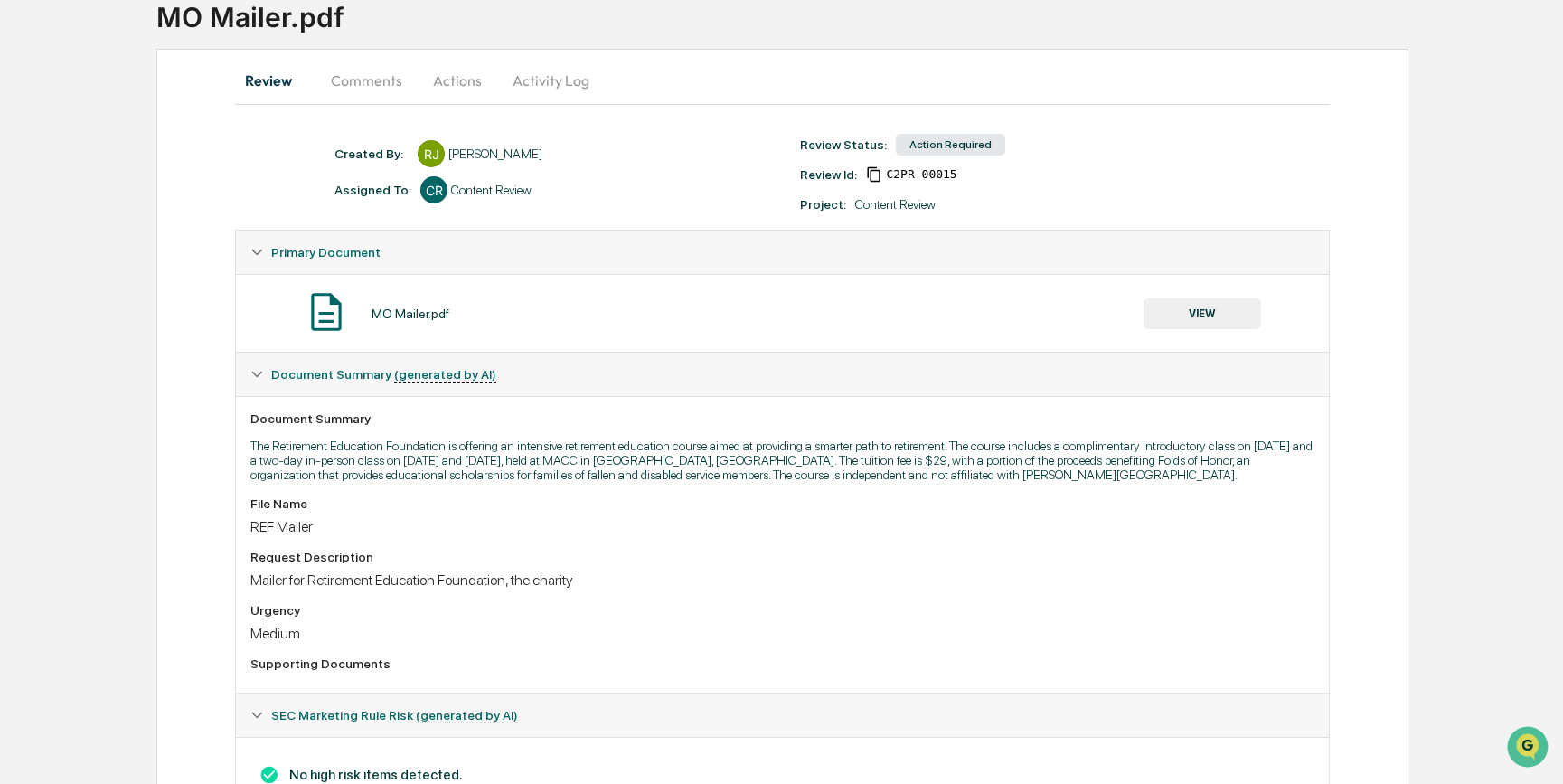
scroll to position [0, 0]
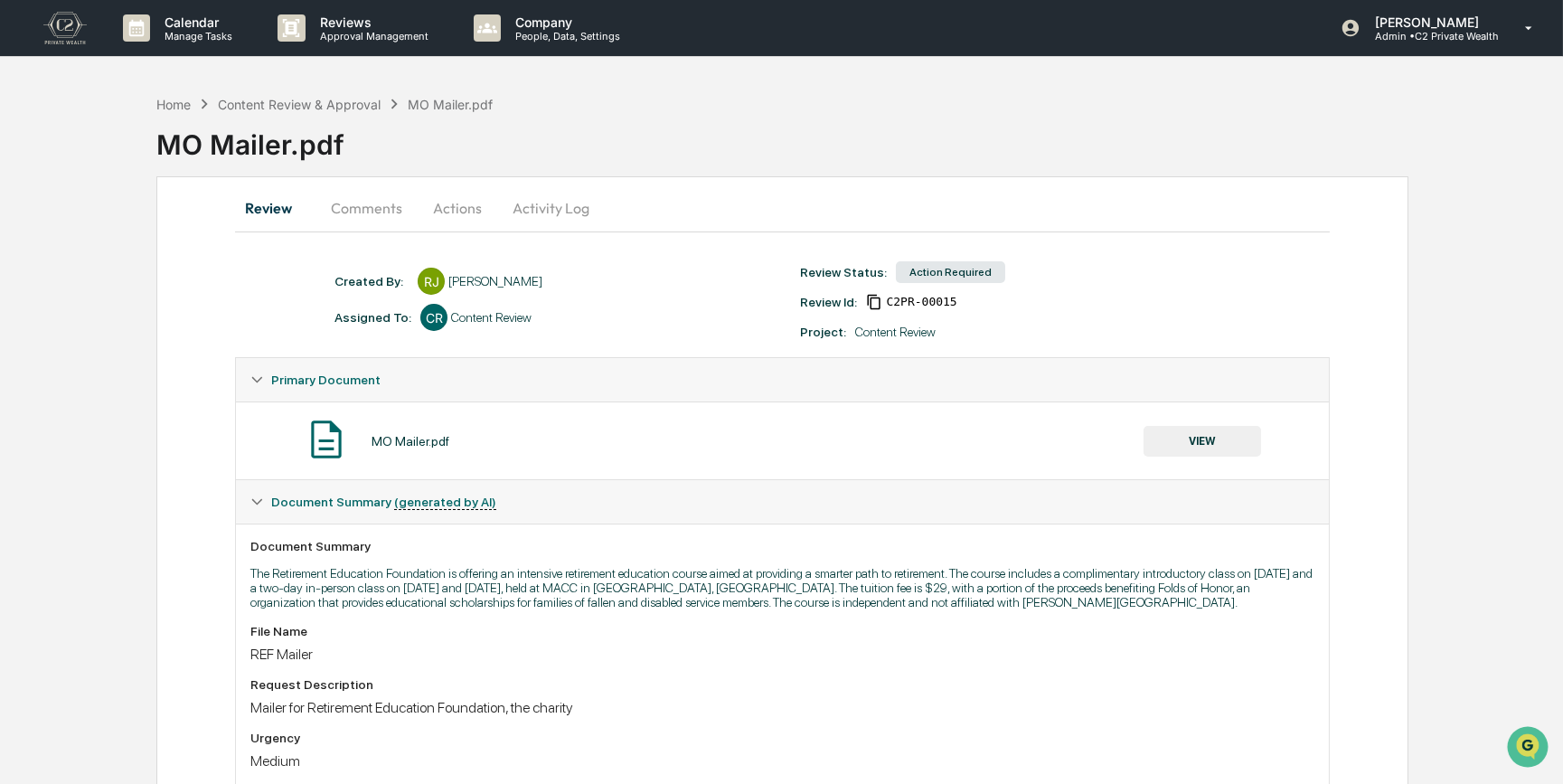
click at [362, 195] on button "Comments" at bounding box center [366, 207] width 101 height 43
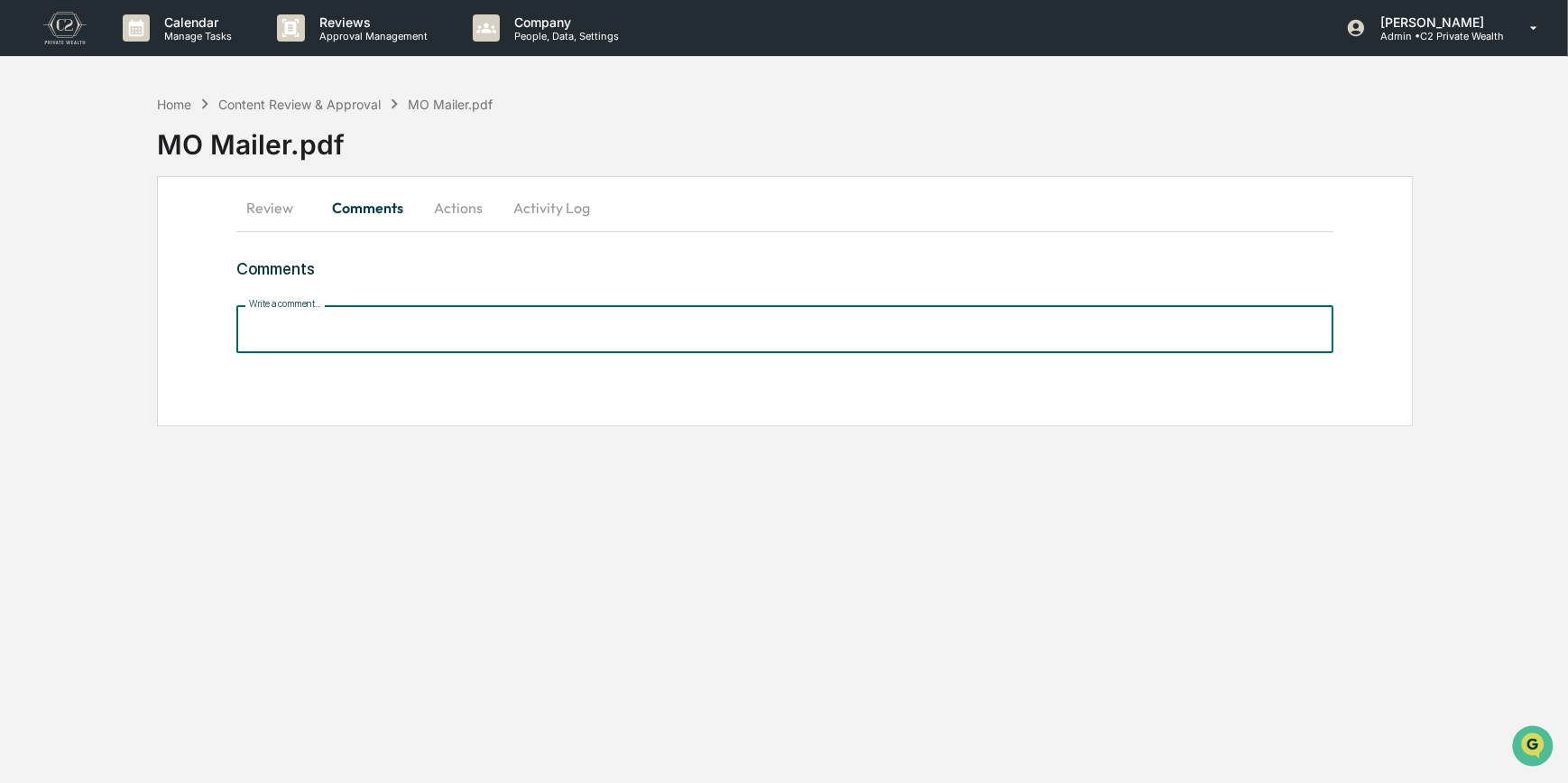
click at [347, 327] on input "Write a comment..." at bounding box center [785, 329] width 1098 height 48
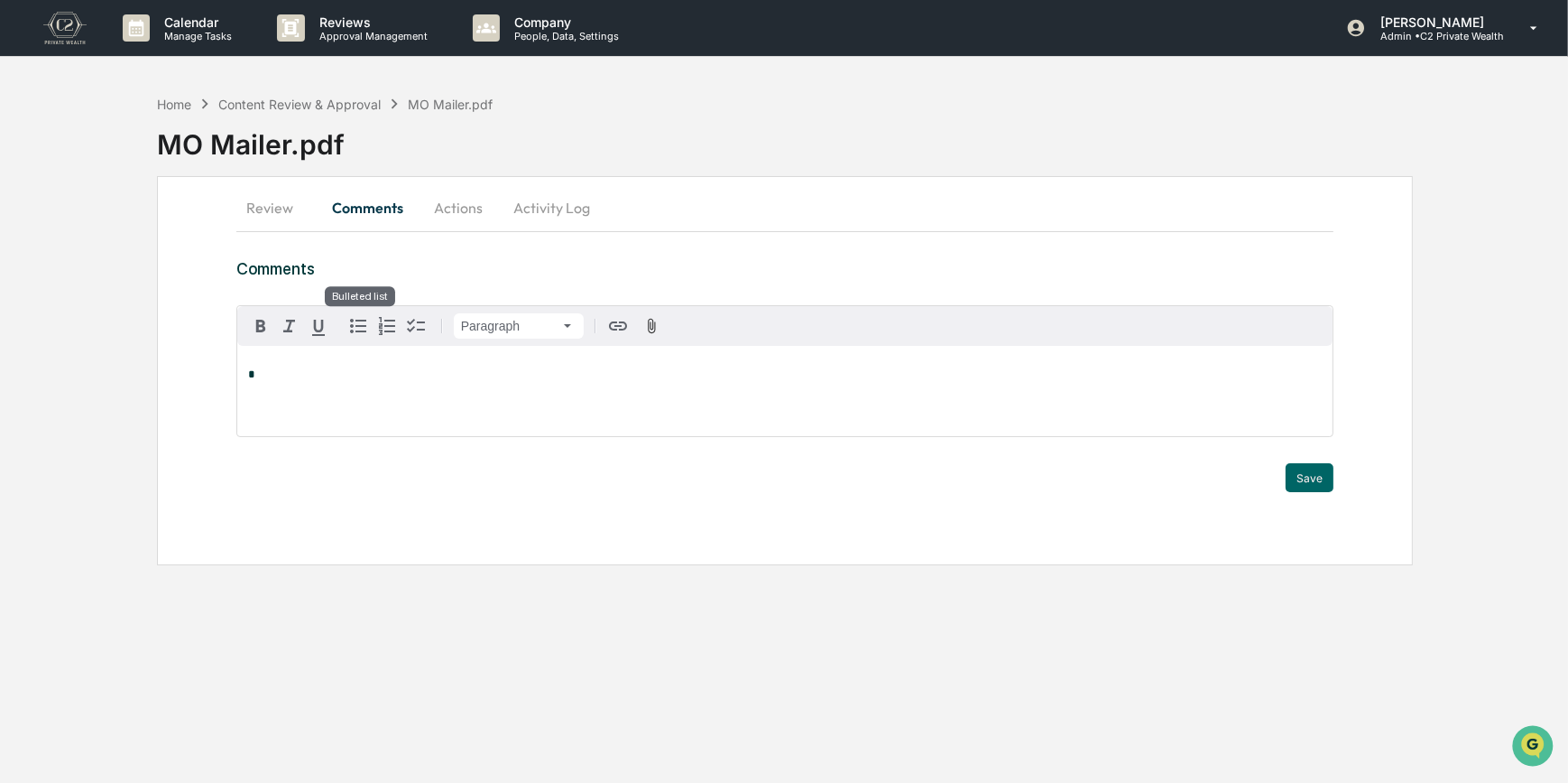
drag, startPoint x: 347, startPoint y: 327, endPoint x: 283, endPoint y: 378, distance: 81.8
click at [283, 378] on p "*" at bounding box center [784, 375] width 1074 height 13
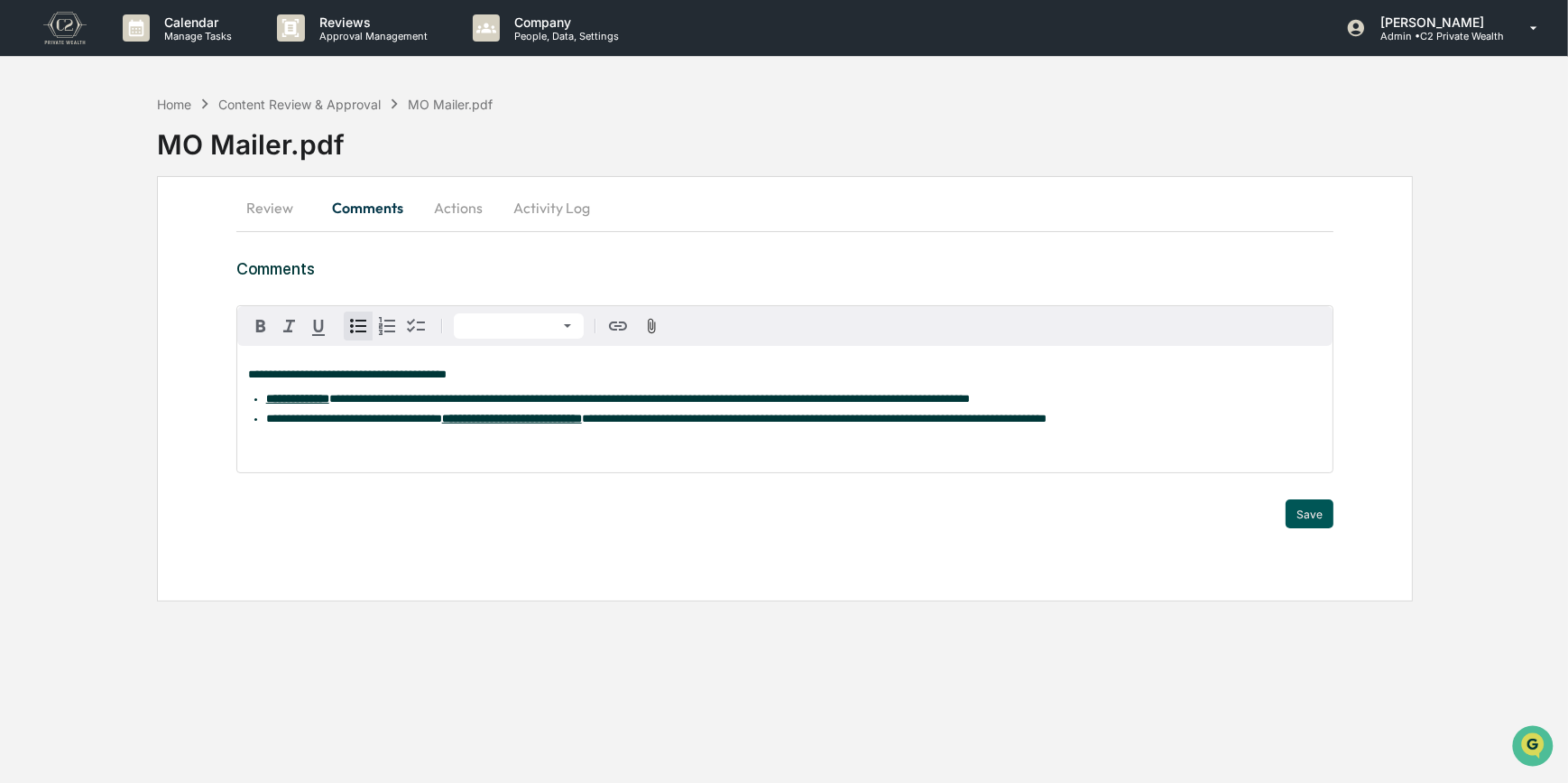
click at [1303, 523] on button "Save" at bounding box center [1309, 514] width 48 height 29
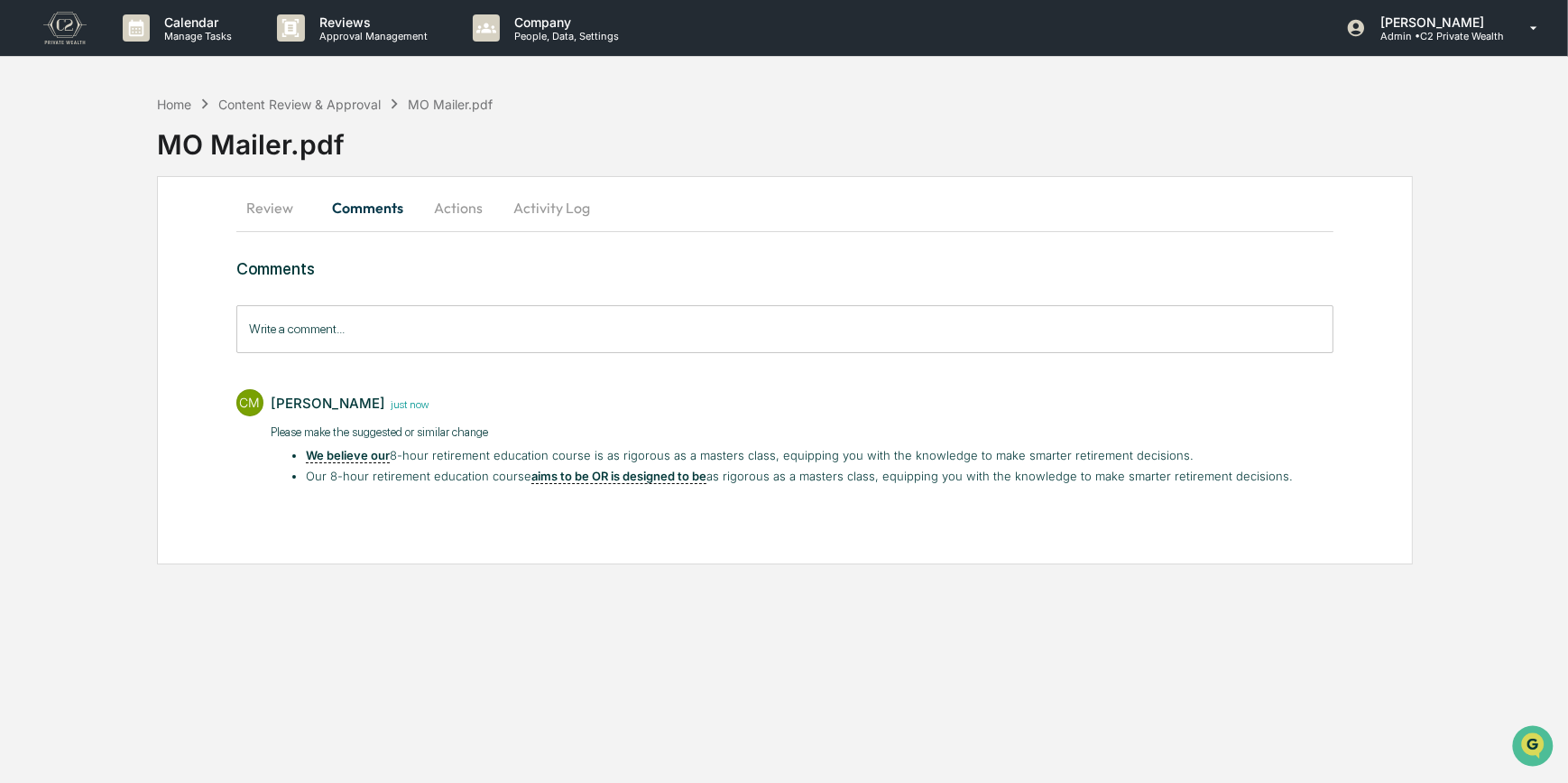
click at [465, 204] on button "Actions" at bounding box center [458, 207] width 81 height 43
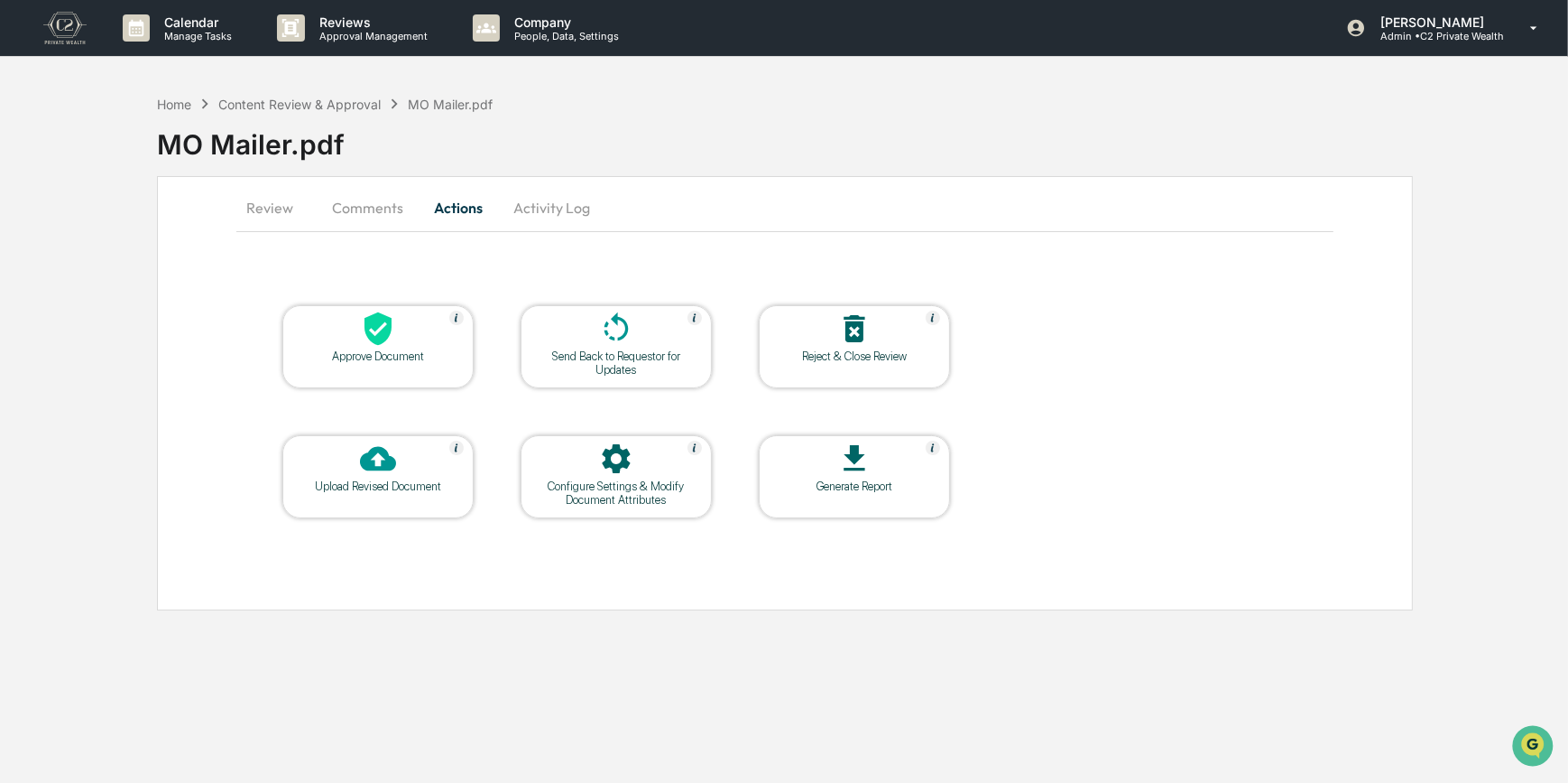
click at [657, 348] on div at bounding box center [615, 329] width 180 height 38
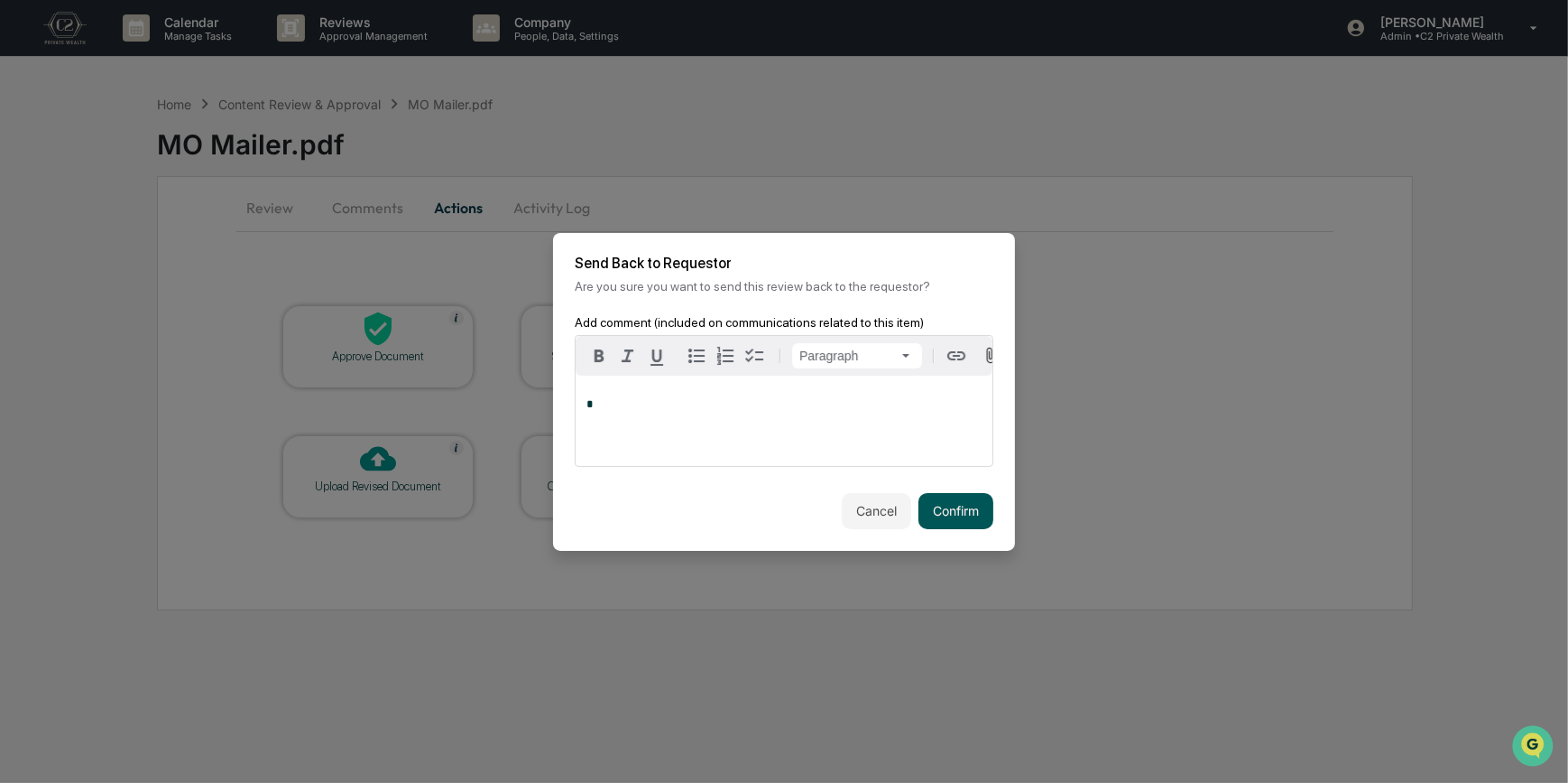
click at [963, 516] on button "Confirm" at bounding box center [956, 510] width 75 height 36
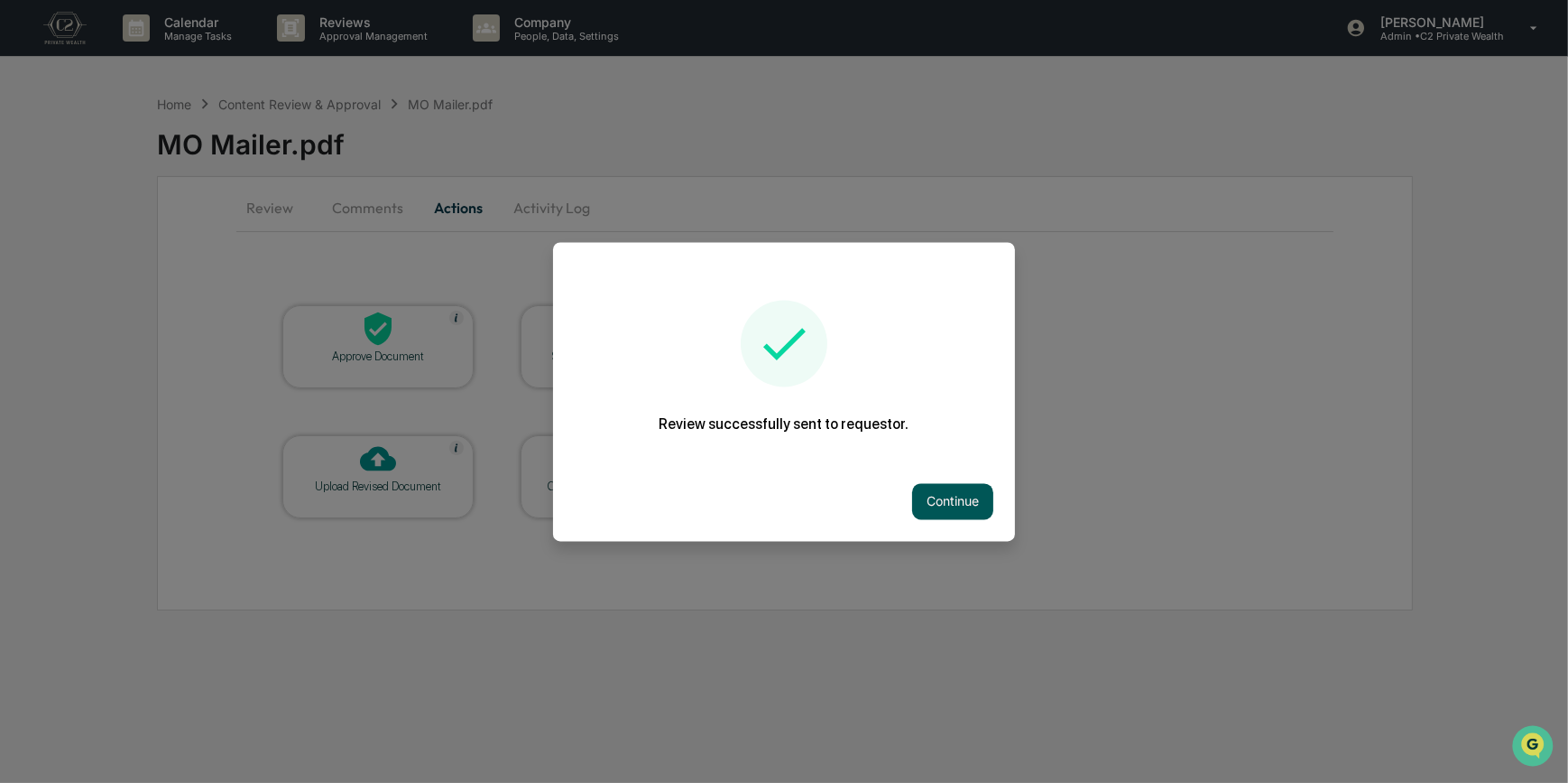
click at [953, 497] on button "Continue" at bounding box center [953, 500] width 81 height 36
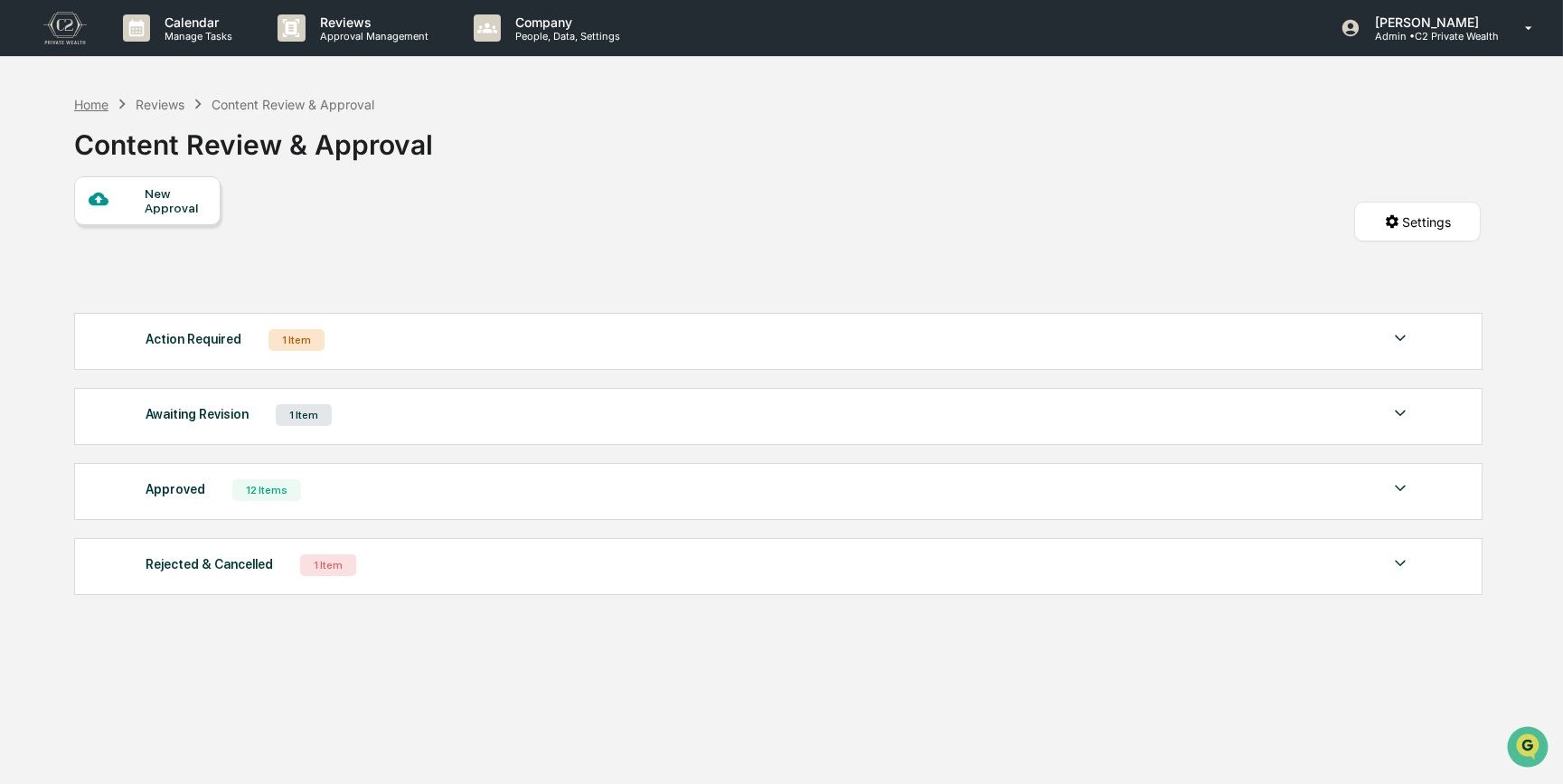
click at [82, 98] on div "Home" at bounding box center [92, 104] width 35 height 16
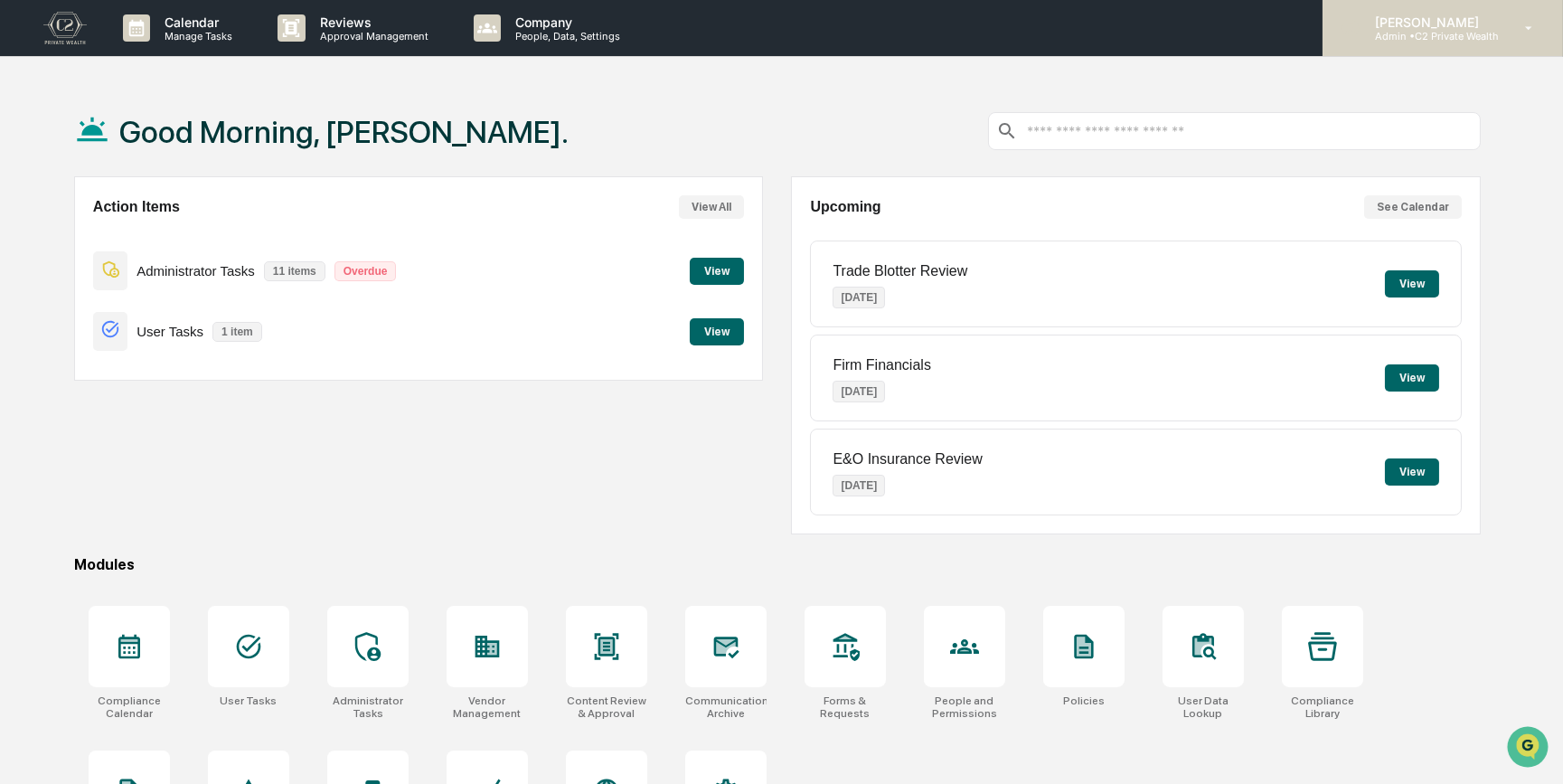
click at [1418, 30] on p "Admin • C2 Private Wealth" at bounding box center [1429, 37] width 138 height 13
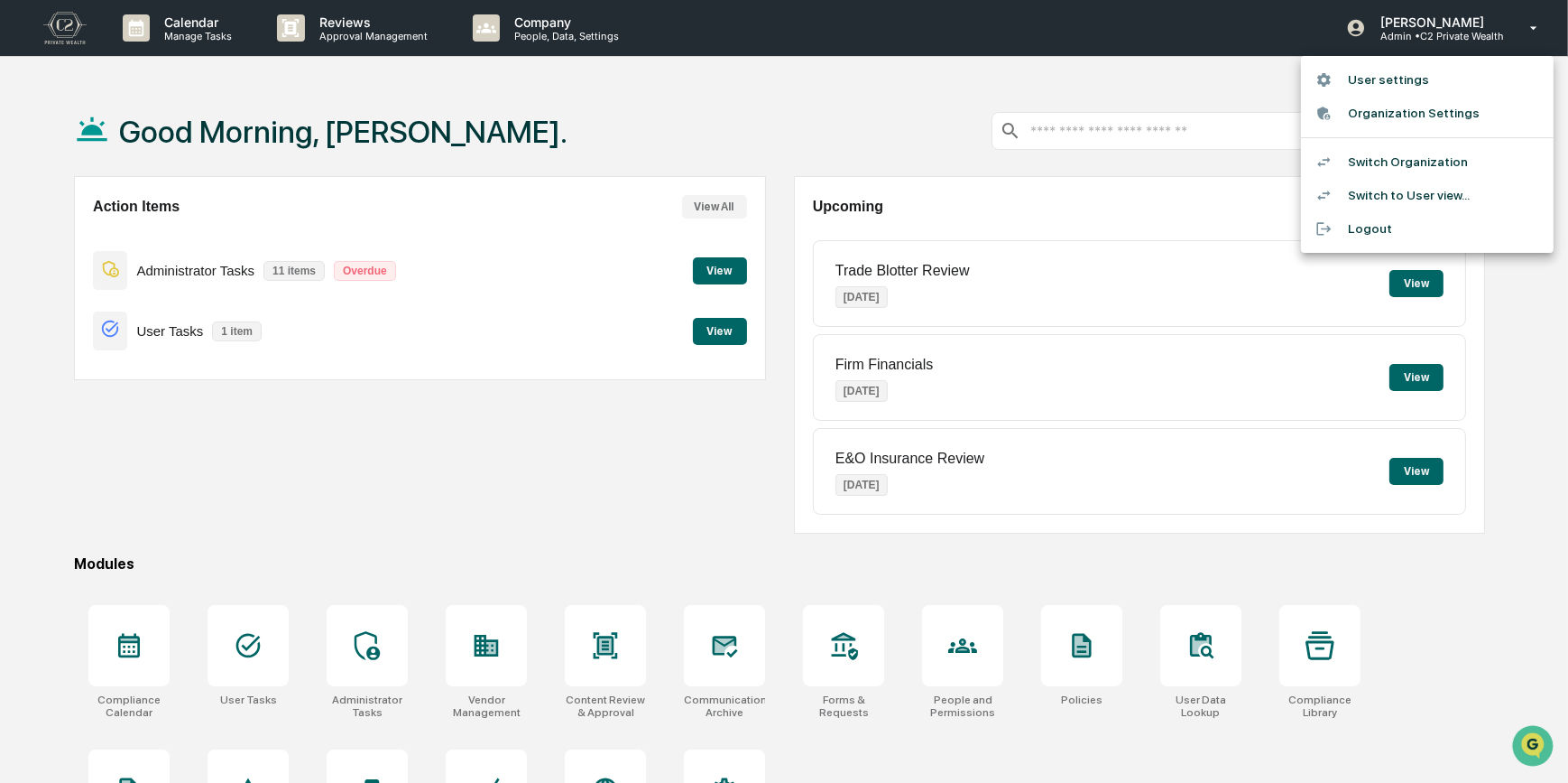
click at [1391, 163] on li "Switch Organization" at bounding box center [1427, 162] width 252 height 34
